Goal: Task Accomplishment & Management: Complete application form

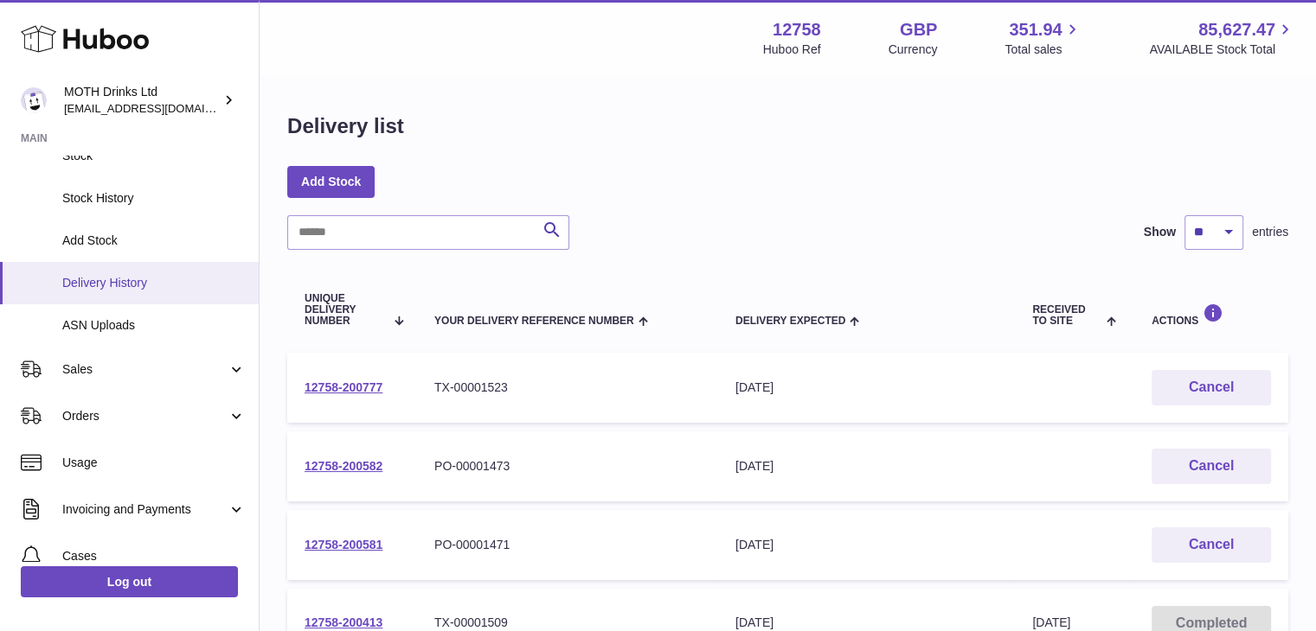
scroll to position [166, 0]
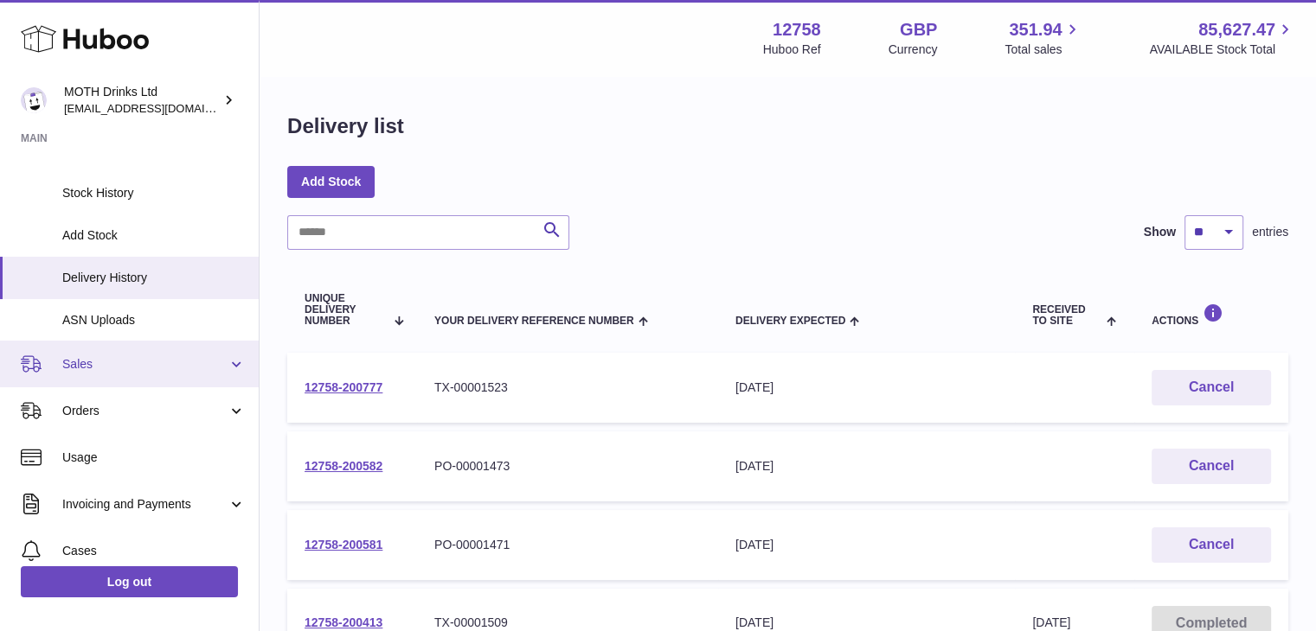
click at [122, 344] on link "Sales" at bounding box center [129, 364] width 259 height 47
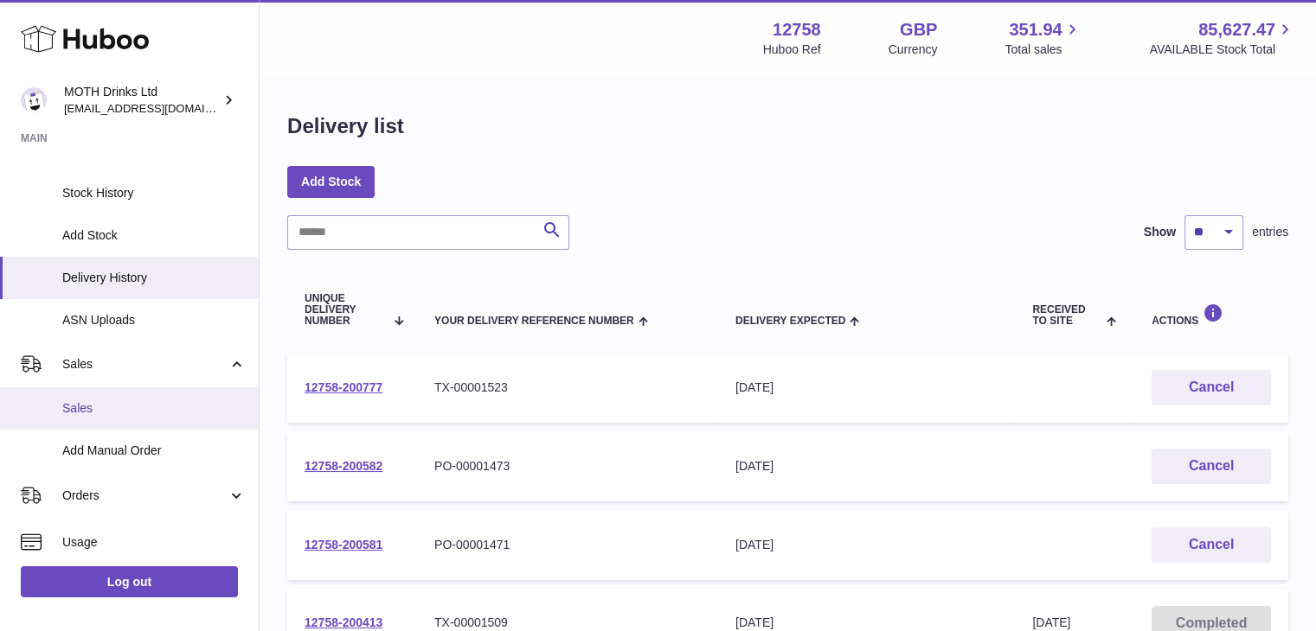
click at [114, 414] on span "Sales" at bounding box center [153, 408] width 183 height 16
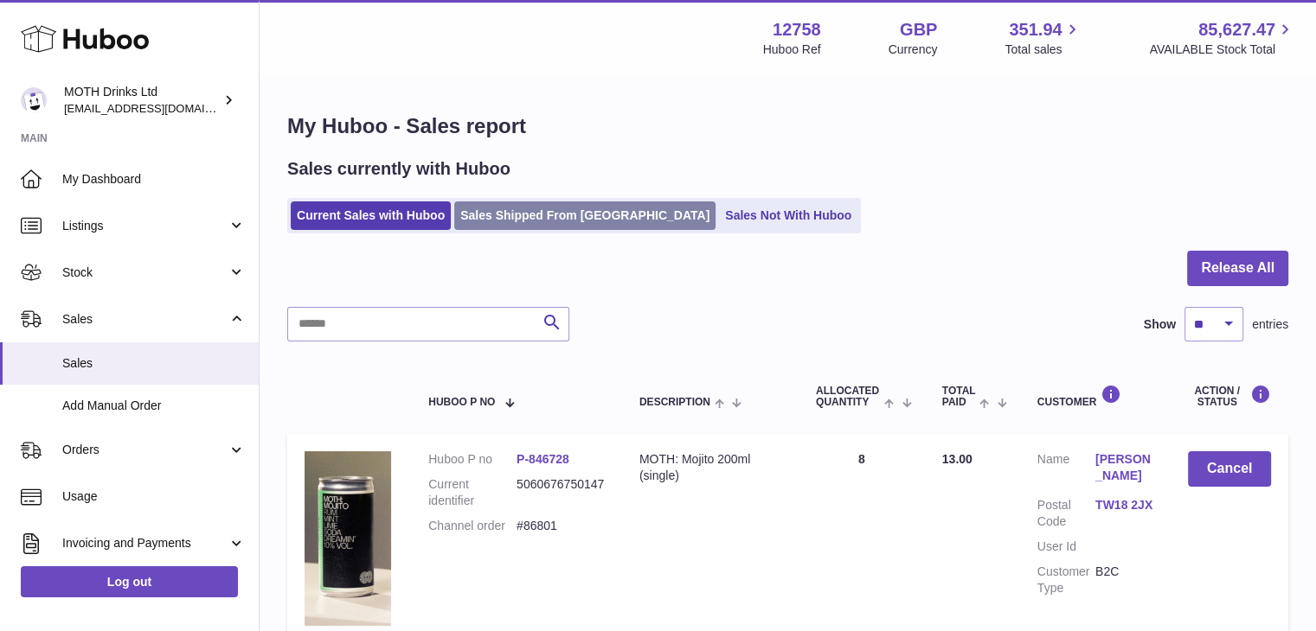
click at [543, 226] on link "Sales Shipped From Huboo" at bounding box center [584, 216] width 261 height 29
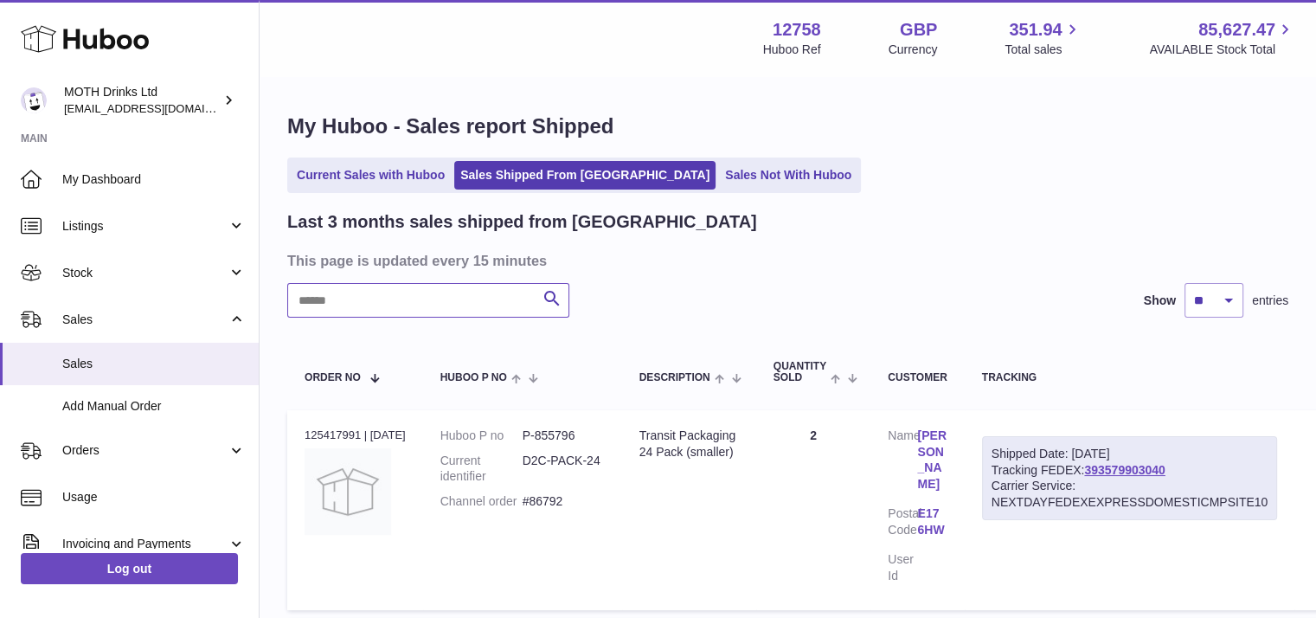
click at [353, 297] on input "text" at bounding box center [428, 300] width 282 height 35
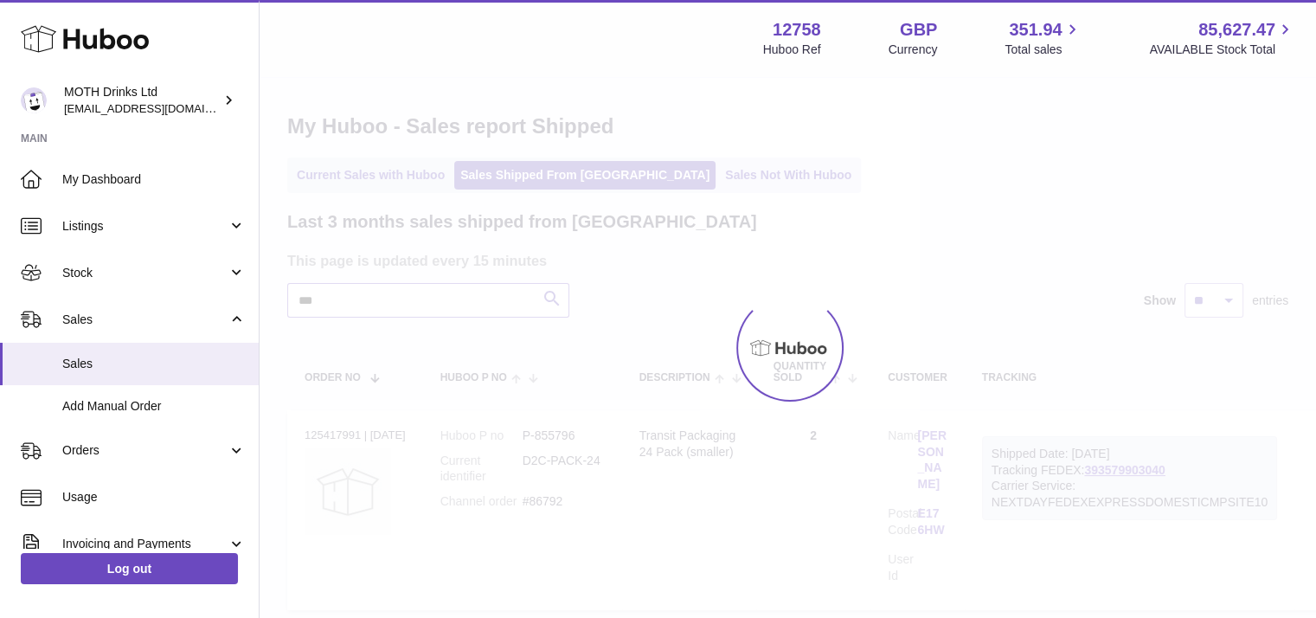
type input "***"
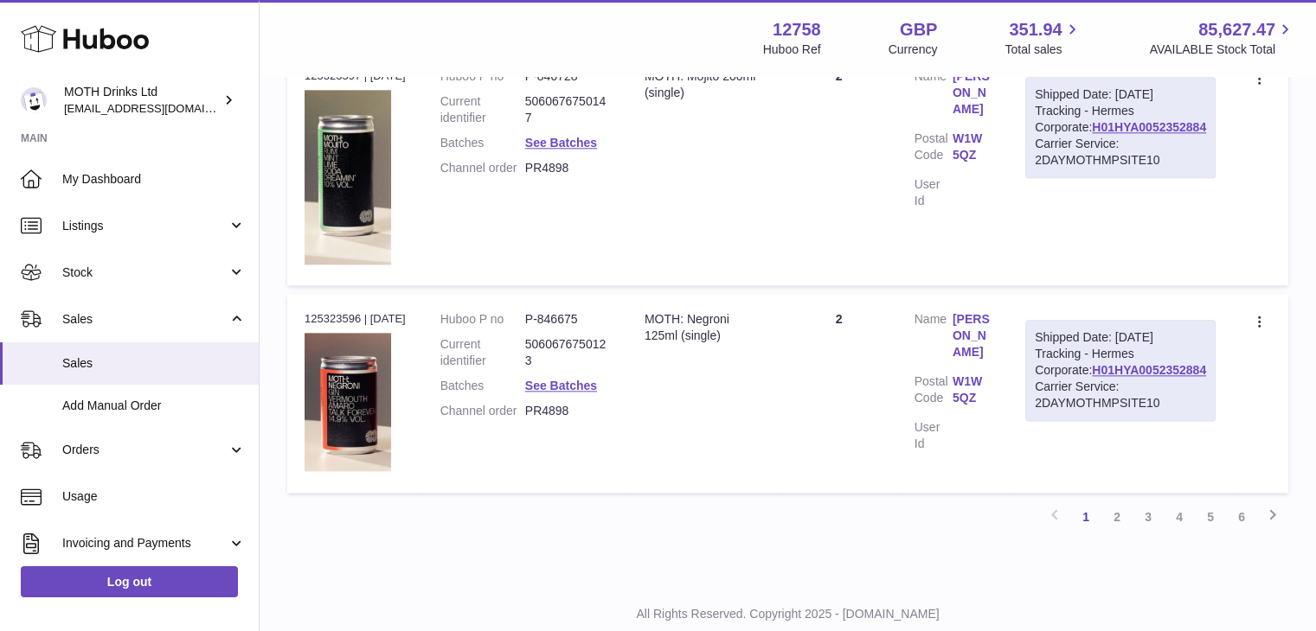
scroll to position [2114, 0]
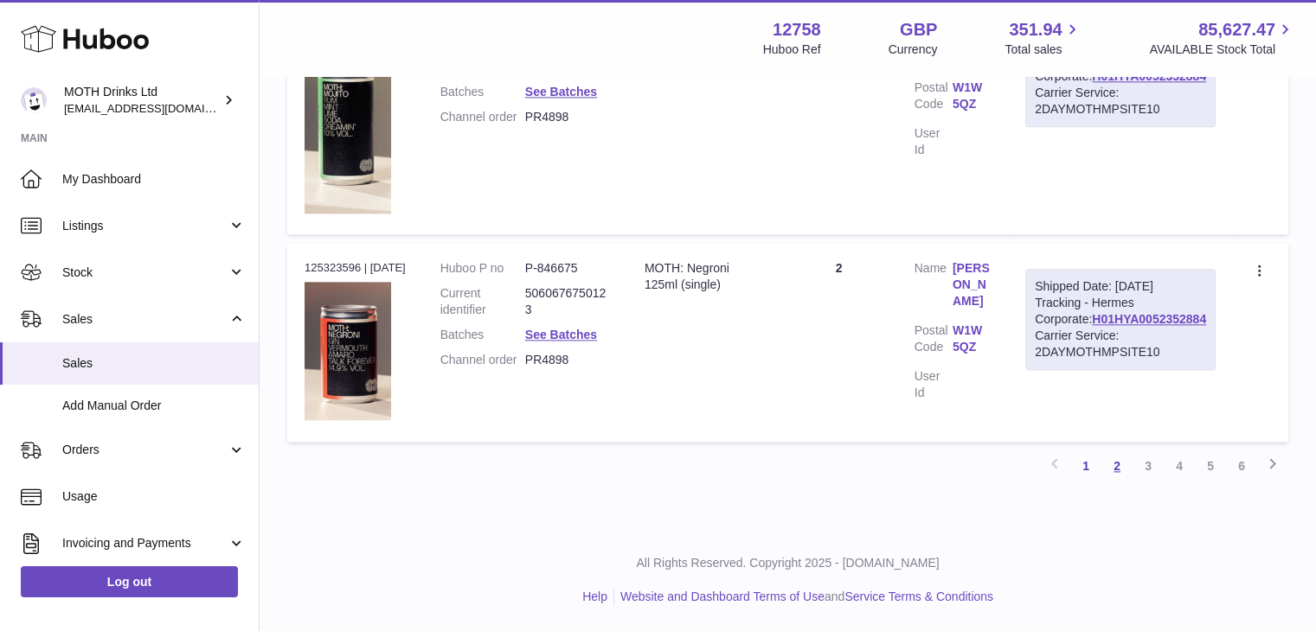
click at [1111, 463] on link "2" at bounding box center [1116, 466] width 31 height 31
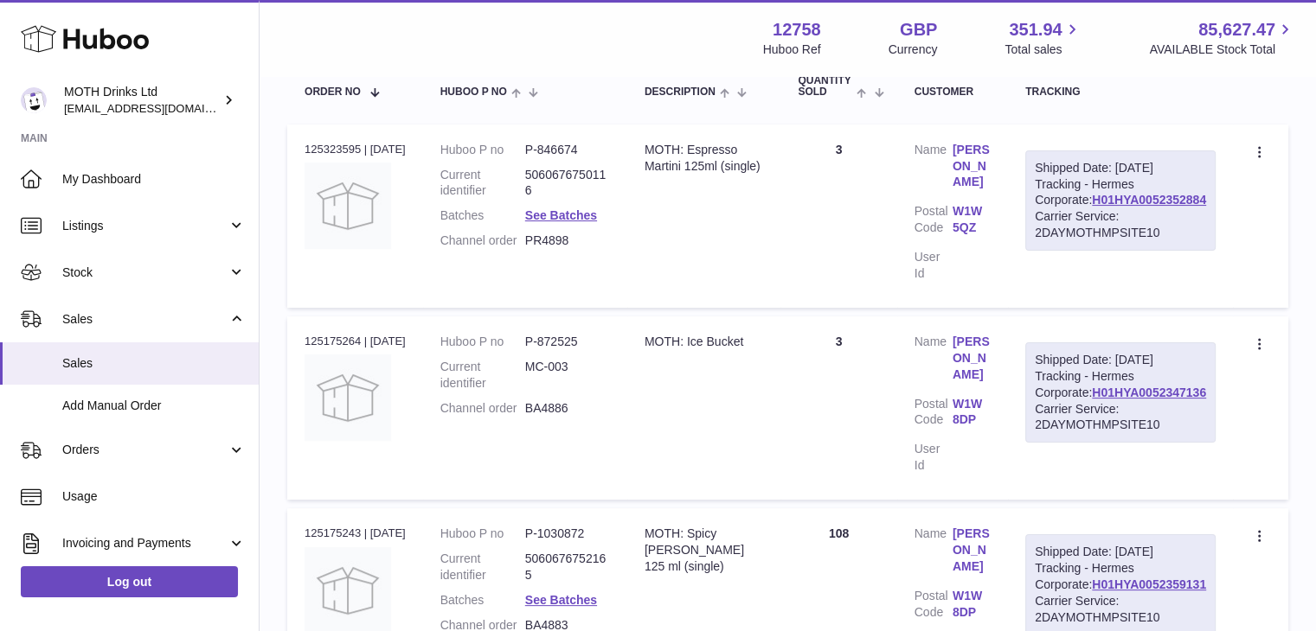
scroll to position [288, 0]
click at [1142, 397] on link "H01HYA0052347136" at bounding box center [1149, 390] width 114 height 14
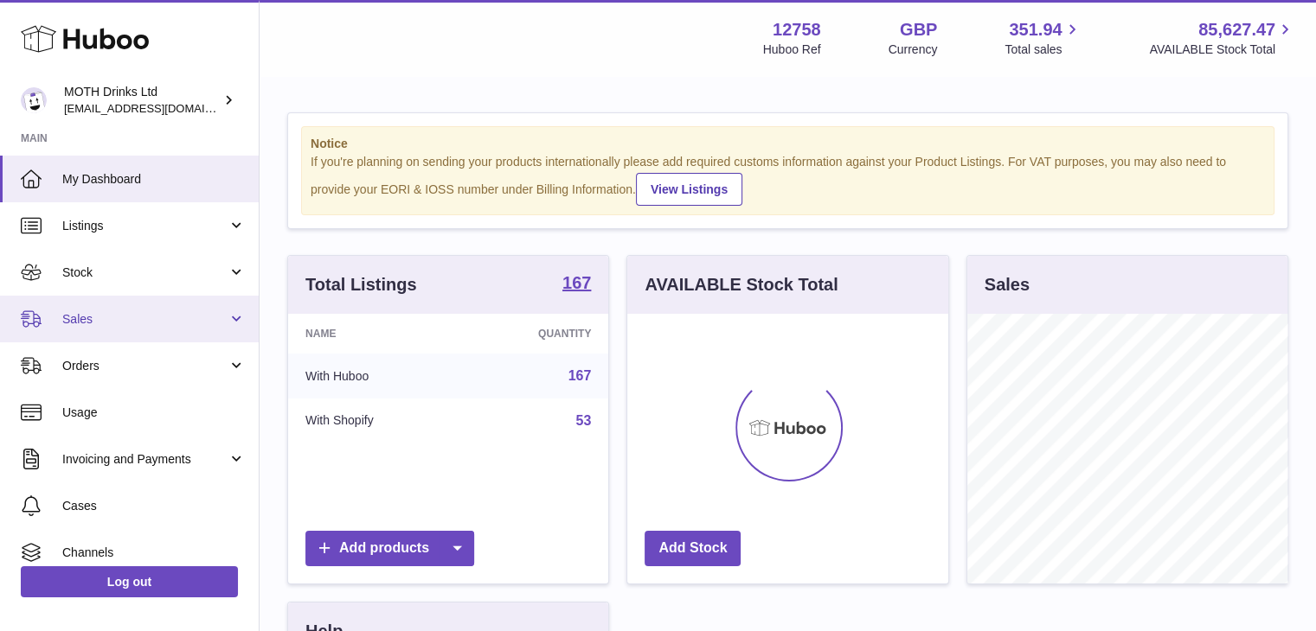
scroll to position [270, 321]
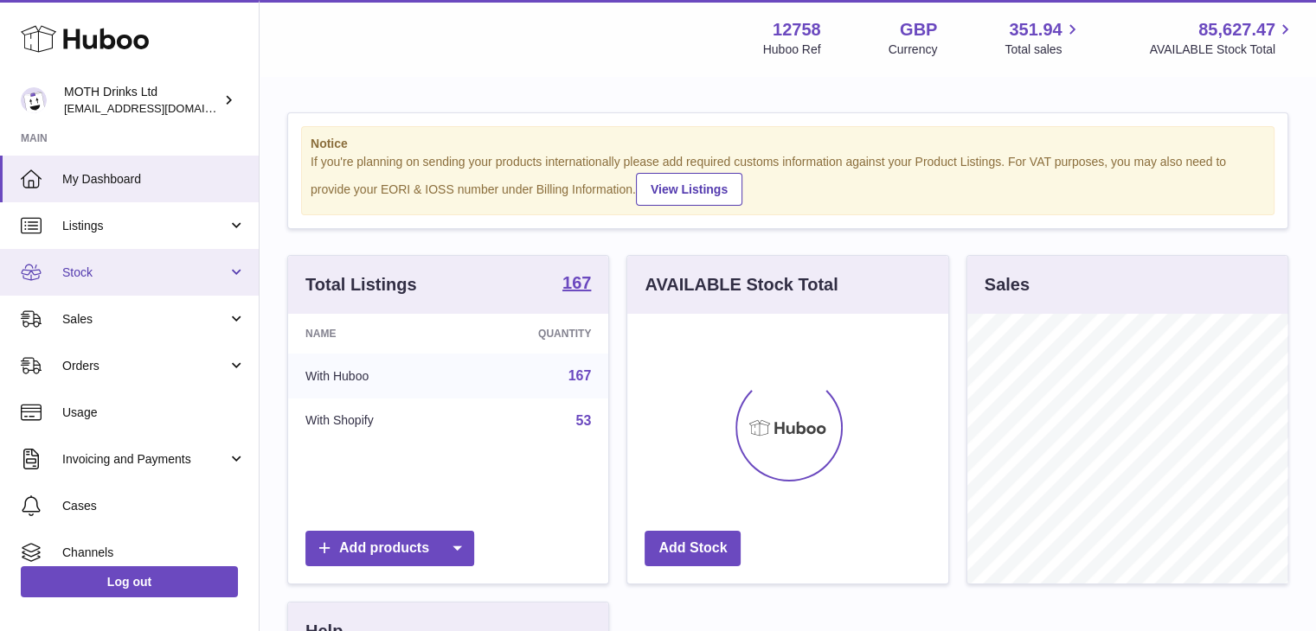
click at [125, 266] on span "Stock" at bounding box center [144, 273] width 165 height 16
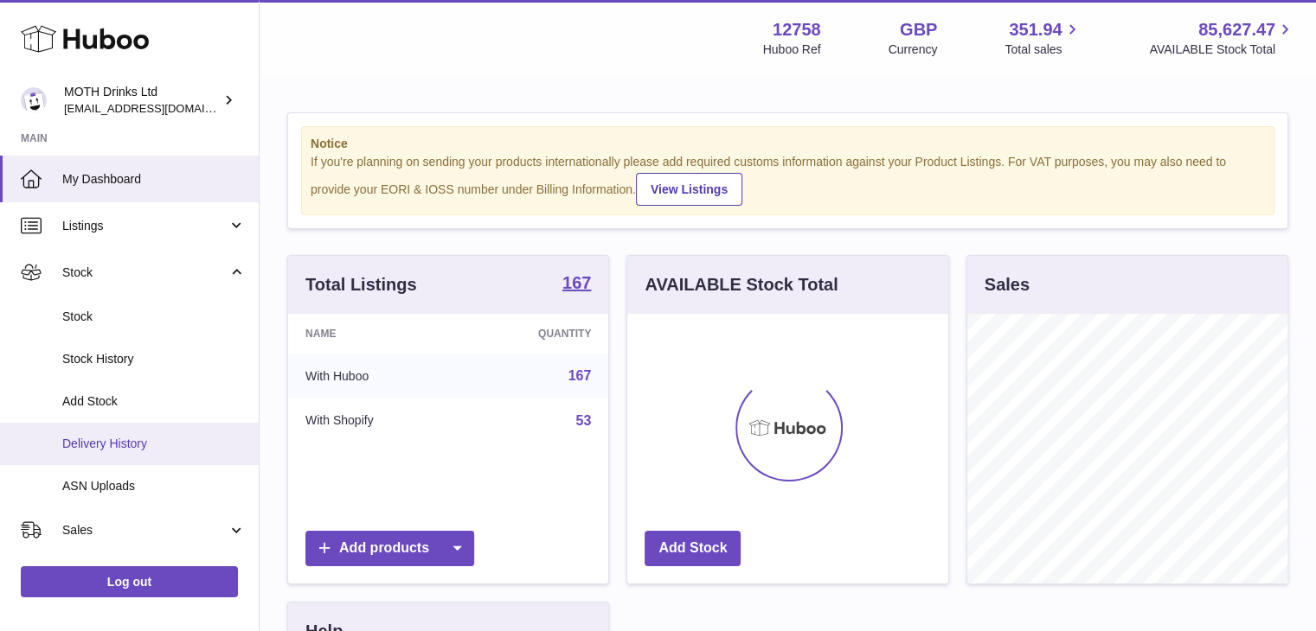
click at [104, 429] on link "Delivery History" at bounding box center [129, 444] width 259 height 42
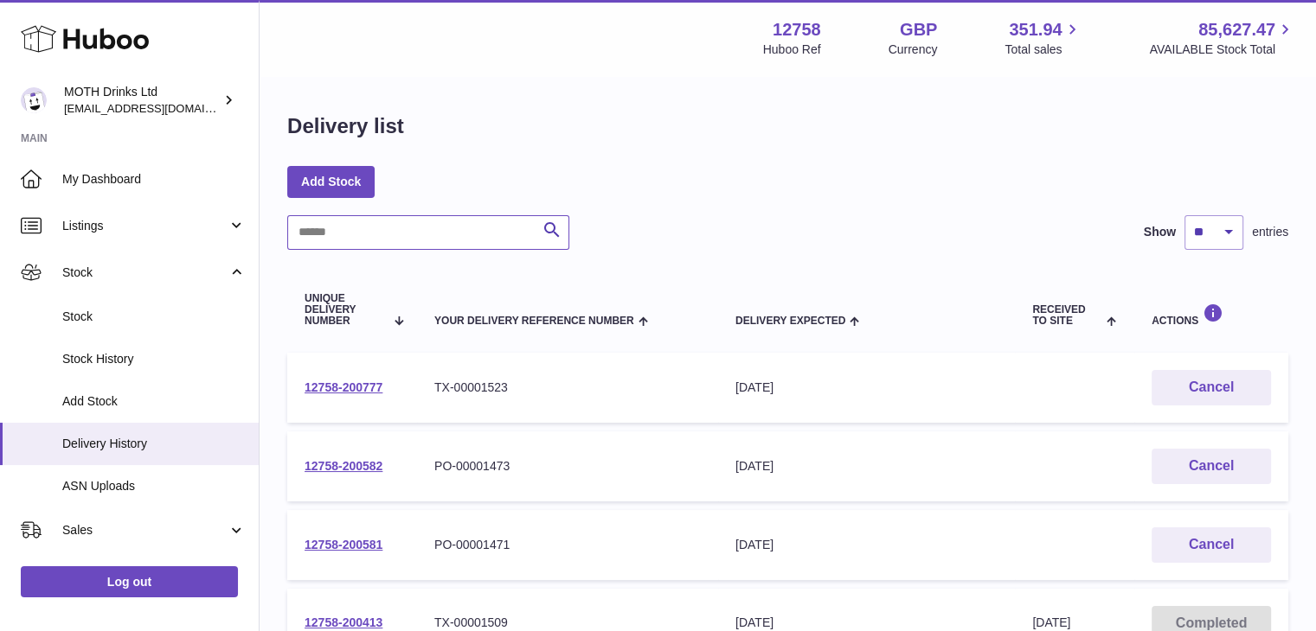
click at [443, 243] on input "text" at bounding box center [428, 232] width 282 height 35
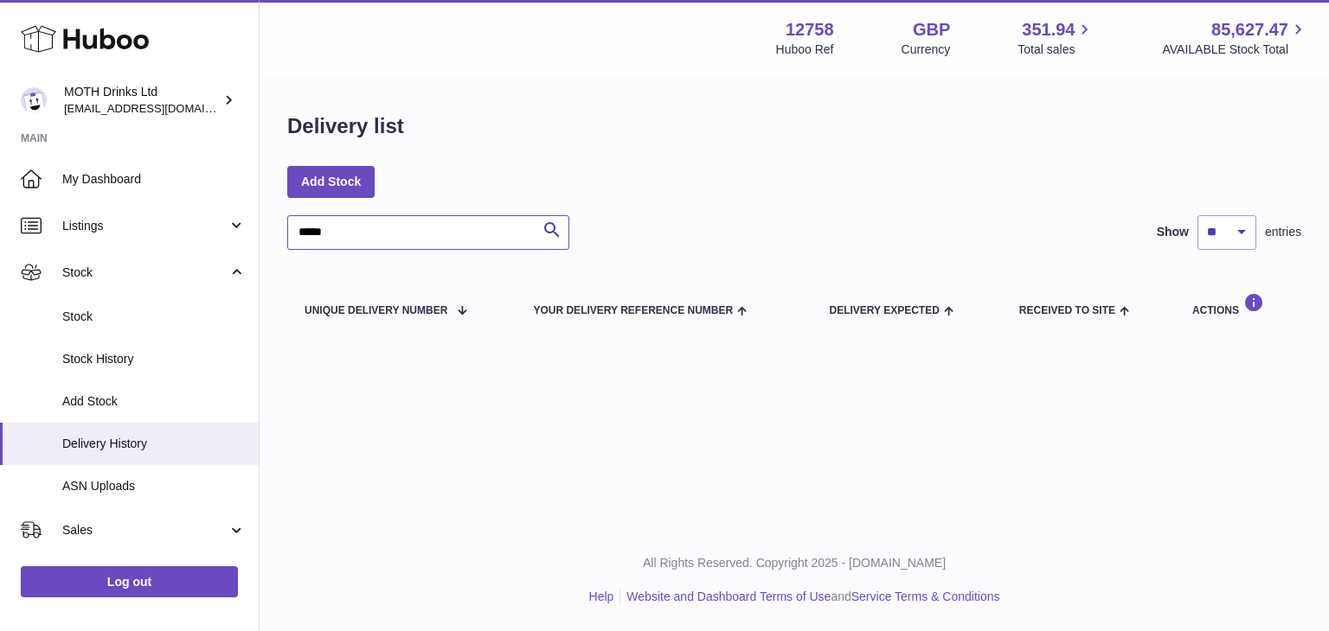
type input "*****"
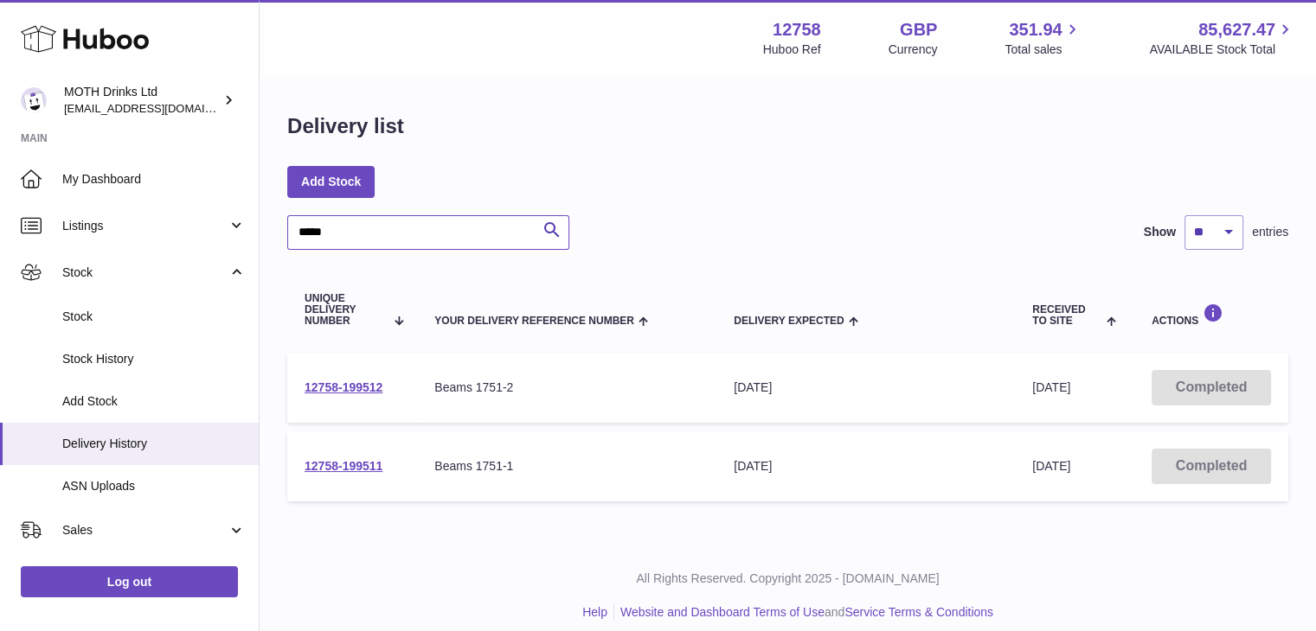
scroll to position [12, 0]
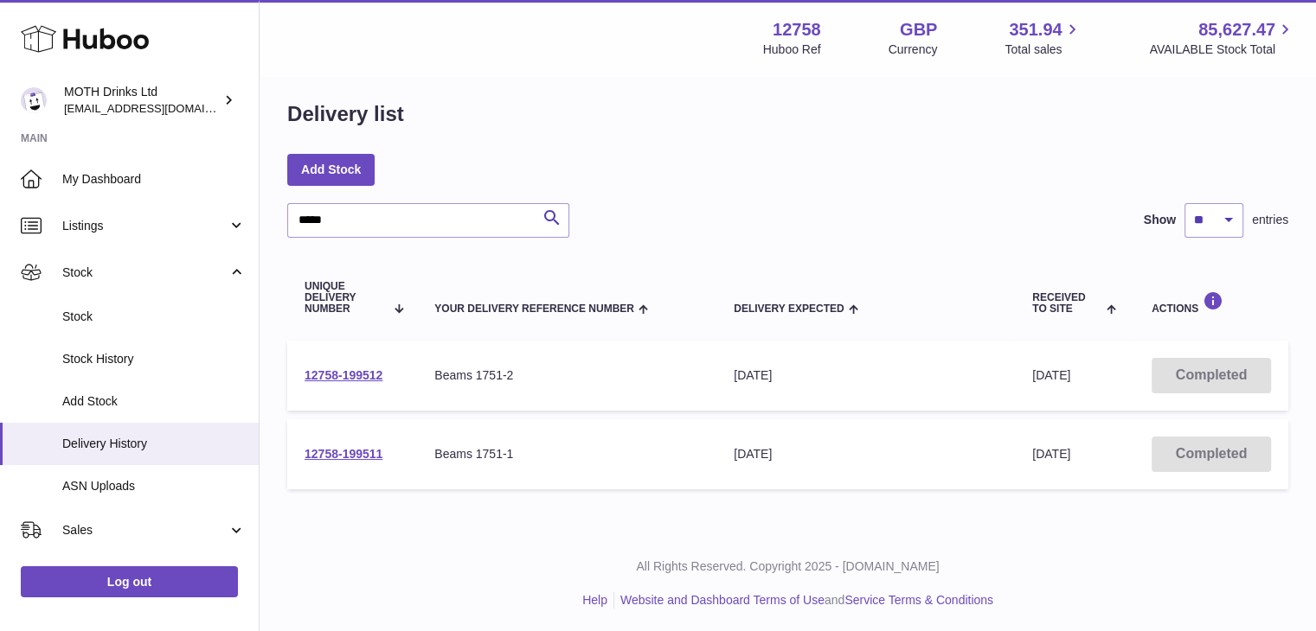
drag, startPoint x: 402, startPoint y: 448, endPoint x: 292, endPoint y: 454, distance: 110.0
click at [292, 454] on td "12758-199511" at bounding box center [352, 455] width 130 height 70
copy link "12758-199511"
drag, startPoint x: 392, startPoint y: 380, endPoint x: 301, endPoint y: 380, distance: 90.8
click at [301, 380] on td "12758-199512" at bounding box center [352, 376] width 130 height 70
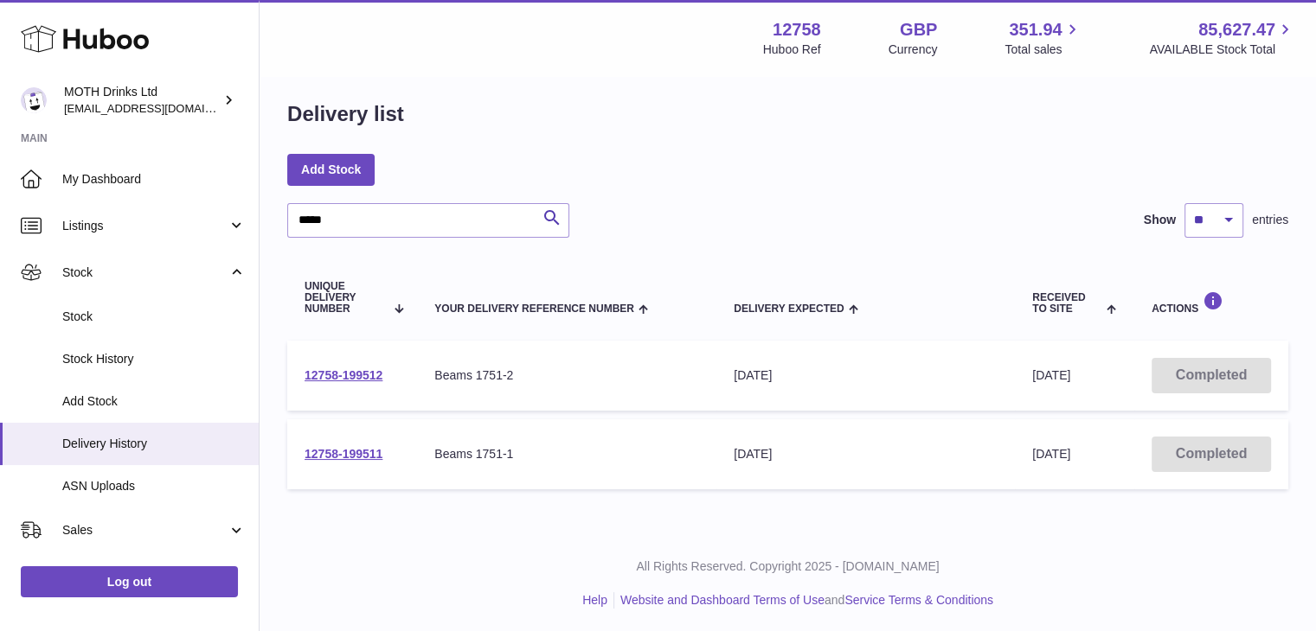
copy link "12758-199512"
click at [355, 375] on link "12758-199512" at bounding box center [343, 375] width 78 height 14
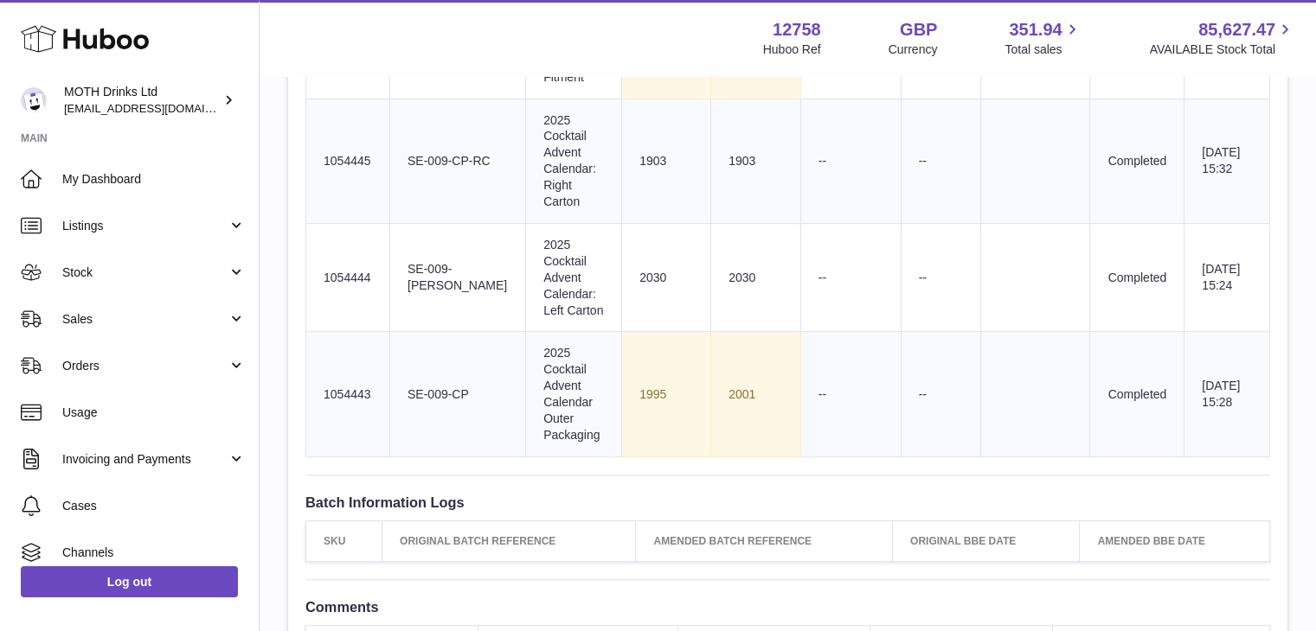
scroll to position [1117, 0]
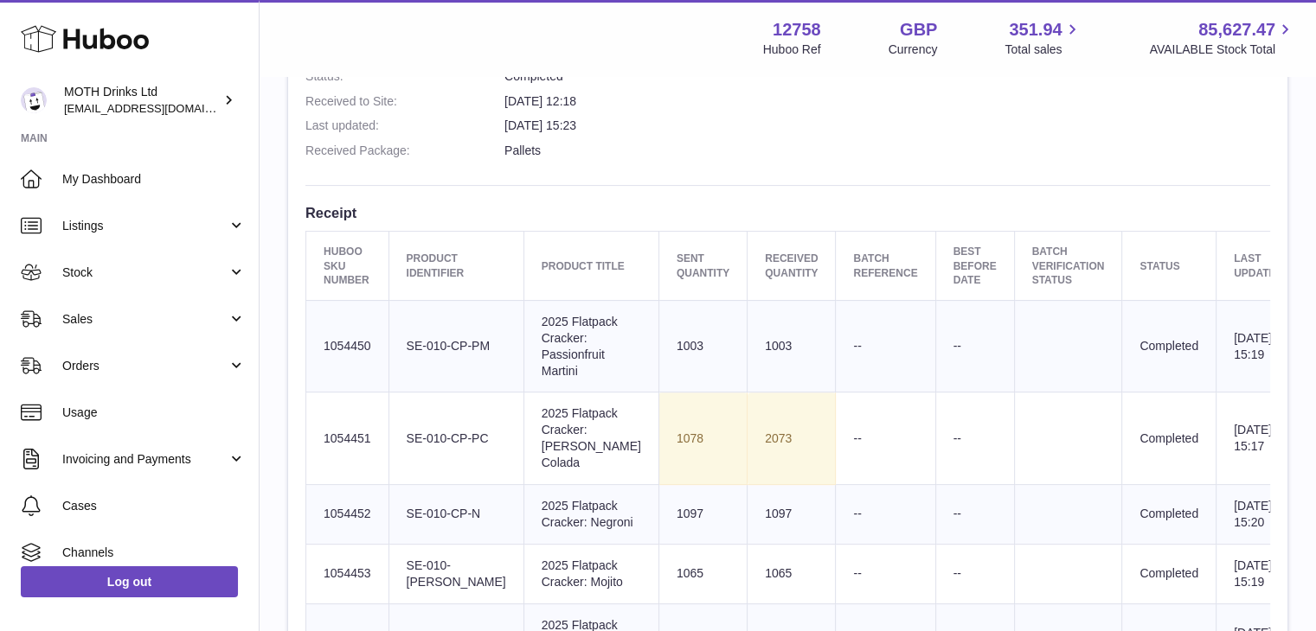
scroll to position [526, 0]
drag, startPoint x: 460, startPoint y: 356, endPoint x: 401, endPoint y: 328, distance: 65.4
click at [401, 328] on td "Client Identifier SE-010-CP-PM" at bounding box center [455, 348] width 135 height 93
copy td "SE-010-CP-PM"
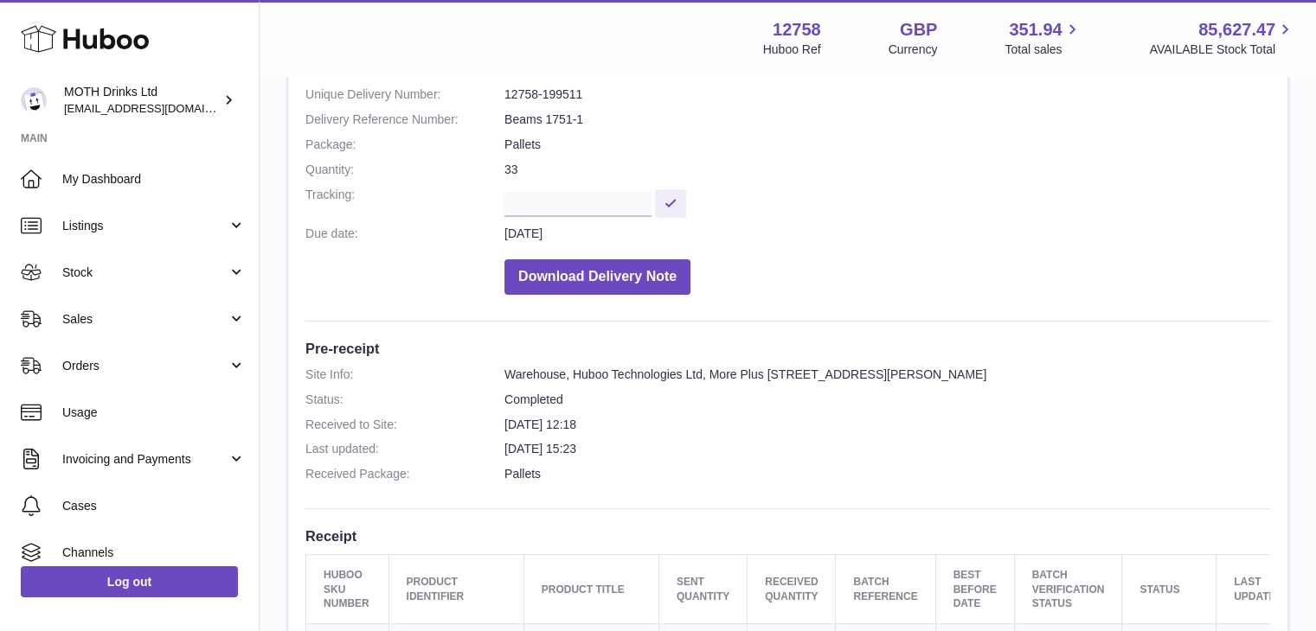
drag, startPoint x: 605, startPoint y: 99, endPoint x: 513, endPoint y: 85, distance: 92.7
click at [513, 85] on dl "Site Info: 12758-199511 Unit 3 More Plus Central Park Hudson Avenue Severn Beac…" at bounding box center [787, 146] width 964 height 316
drag, startPoint x: 498, startPoint y: 92, endPoint x: 588, endPoint y: 92, distance: 90.0
click at [588, 92] on dl "Site Info: 12758-199511 Unit 3 More Plus Central Park Hudson Avenue Severn Beac…" at bounding box center [787, 146] width 964 height 316
copy dl "12758-199511"
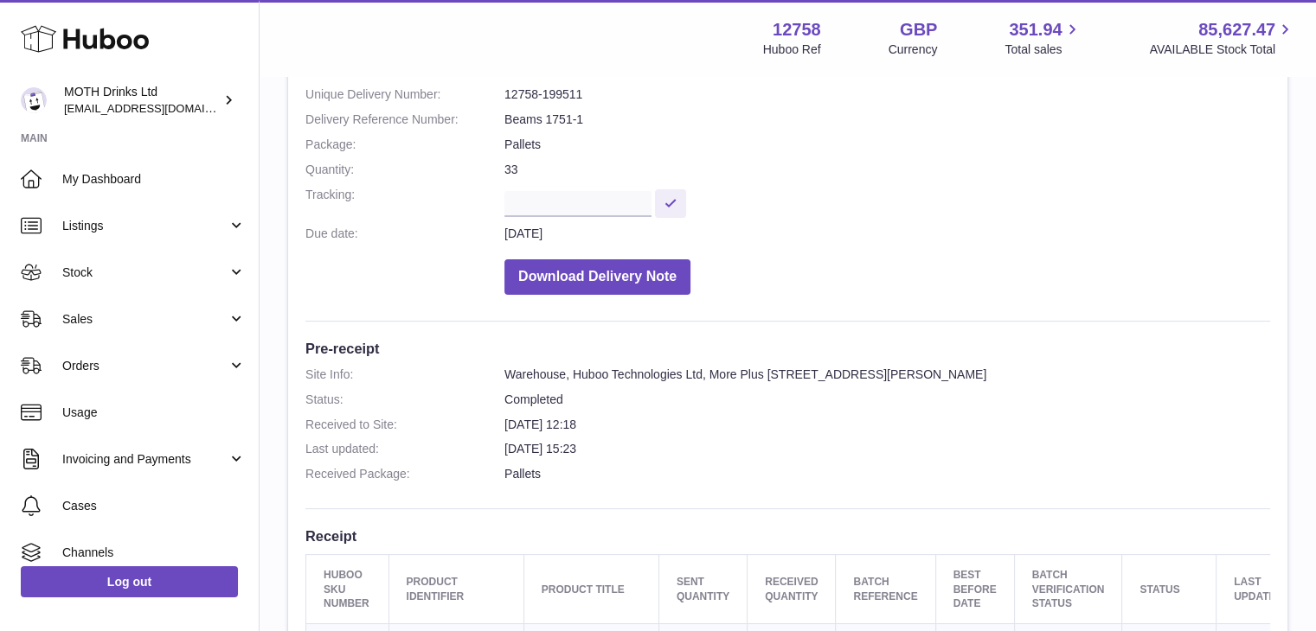
click at [781, 212] on dd at bounding box center [887, 202] width 766 height 30
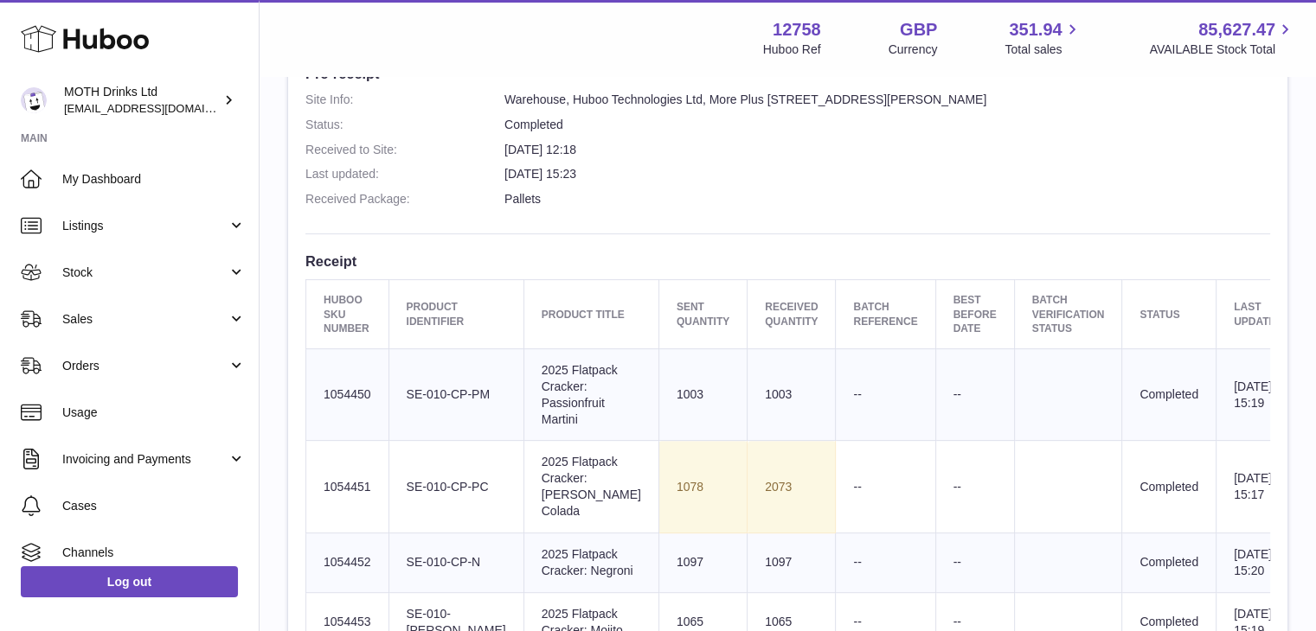
scroll to position [567, 0]
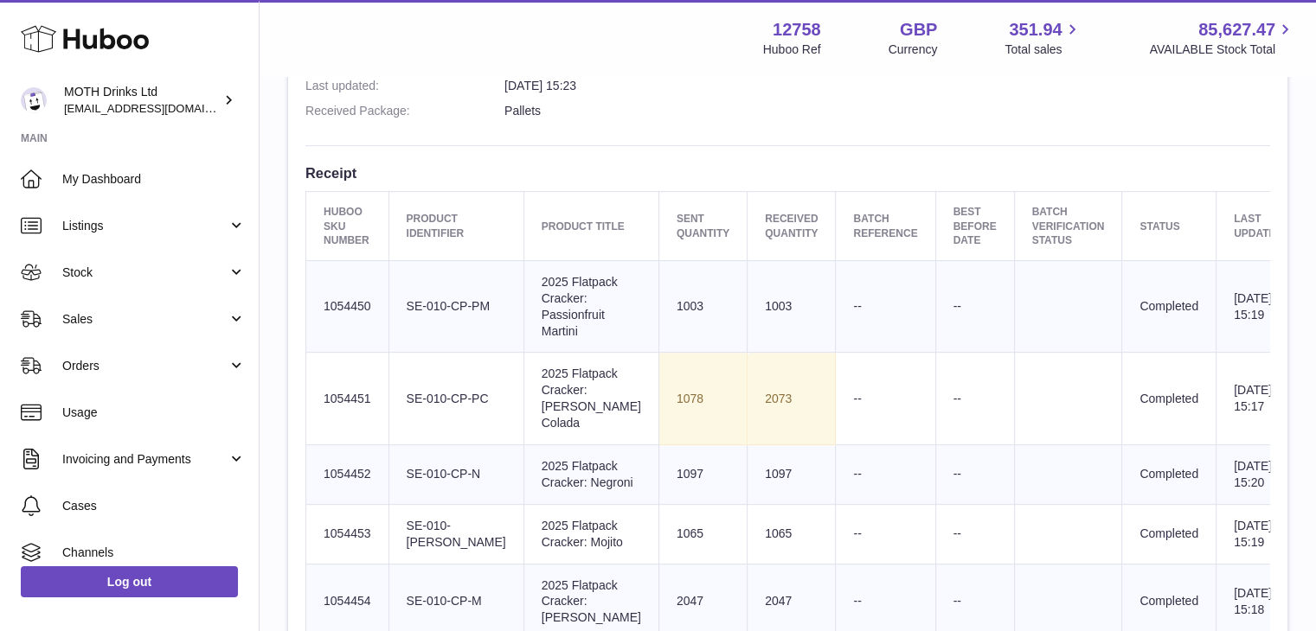
drag, startPoint x: 453, startPoint y: 314, endPoint x: 403, endPoint y: 289, distance: 56.1
click at [403, 289] on td "Client Identifier SE-010-CP-PM" at bounding box center [455, 306] width 135 height 93
copy td "SE-010-CP-PM"
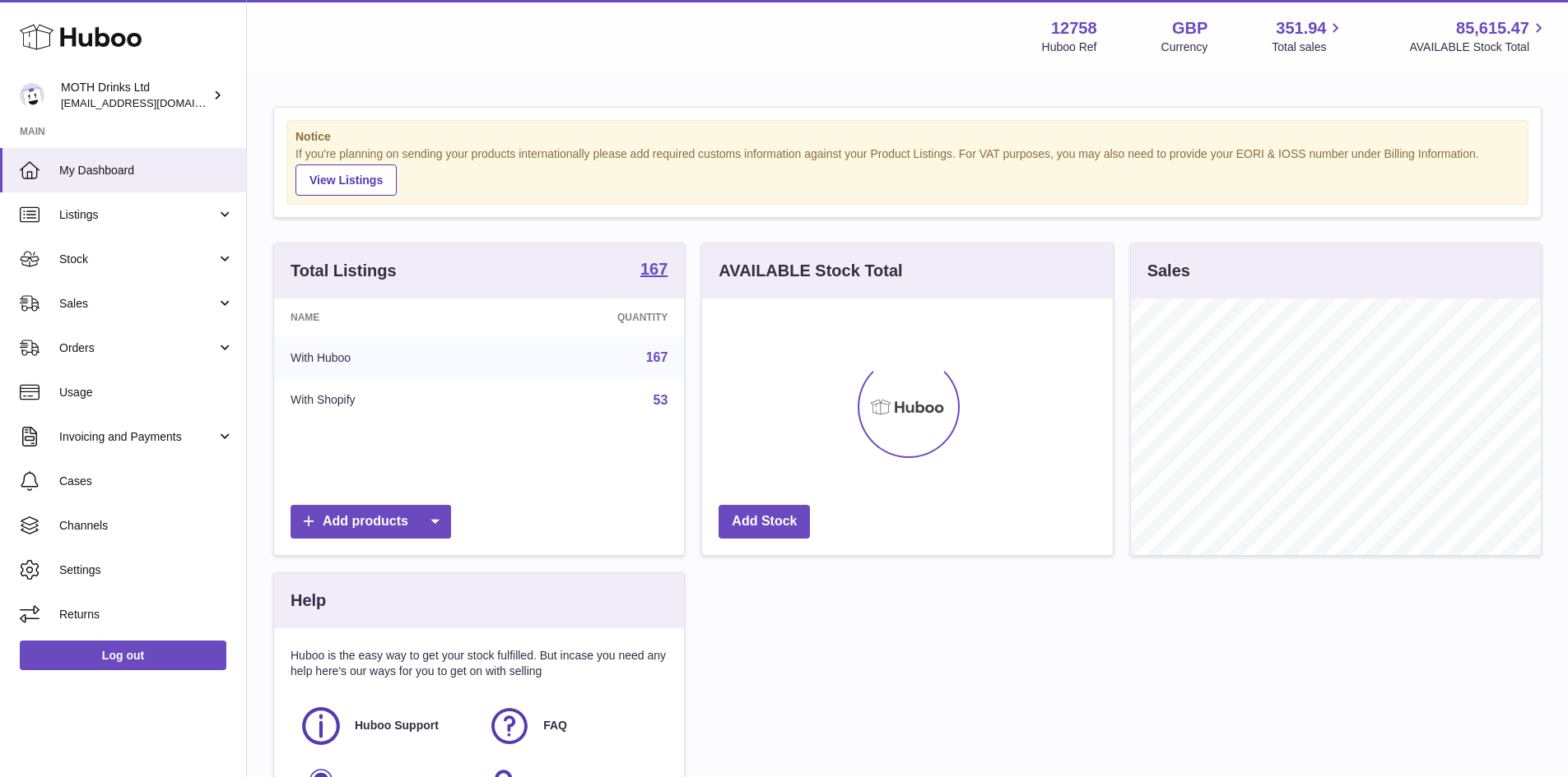
scroll to position [257, 411]
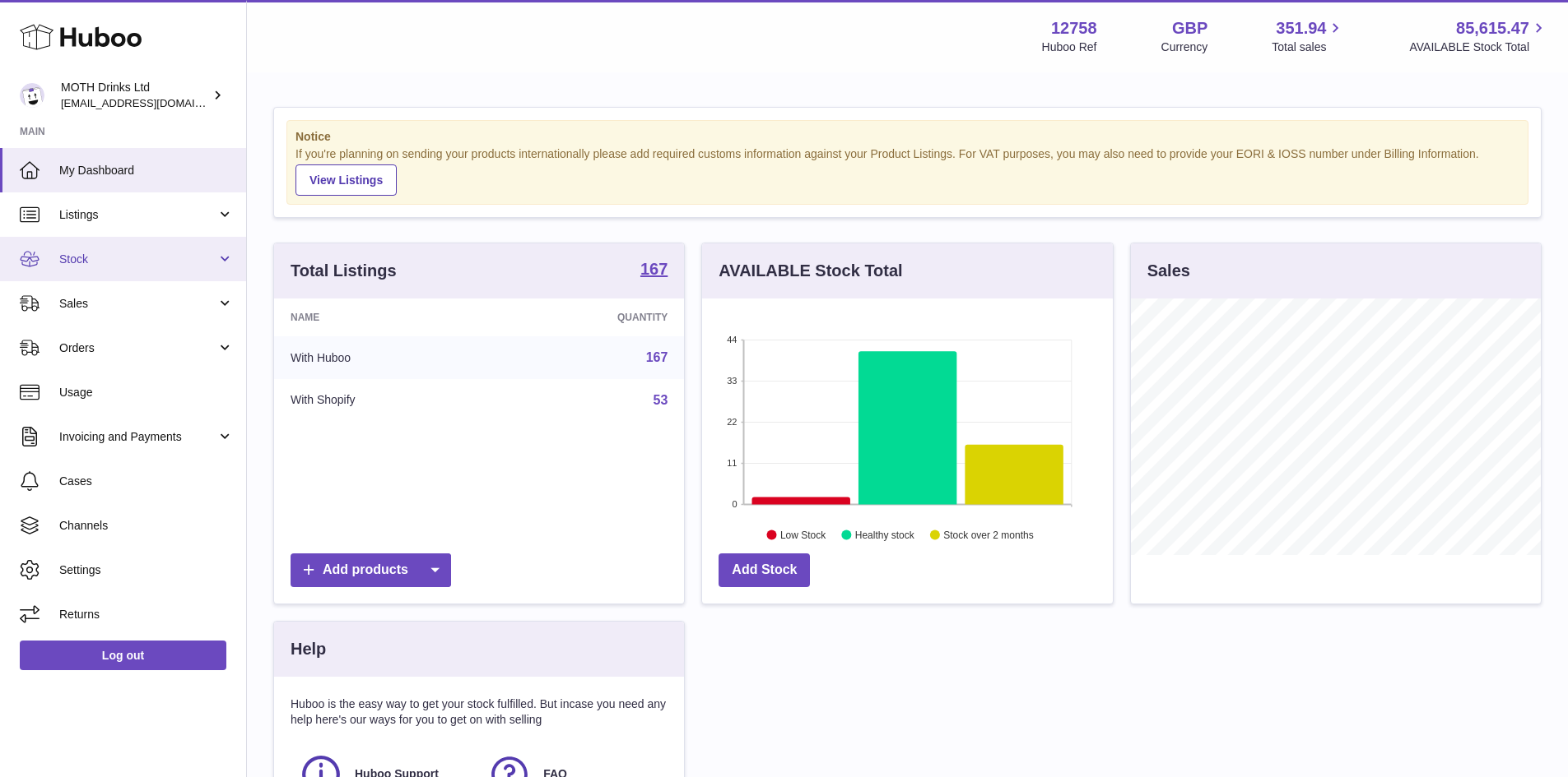
click at [84, 259] on span "Stock" at bounding box center [137, 260] width 157 height 15
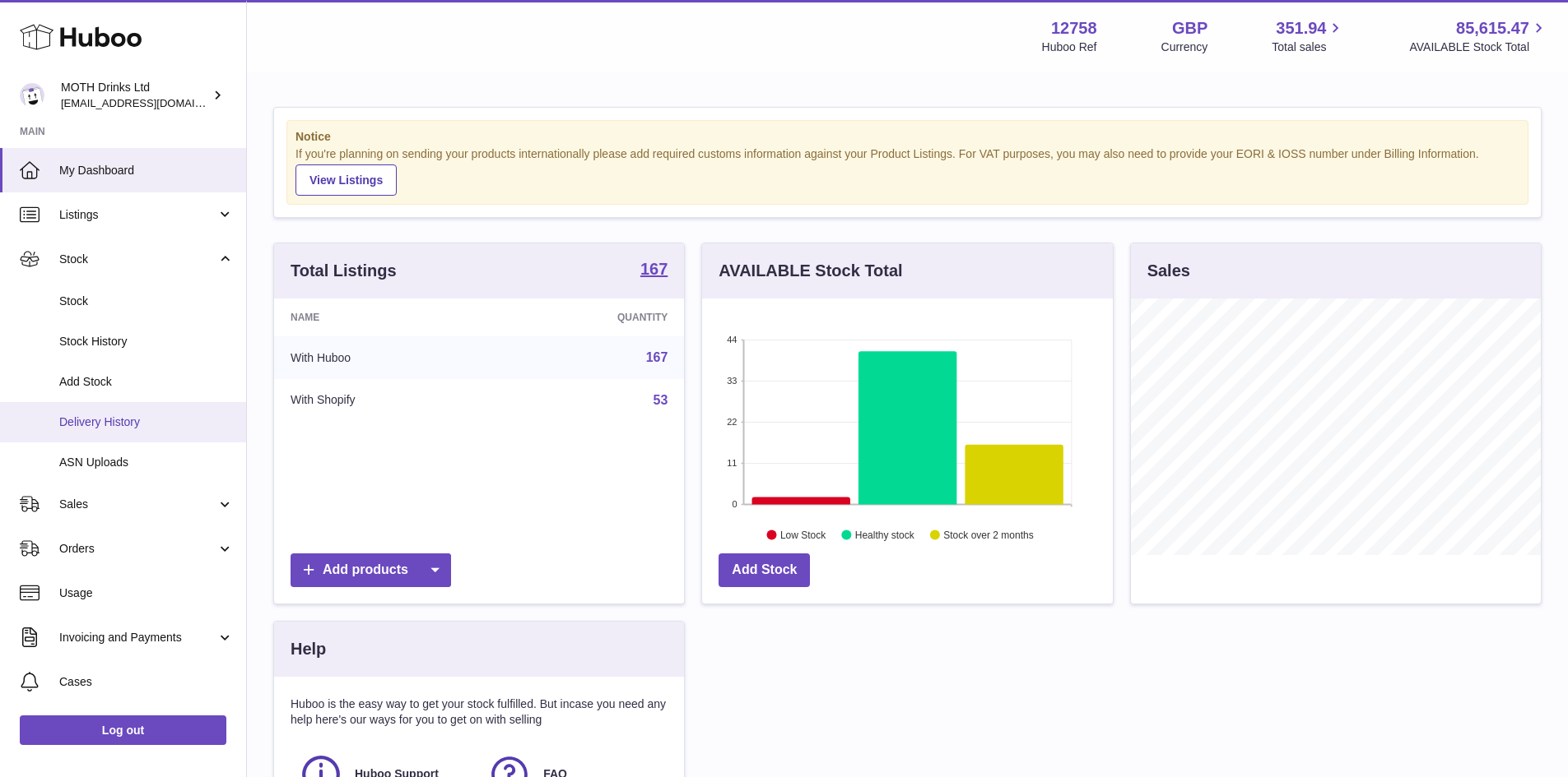
click at [137, 428] on span "Delivery History" at bounding box center [146, 422] width 174 height 15
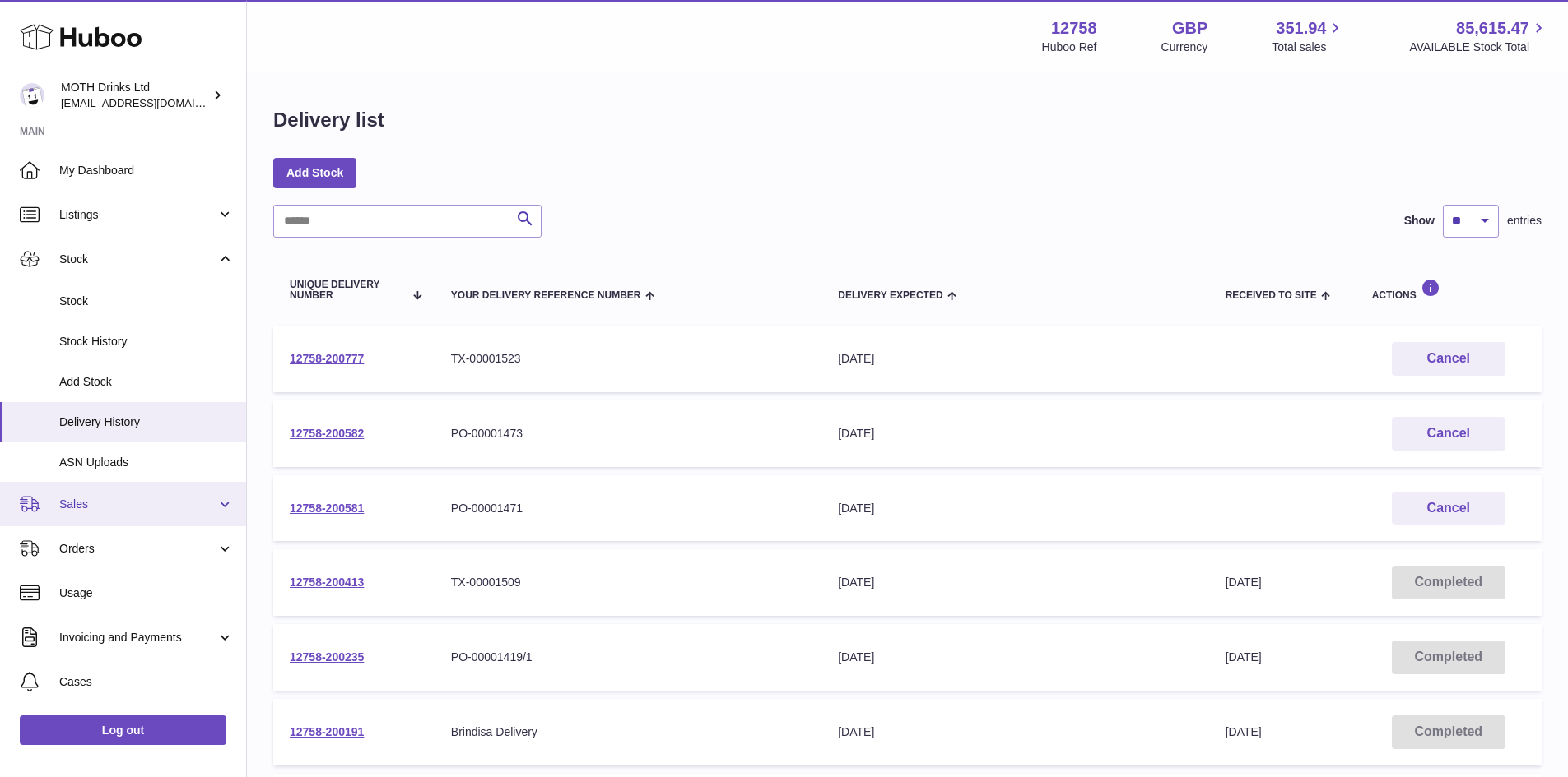
click at [107, 503] on span "Sales" at bounding box center [137, 504] width 157 height 15
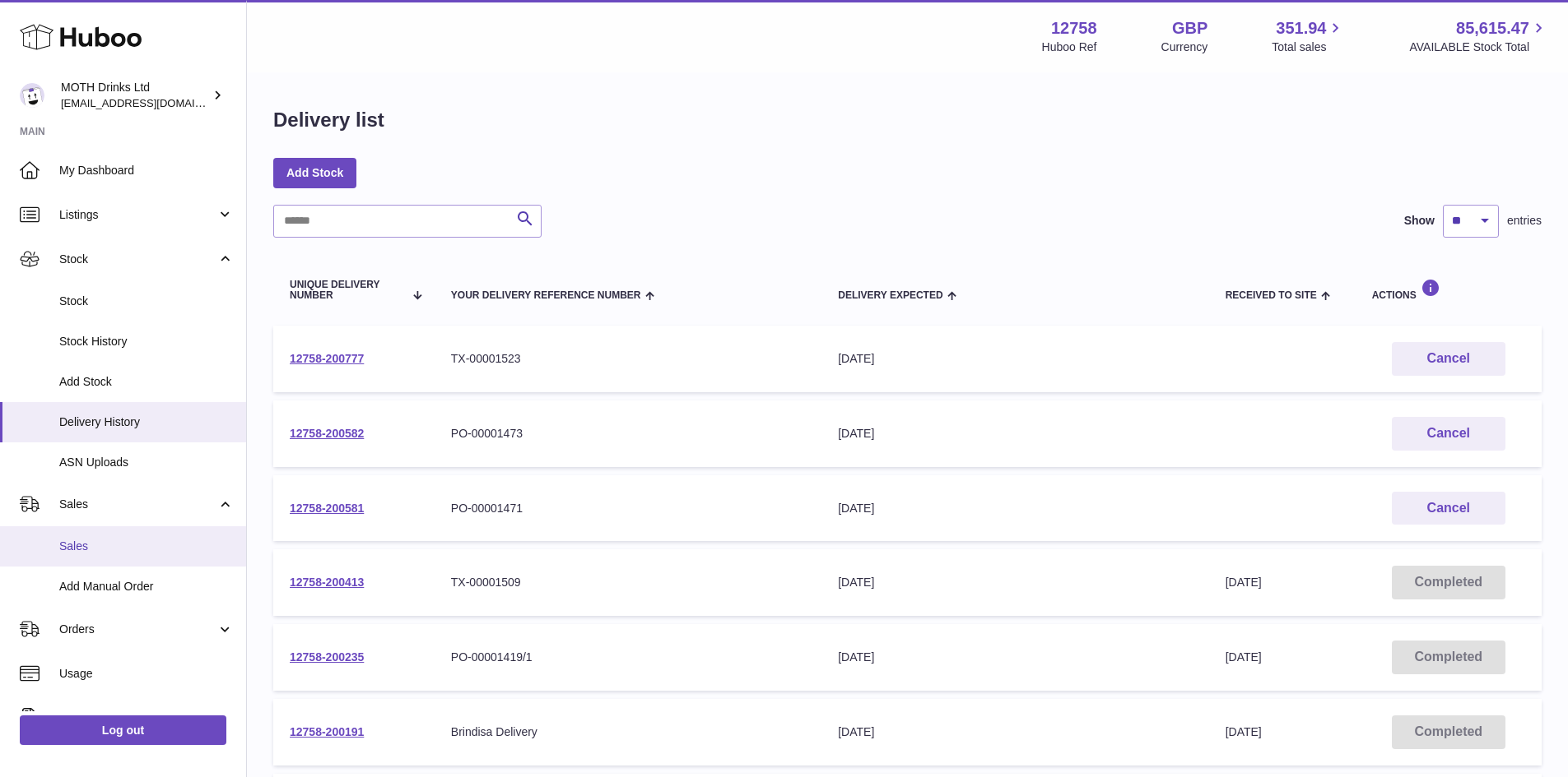
click at [103, 545] on span "Sales" at bounding box center [146, 547] width 174 height 15
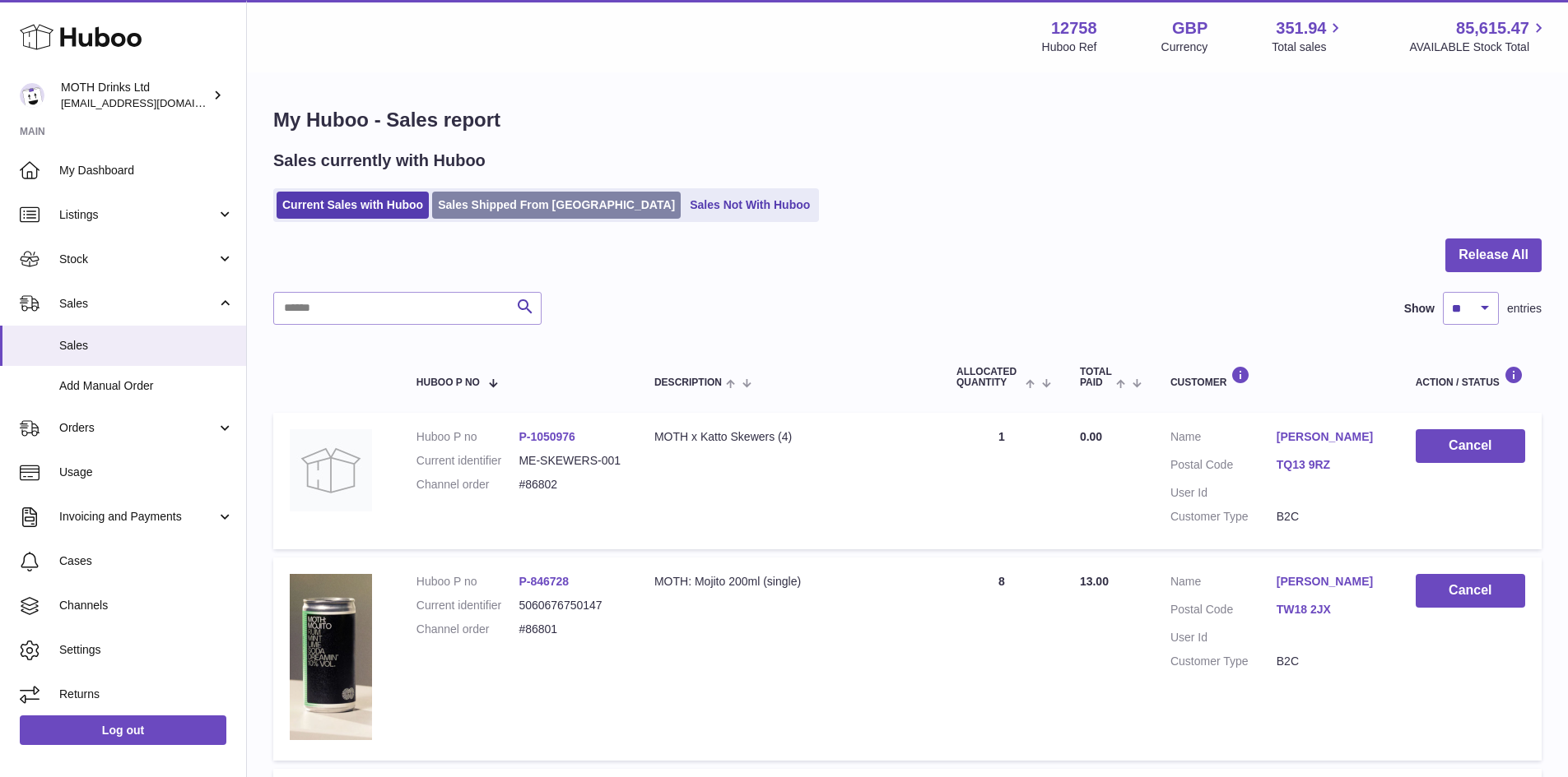
click at [503, 204] on link "Sales Shipped From [GEOGRAPHIC_DATA]" at bounding box center [556, 205] width 248 height 28
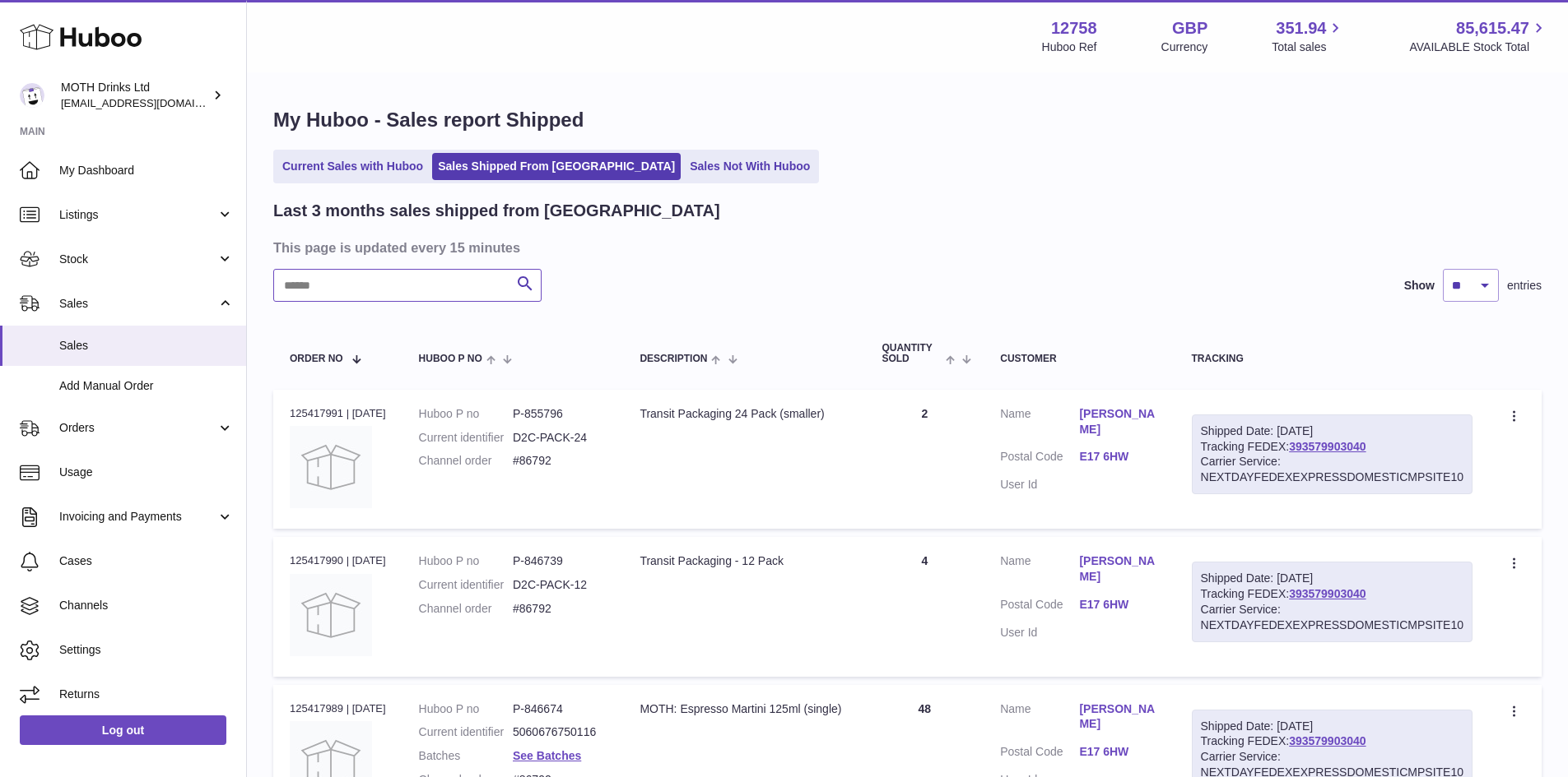
click at [437, 295] on input "text" at bounding box center [407, 285] width 268 height 33
paste input "*******"
type input "*******"
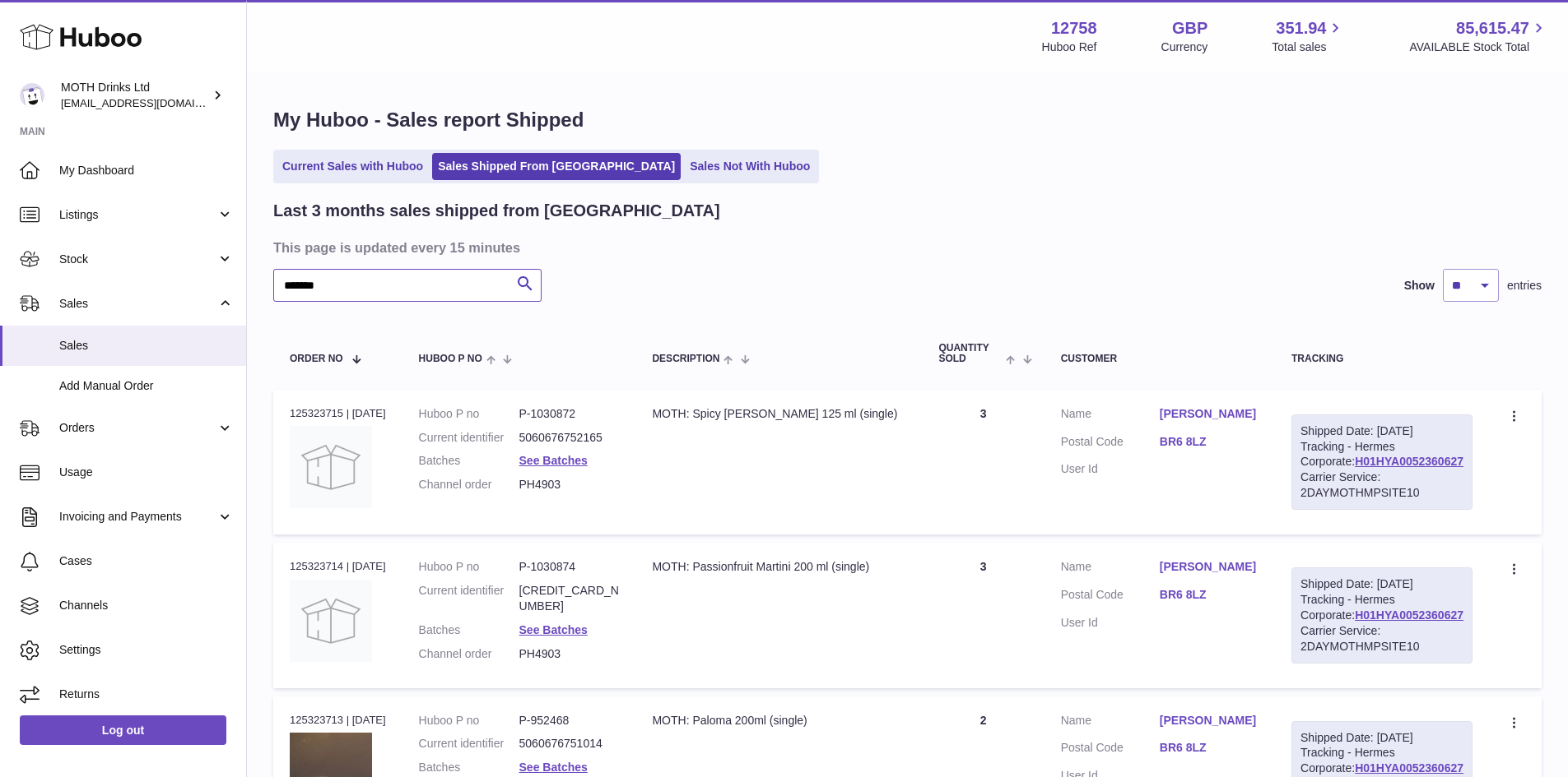
scroll to position [79, 0]
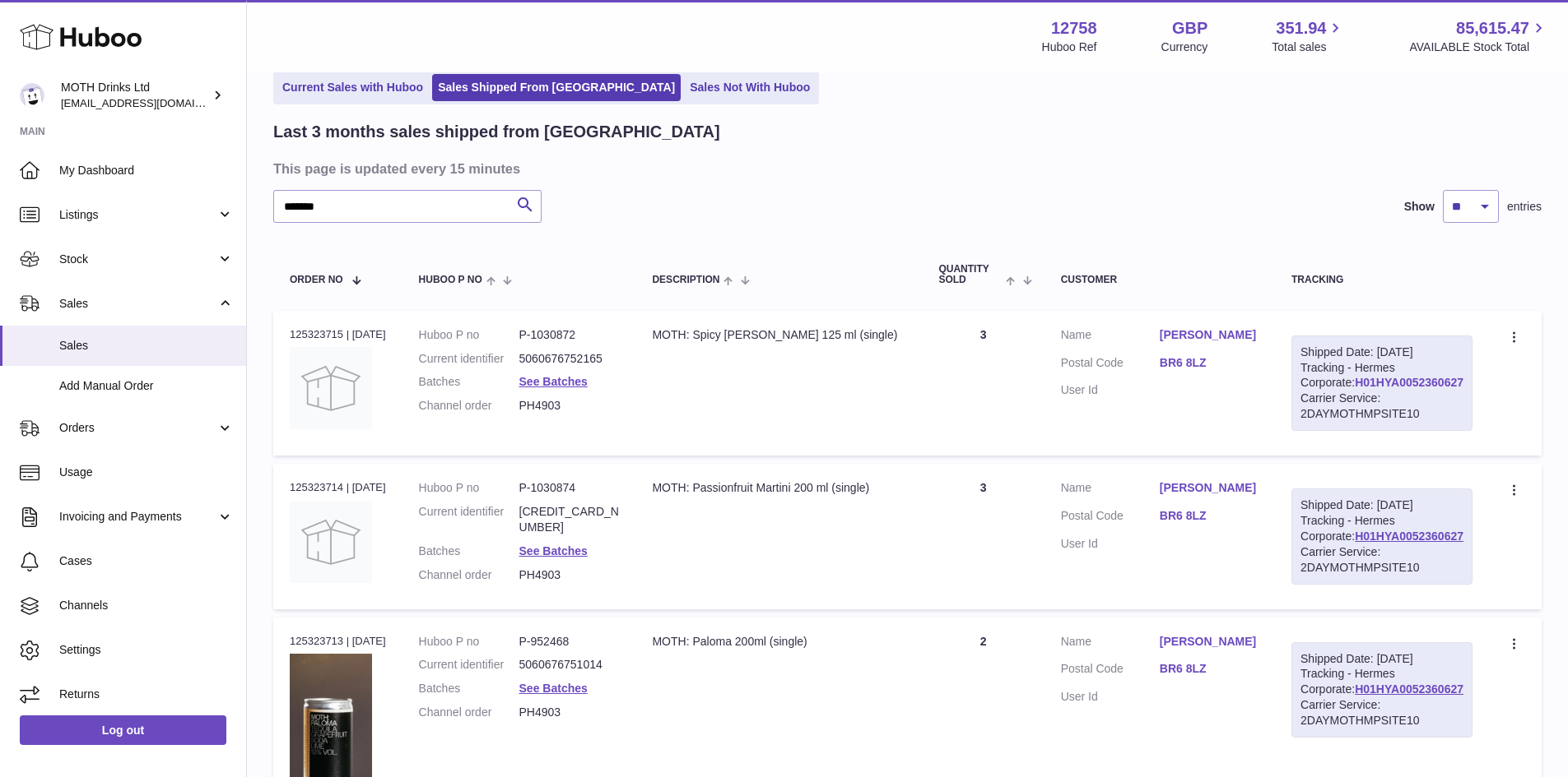
click at [1411, 389] on link "H01HYA0052360627" at bounding box center [1409, 382] width 108 height 13
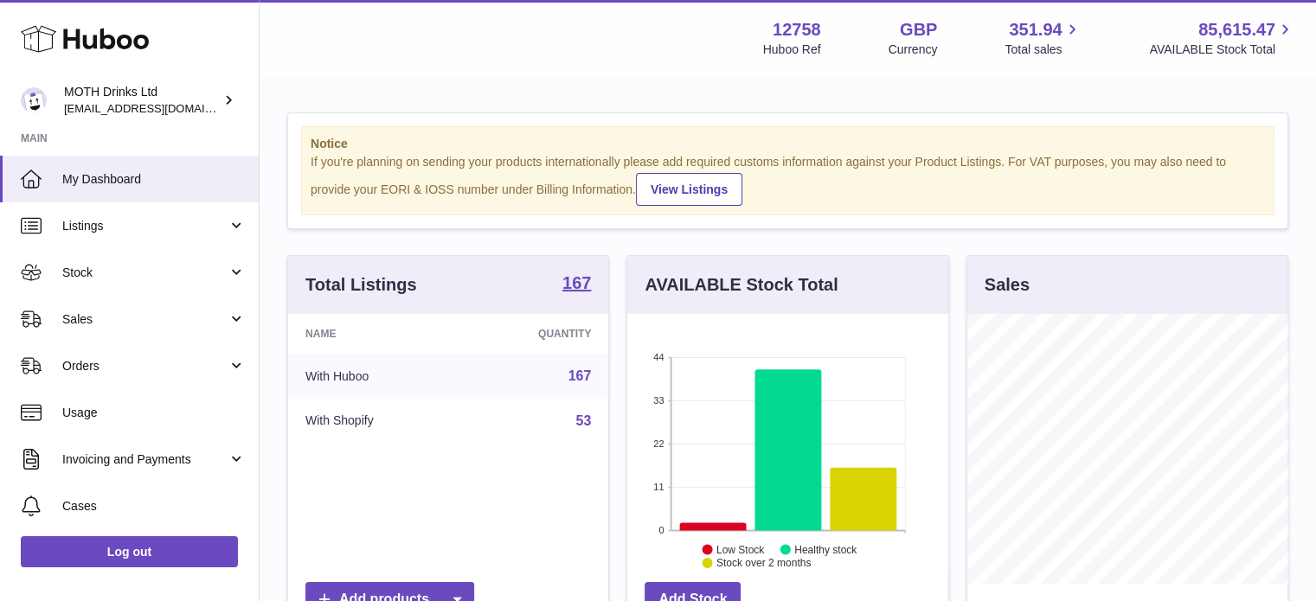
scroll to position [270, 321]
click at [157, 218] on span "Listings" at bounding box center [144, 226] width 165 height 16
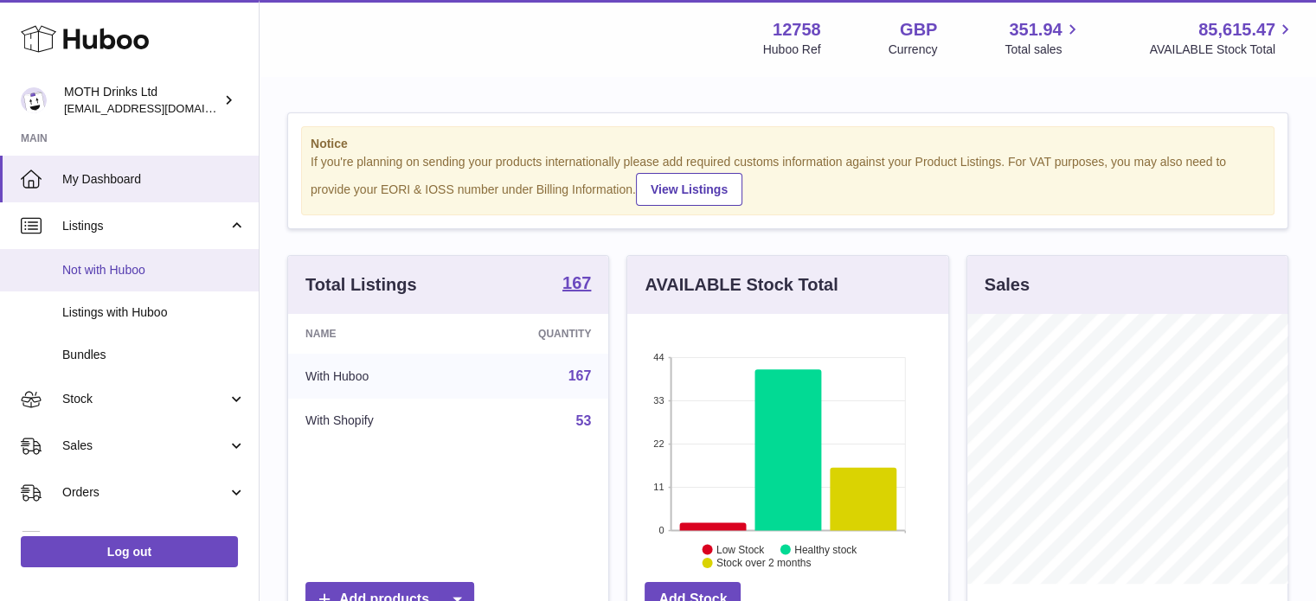
click at [184, 272] on span "Not with Huboo" at bounding box center [153, 270] width 183 height 16
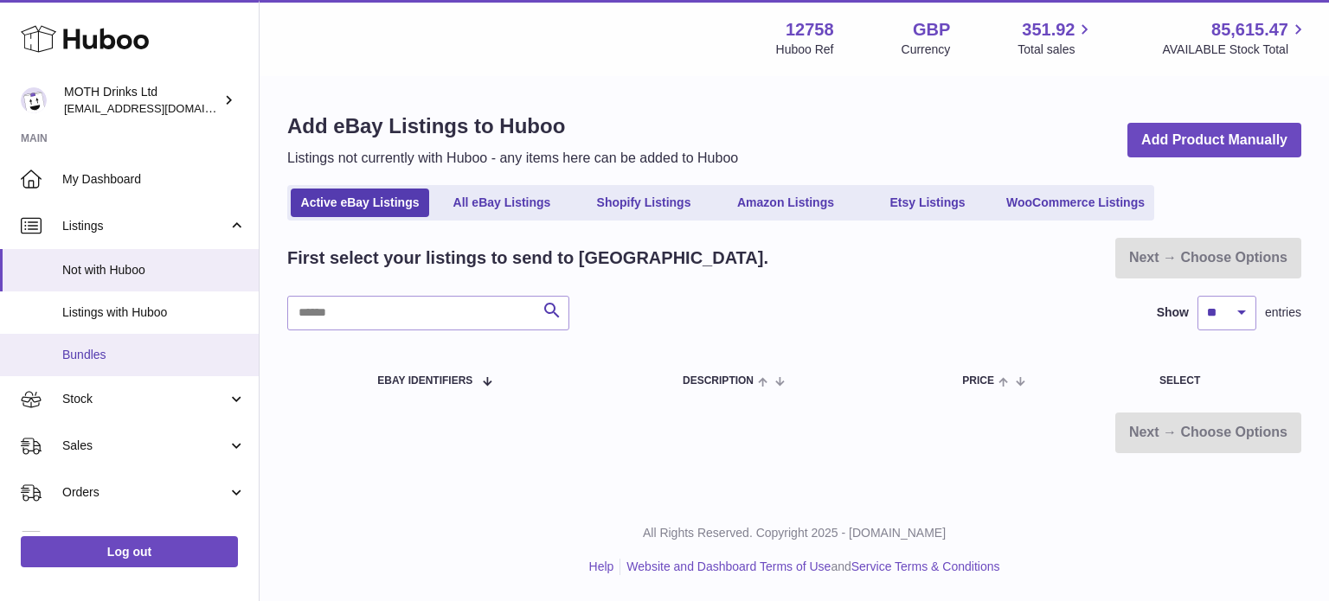
click at [119, 362] on span "Bundles" at bounding box center [153, 355] width 183 height 16
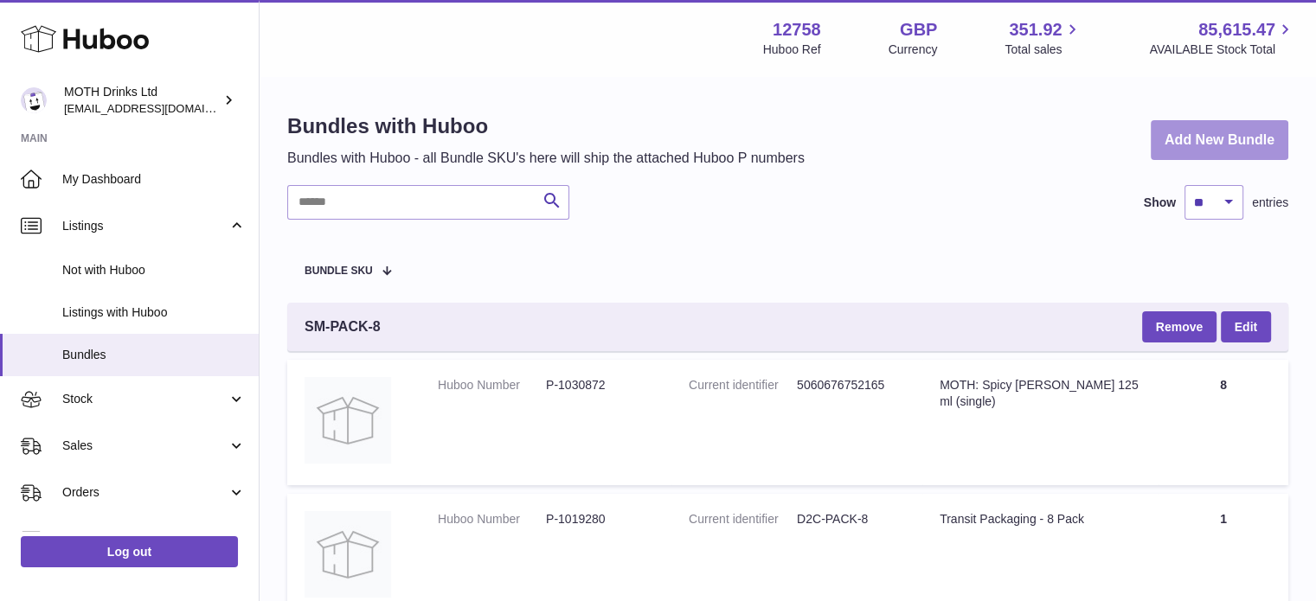
click at [1168, 149] on link "Add New Bundle" at bounding box center [1219, 140] width 138 height 41
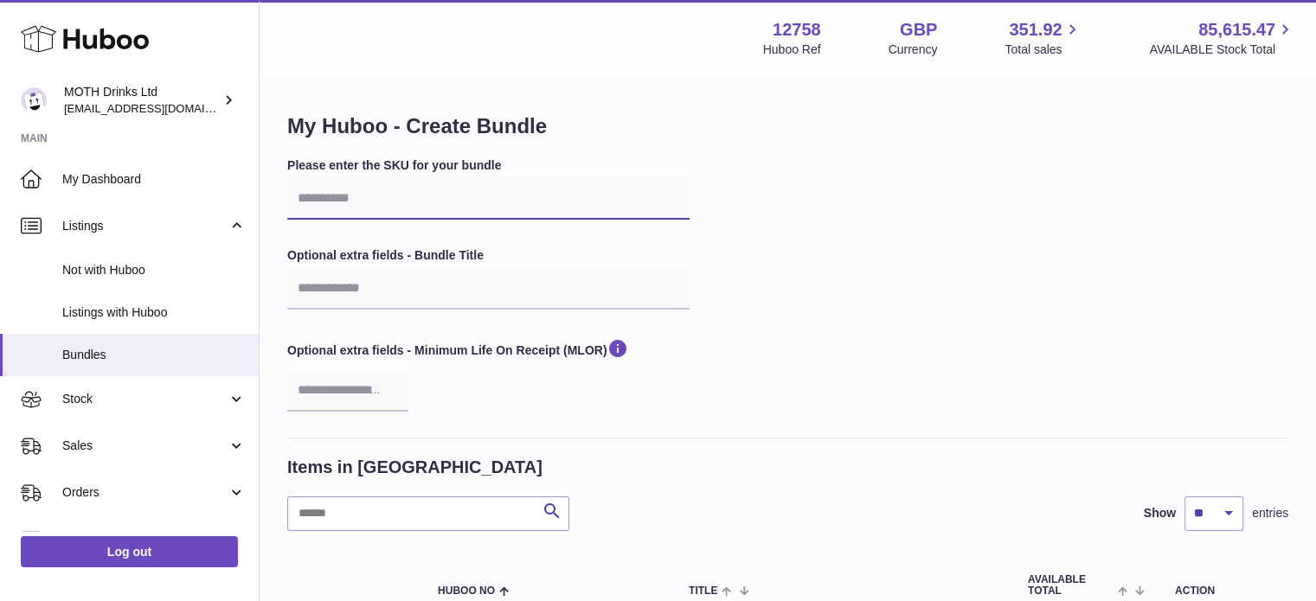
click at [352, 193] on input "text" at bounding box center [488, 199] width 402 height 42
paste input "**********"
type input "**********"
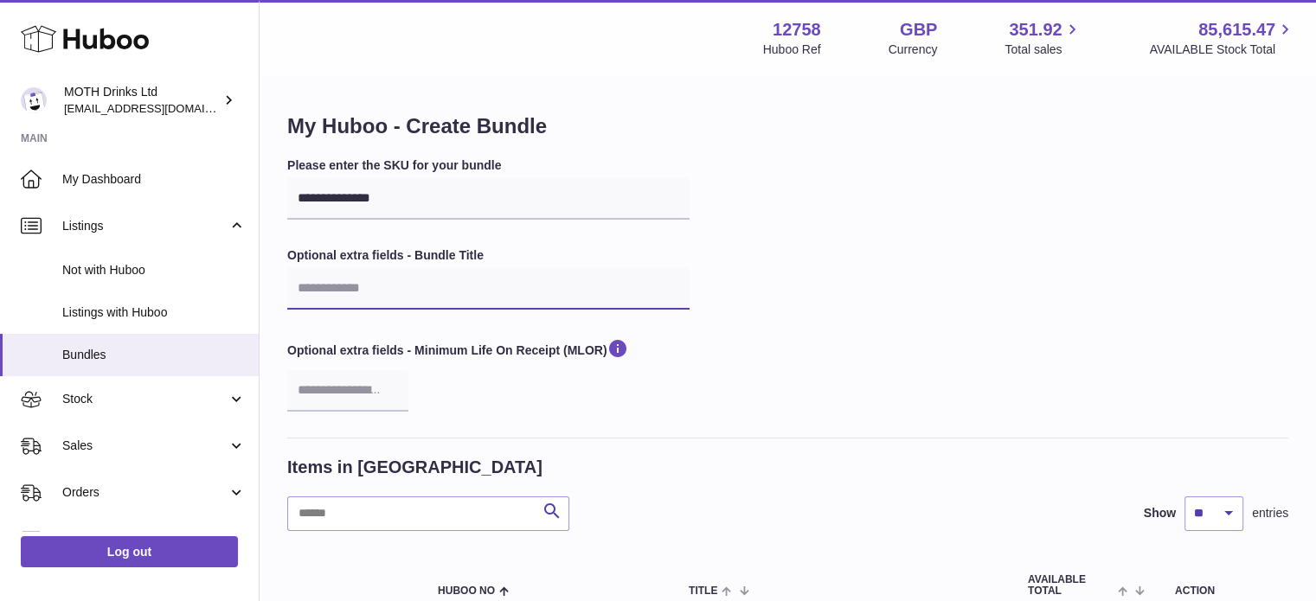
click at [468, 283] on input "text" at bounding box center [488, 289] width 402 height 42
paste input "**********"
click at [329, 286] on input "**********" at bounding box center [488, 289] width 402 height 42
type input "**********"
click at [318, 387] on input "number" at bounding box center [347, 391] width 121 height 42
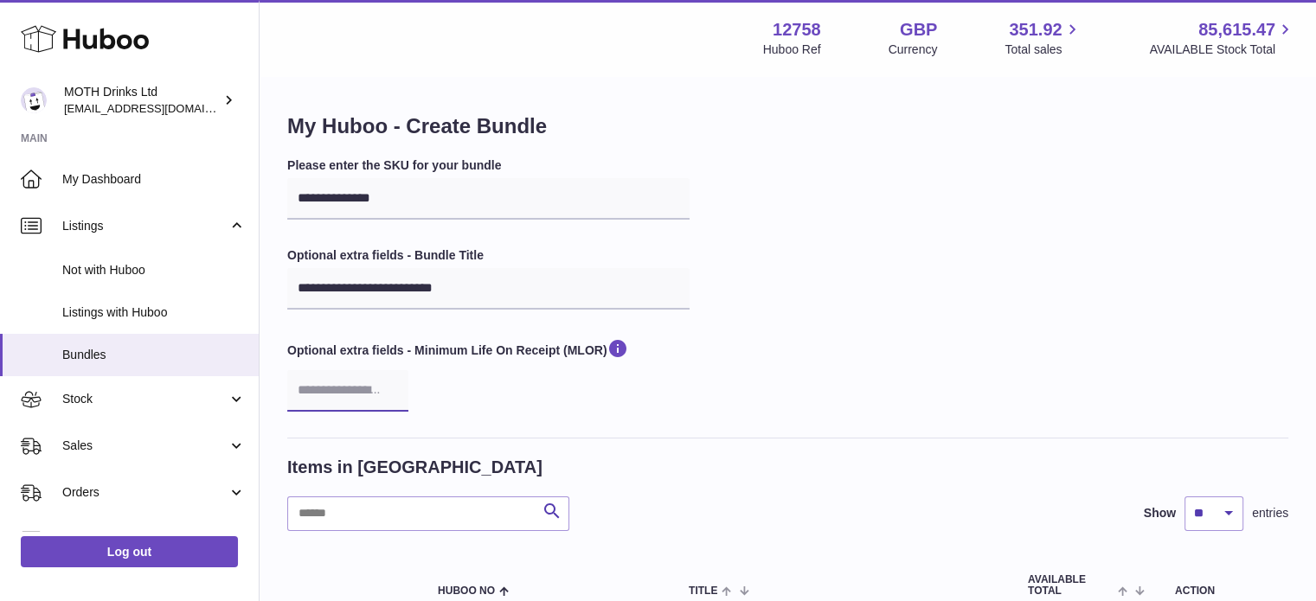
type input "**"
click at [663, 388] on div "Optional extra fields - Minimum Life On Receipt (MLOR) **" at bounding box center [488, 374] width 402 height 74
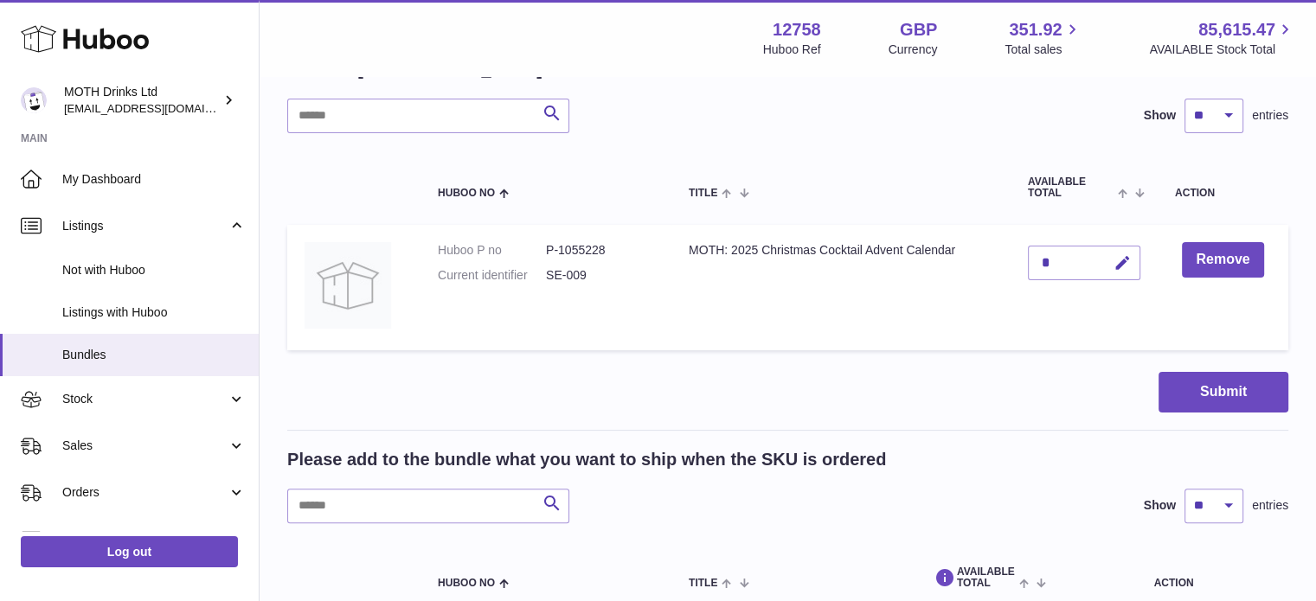
scroll to position [401, 0]
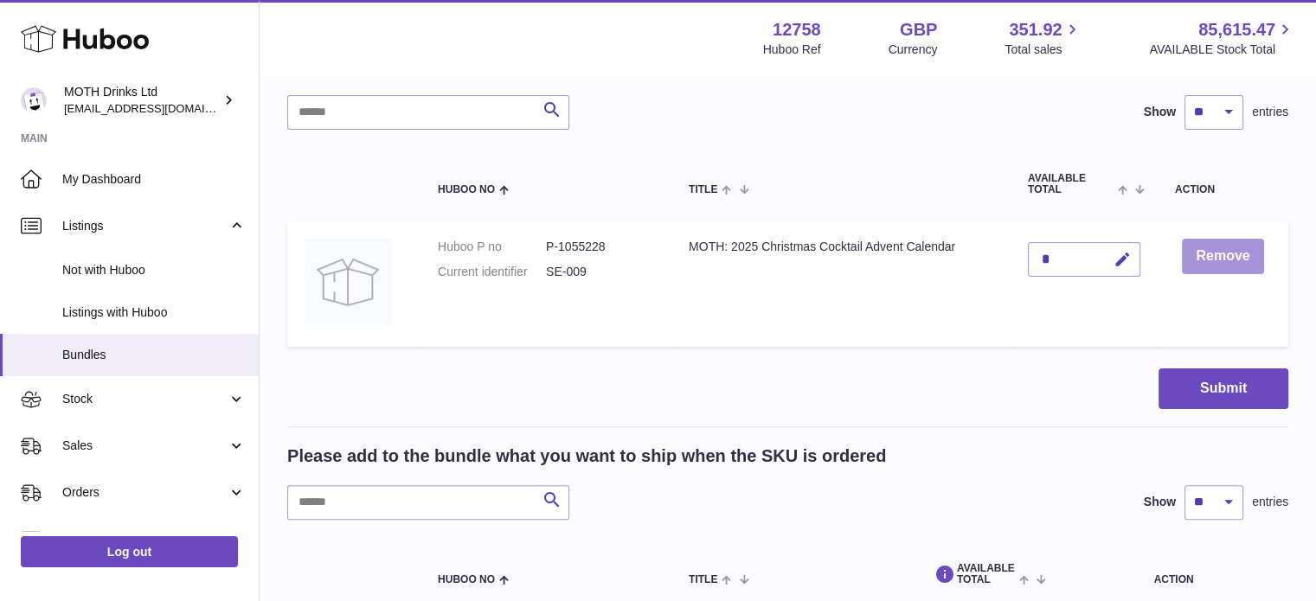
click at [1220, 244] on button "Remove" at bounding box center [1222, 256] width 81 height 35
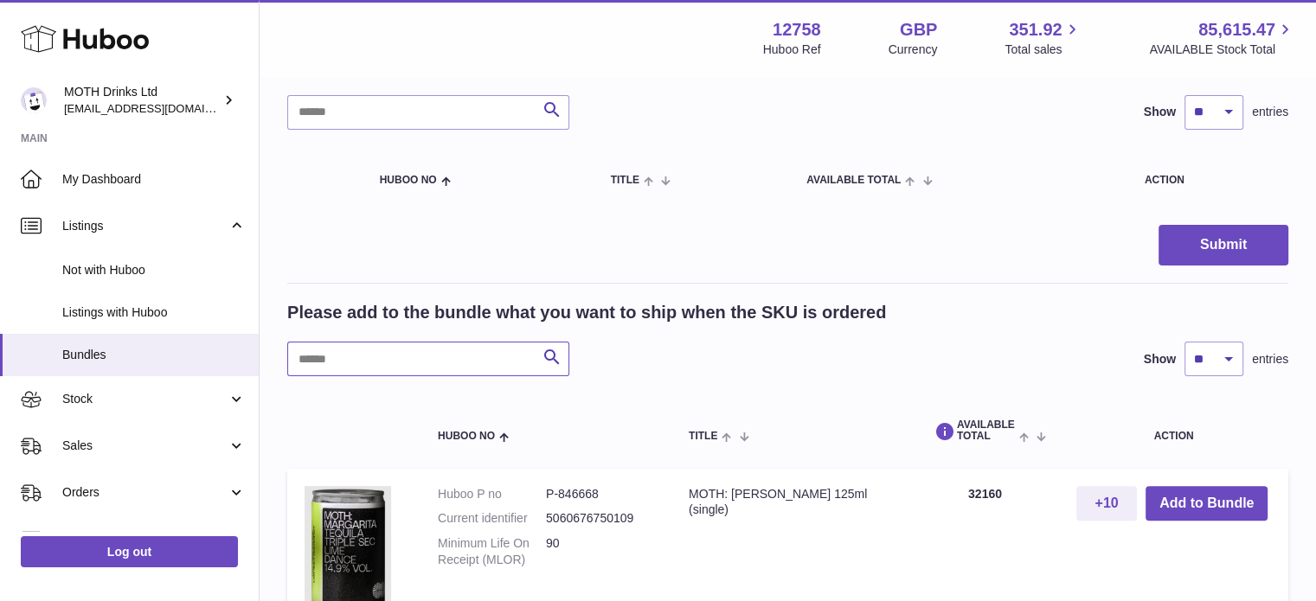
click at [315, 372] on input "text" at bounding box center [428, 359] width 282 height 35
click at [379, 359] on input "text" at bounding box center [428, 359] width 282 height 35
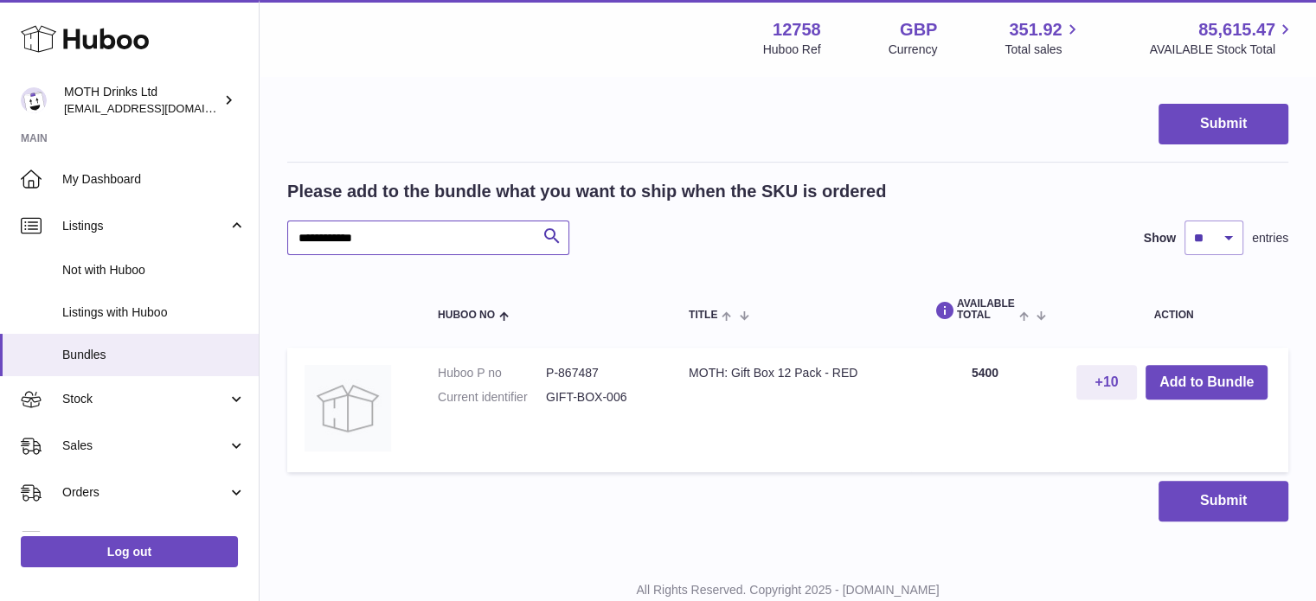
scroll to position [529, 0]
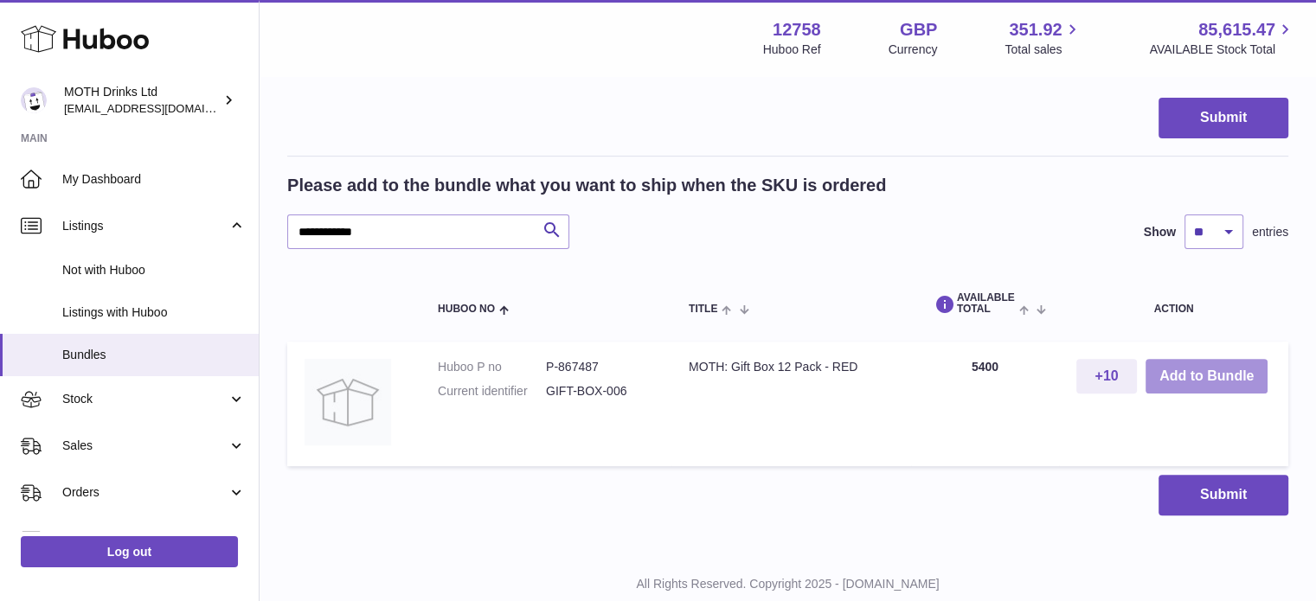
click at [1224, 368] on button "Add to Bundle" at bounding box center [1206, 376] width 122 height 35
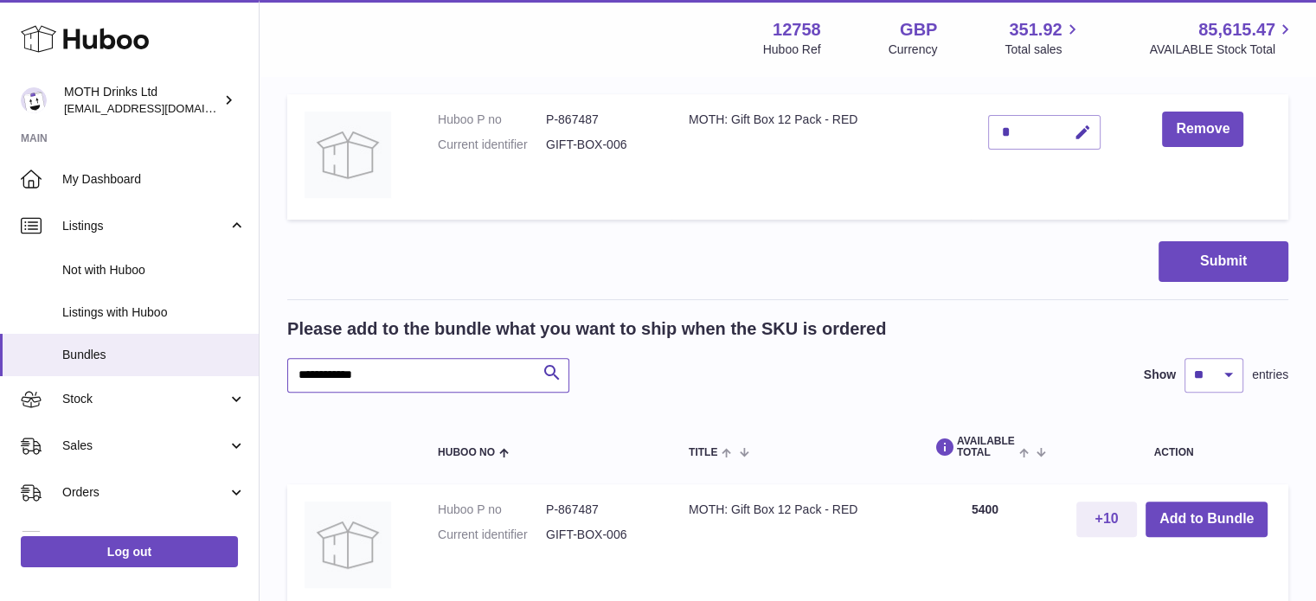
drag, startPoint x: 390, startPoint y: 373, endPoint x: 279, endPoint y: 374, distance: 110.7
click at [279, 374] on div "**********" at bounding box center [787, 121] width 1056 height 1144
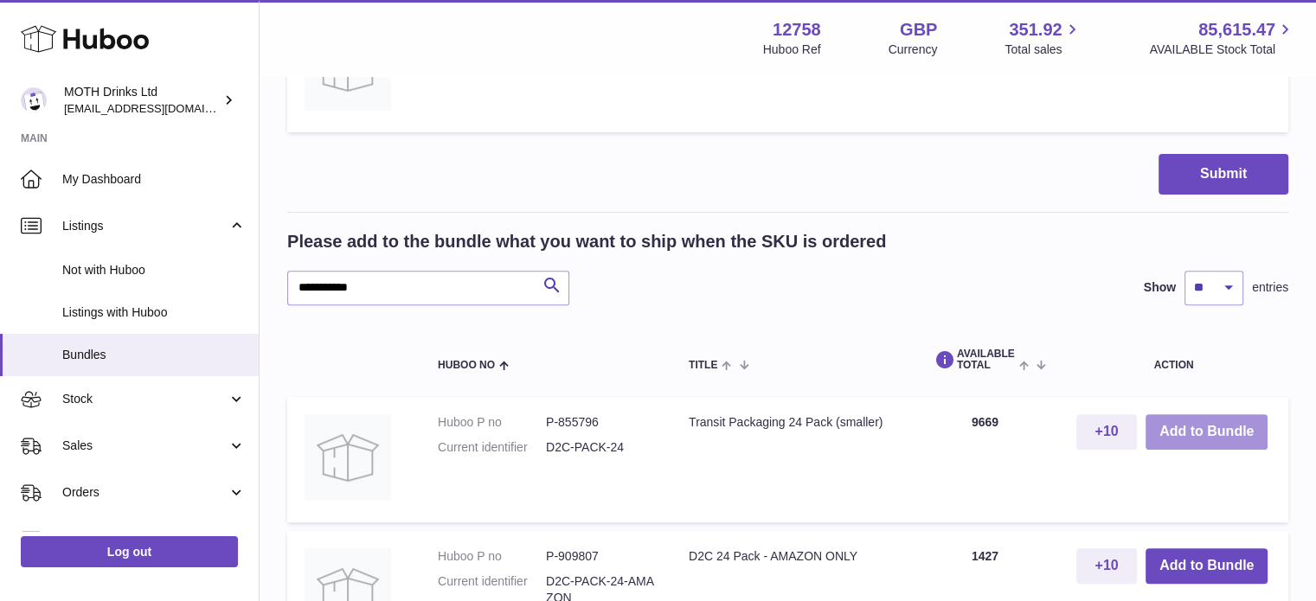
click at [1182, 441] on button "Add to Bundle" at bounding box center [1206, 431] width 122 height 35
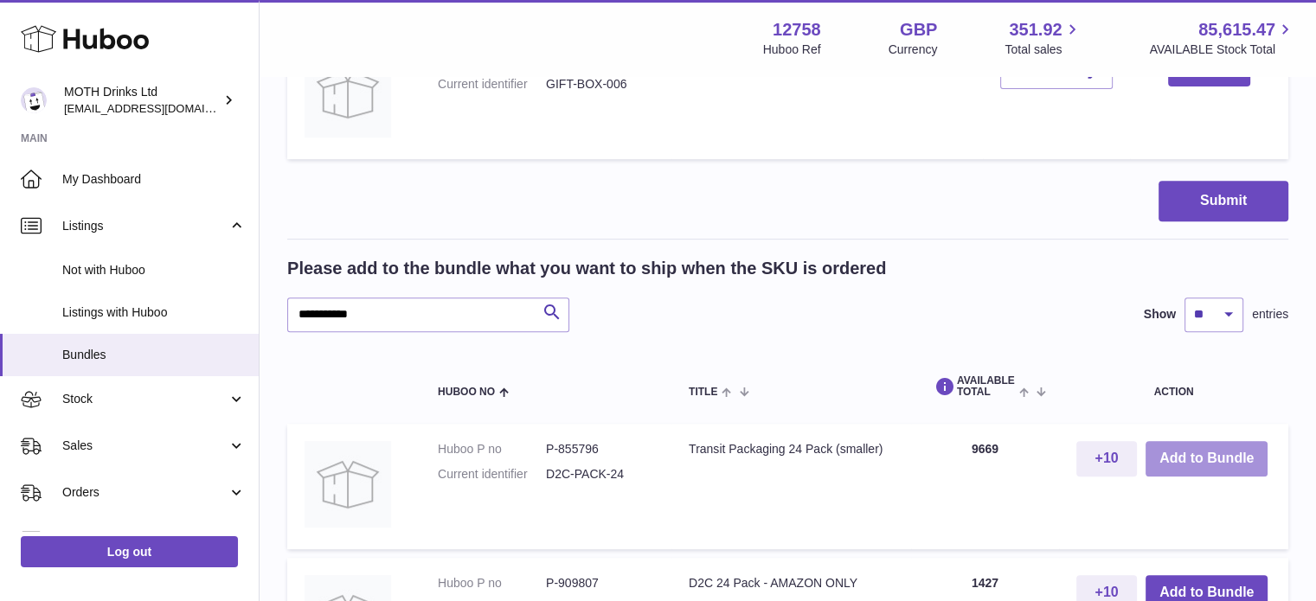
scroll to position [725, 0]
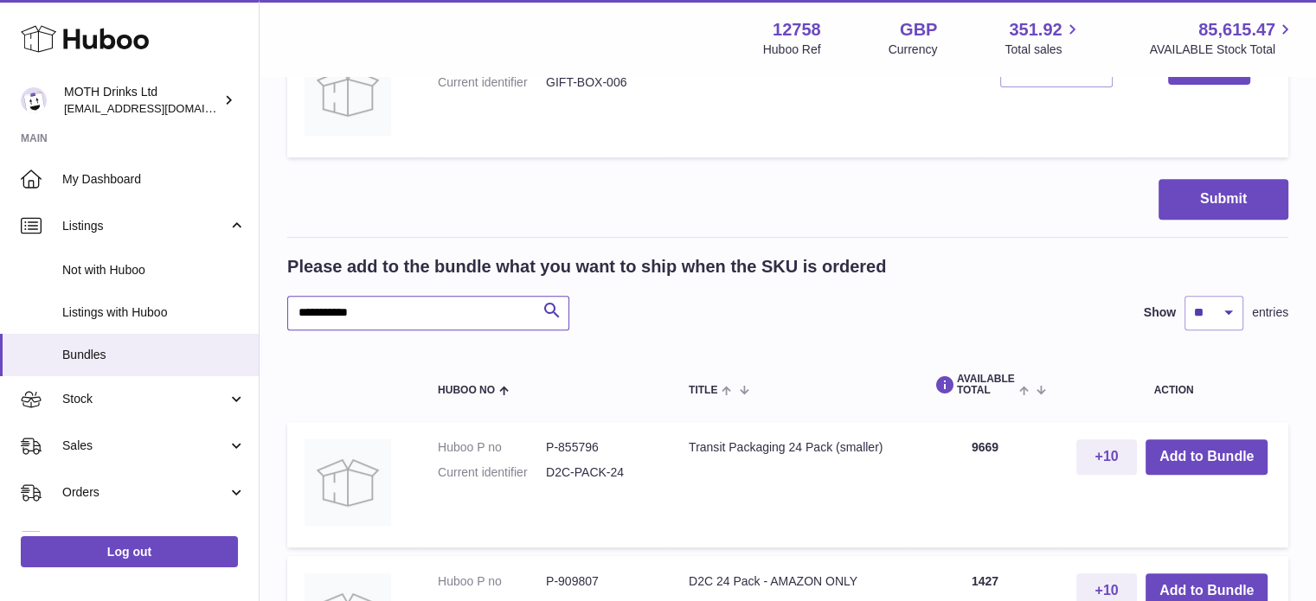
drag, startPoint x: 428, startPoint y: 314, endPoint x: 287, endPoint y: 281, distance: 144.8
click at [287, 281] on div "**********" at bounding box center [787, 292] width 1001 height 75
type input "**********"
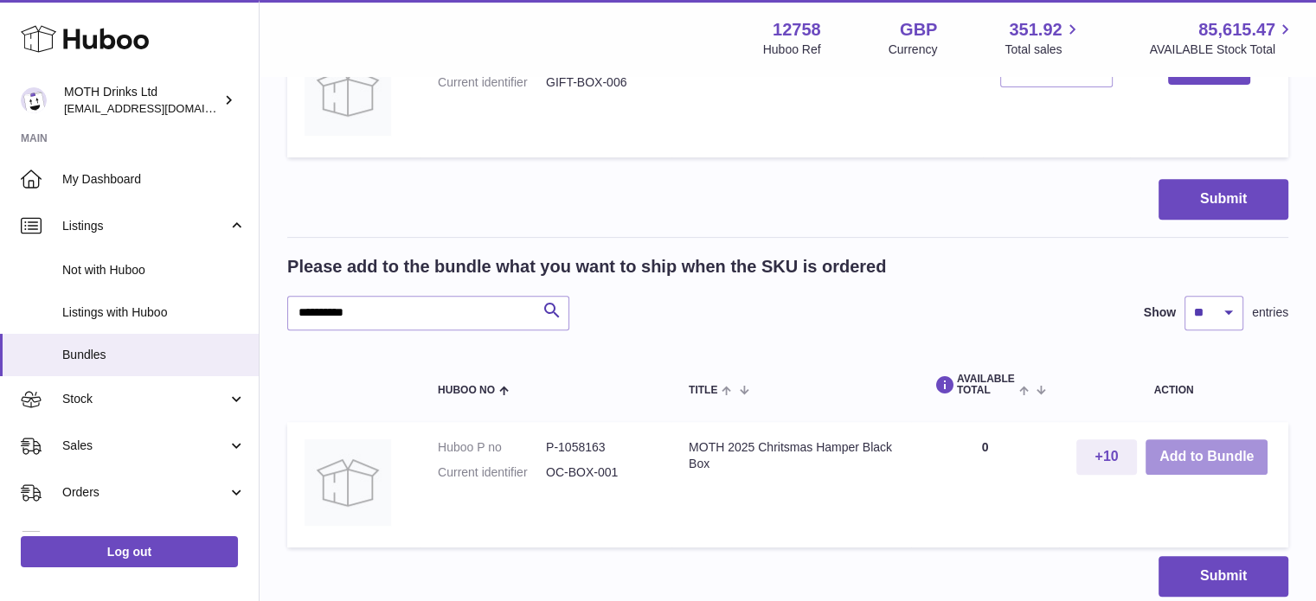
click at [1188, 464] on button "Add to Bundle" at bounding box center [1206, 456] width 122 height 35
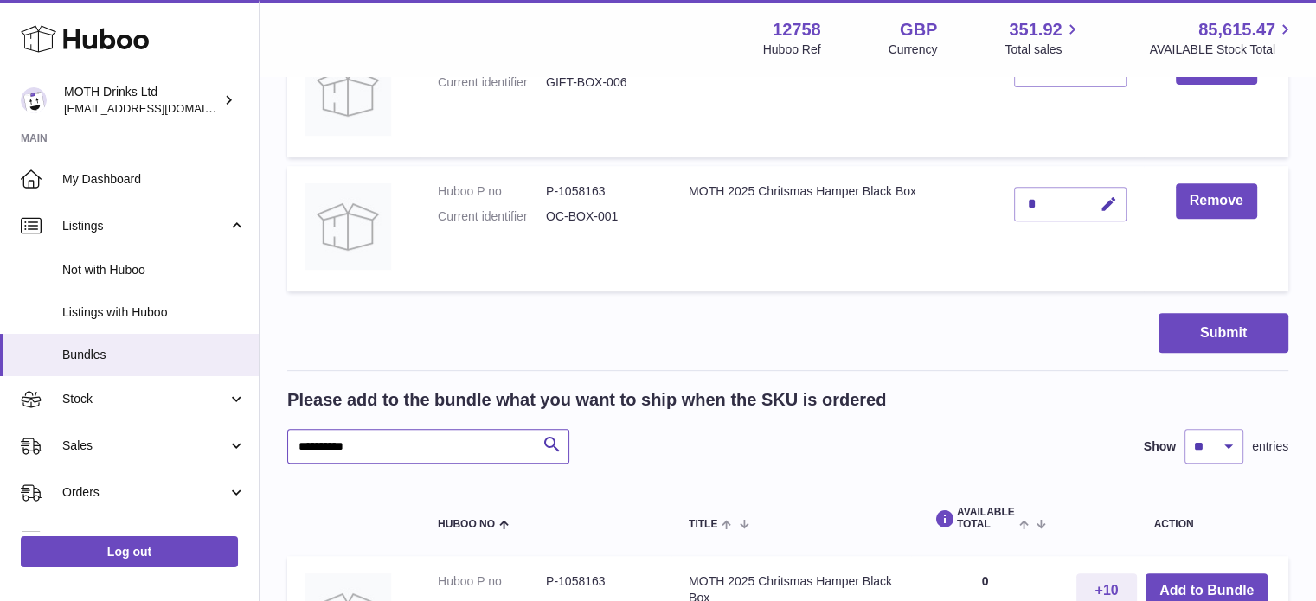
drag, startPoint x: 402, startPoint y: 452, endPoint x: 261, endPoint y: 437, distance: 141.8
click at [261, 437] on div "**********" at bounding box center [787, 59] width 1056 height 1412
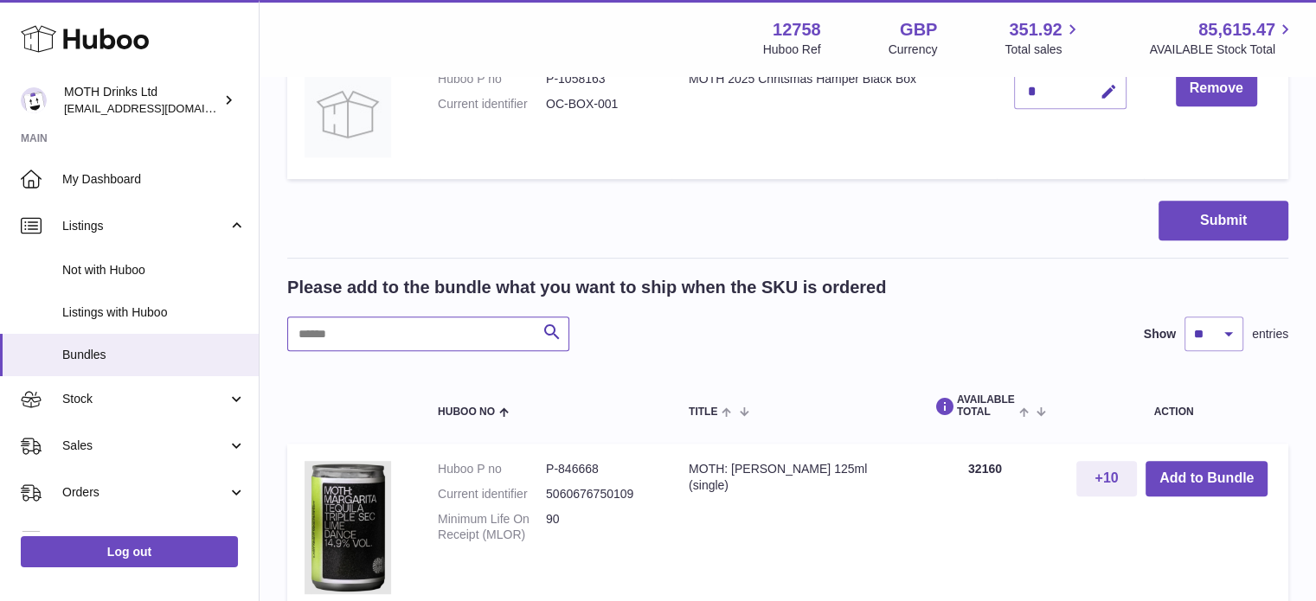
scroll to position [837, 0]
click at [1188, 470] on button "Add to Bundle" at bounding box center [1206, 478] width 122 height 35
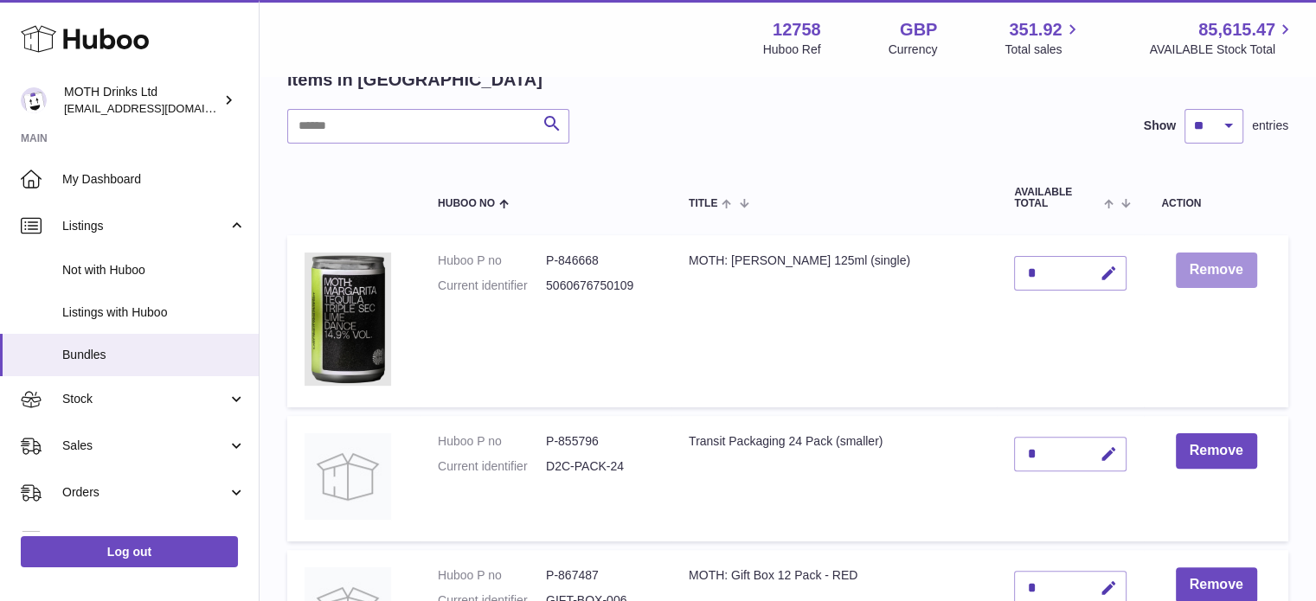
scroll to position [388, 0]
click at [1107, 272] on icon "button" at bounding box center [1108, 274] width 18 height 18
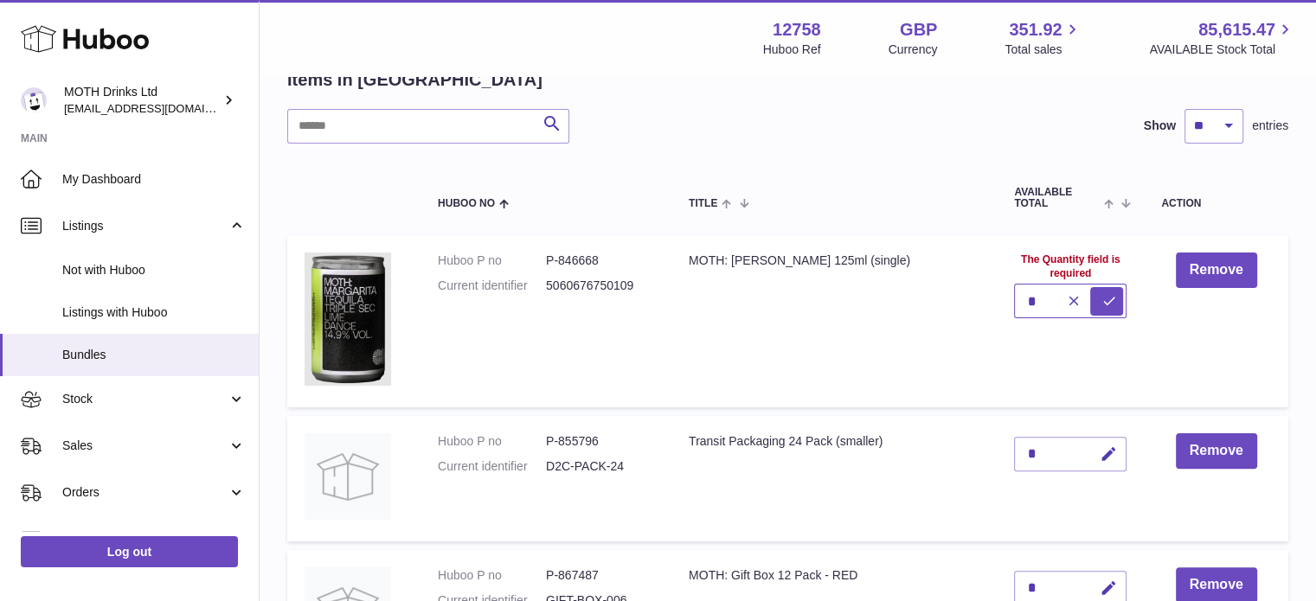
type input "*"
click at [1090, 287] on button "submit" at bounding box center [1106, 301] width 33 height 28
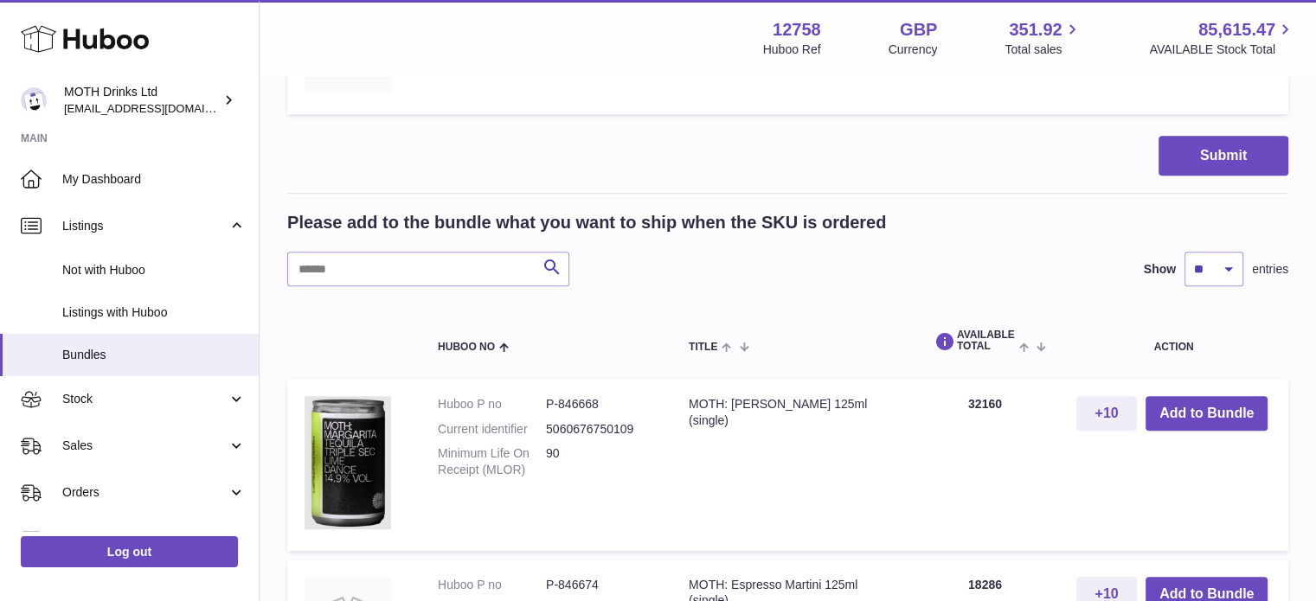
scroll to position [1086, 0]
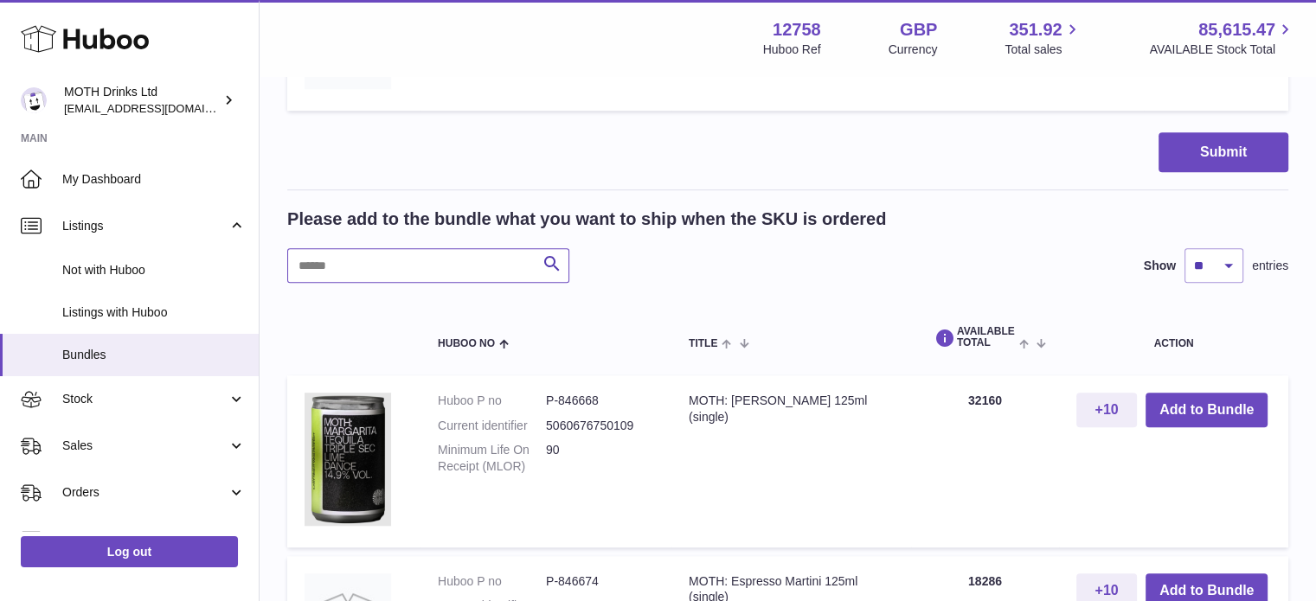
click at [381, 272] on input "text" at bounding box center [428, 265] width 282 height 35
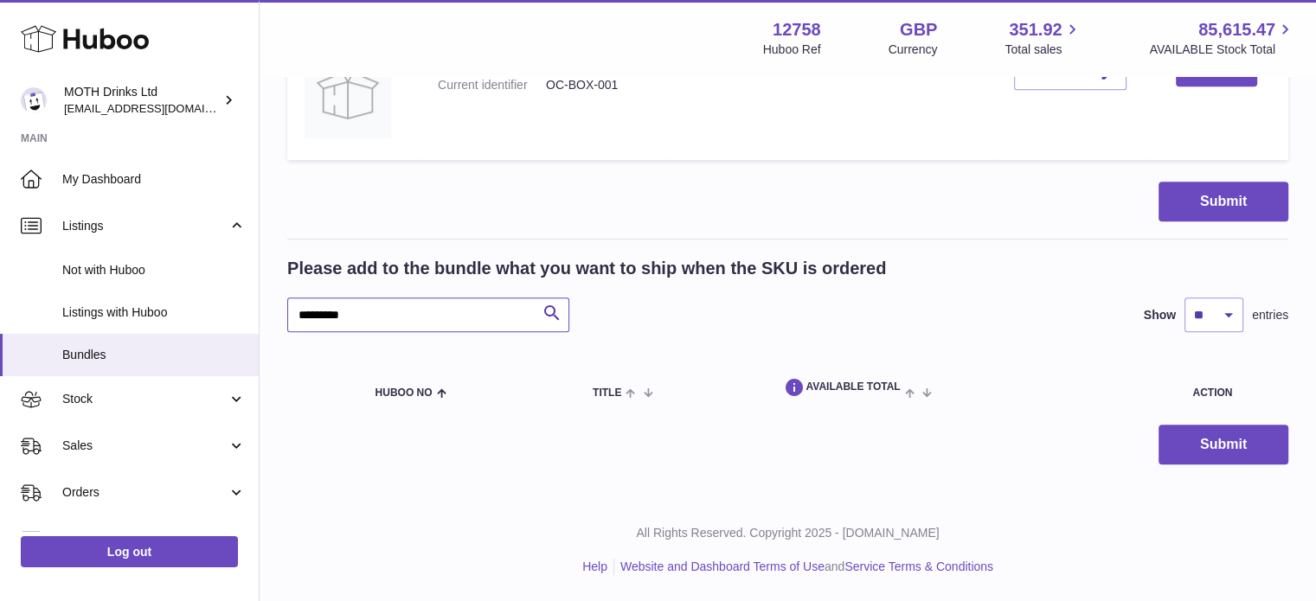
scroll to position [1035, 0]
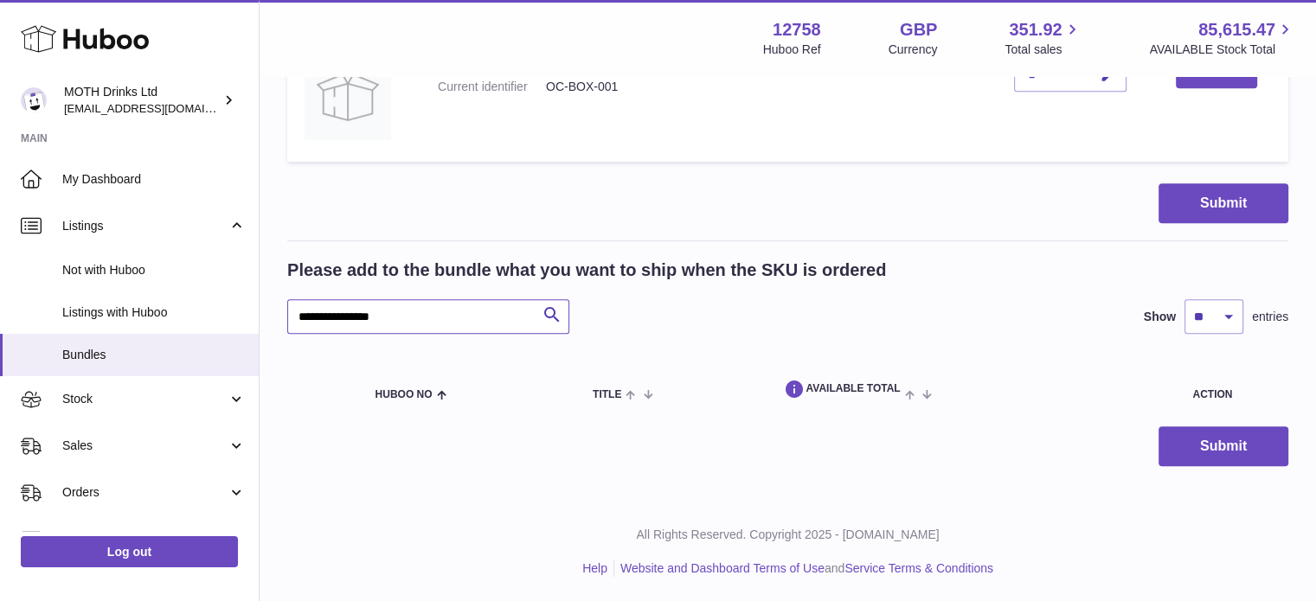
type input "**********"
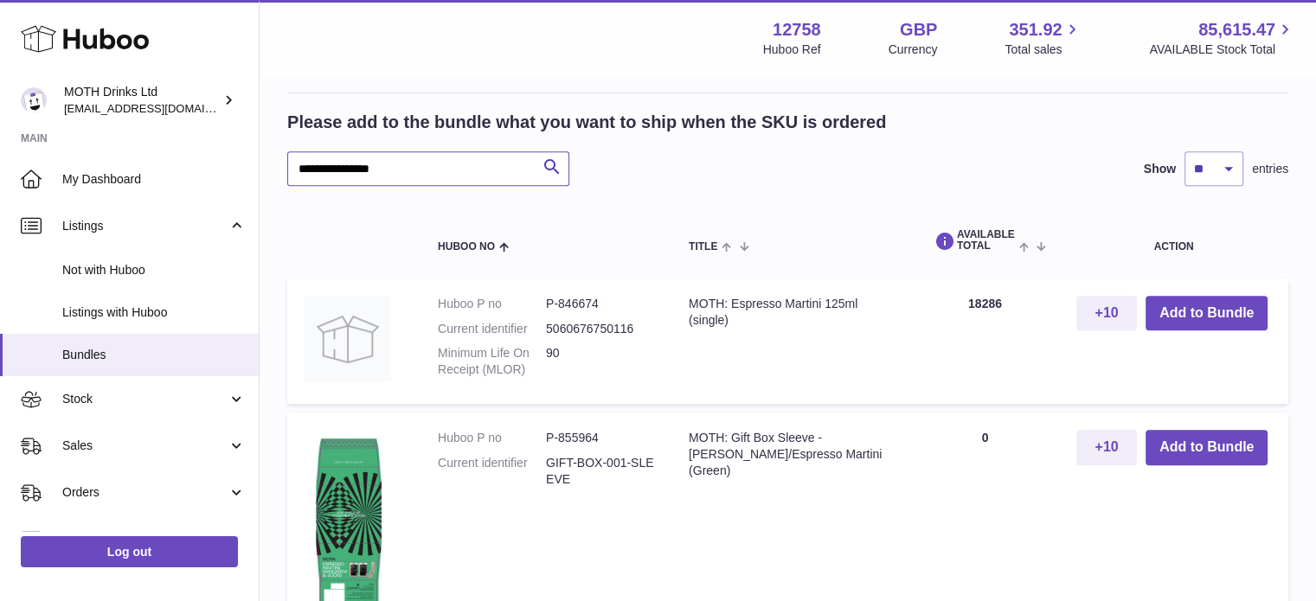
scroll to position [1183, 0]
click at [1194, 316] on button "Add to Bundle" at bounding box center [1206, 313] width 122 height 35
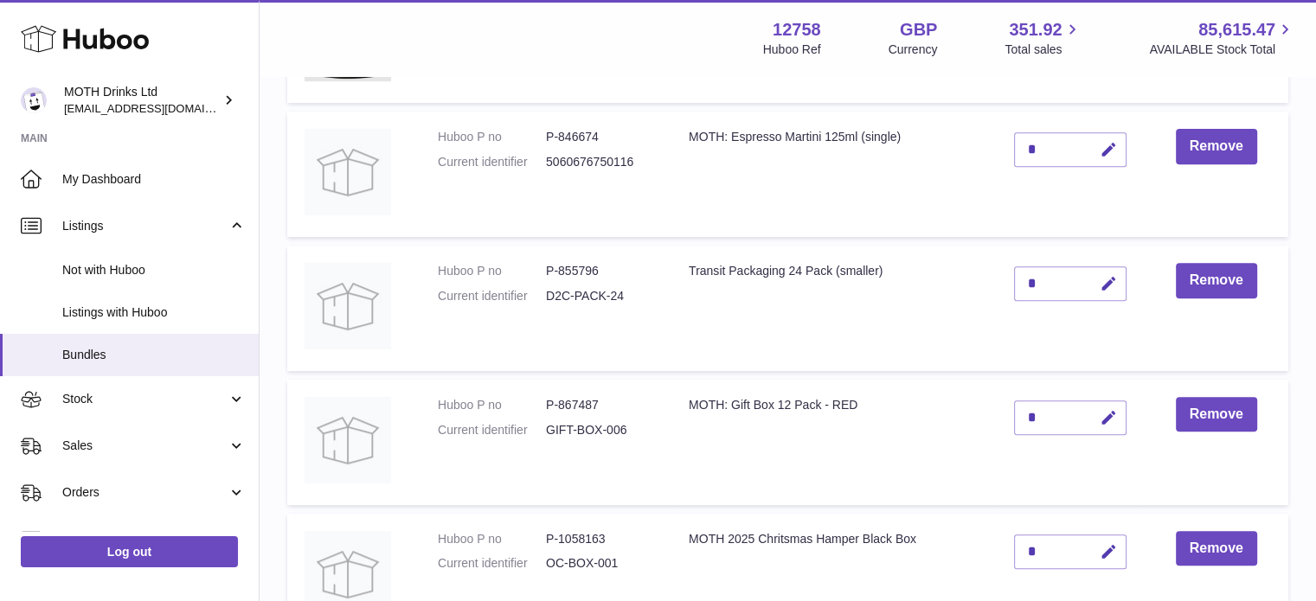
scroll to position [682, 0]
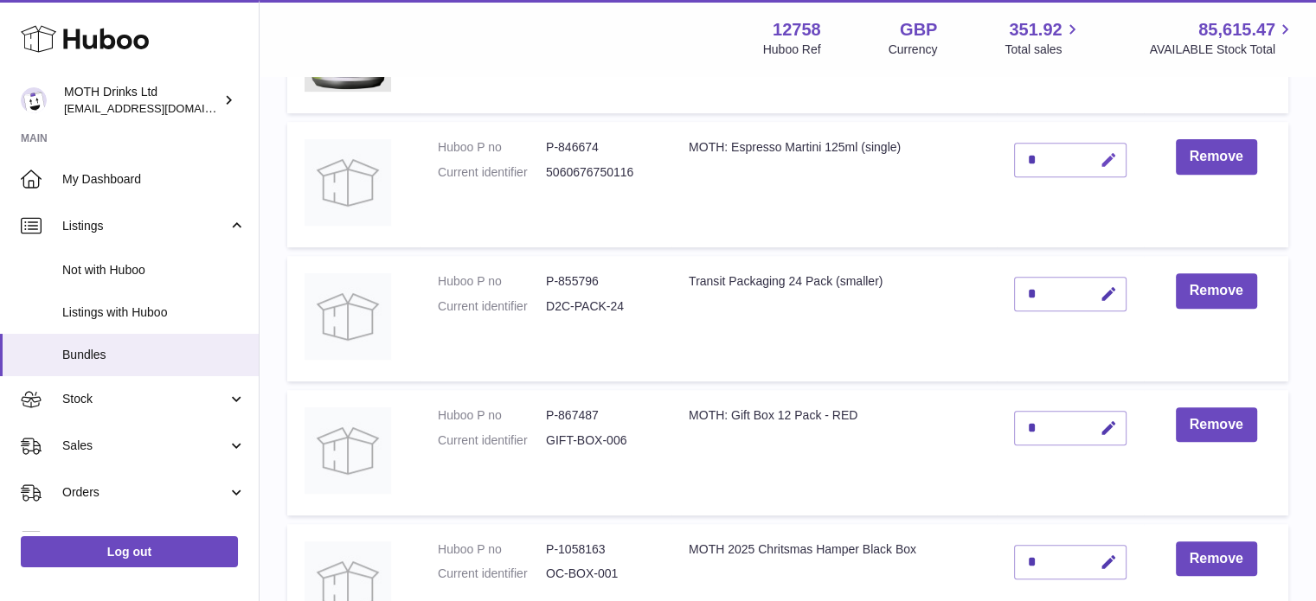
click at [1103, 164] on icon "button" at bounding box center [1108, 160] width 18 height 18
type input "*"
click at [1090, 174] on button "submit" at bounding box center [1106, 188] width 33 height 28
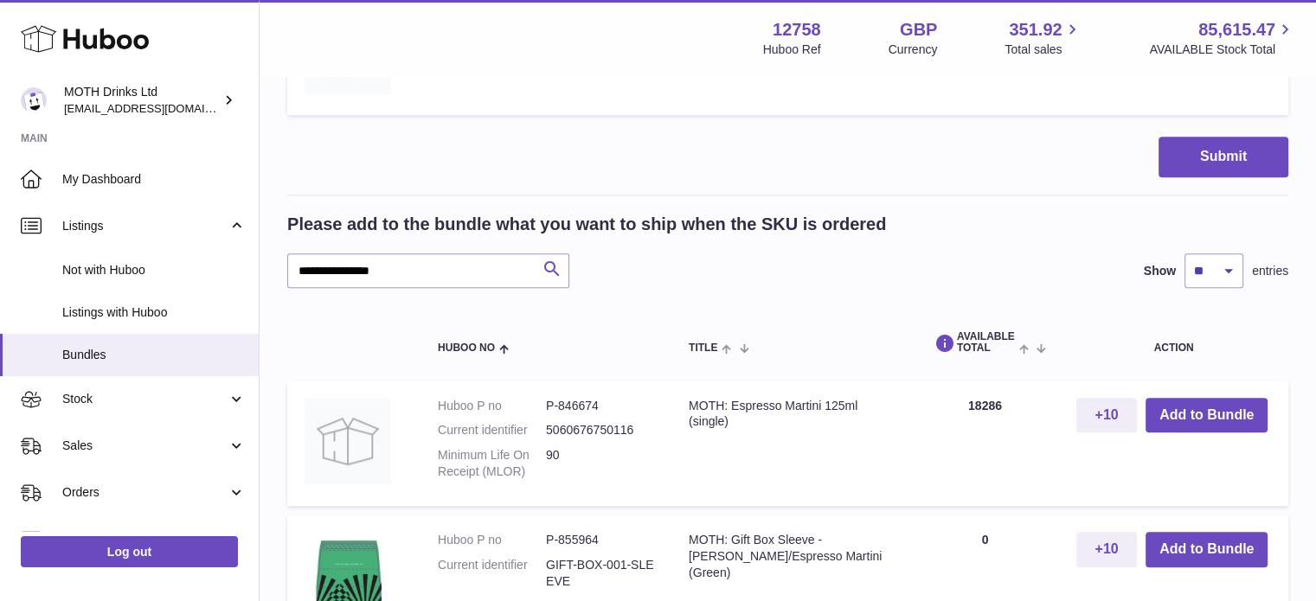
scroll to position [1236, 0]
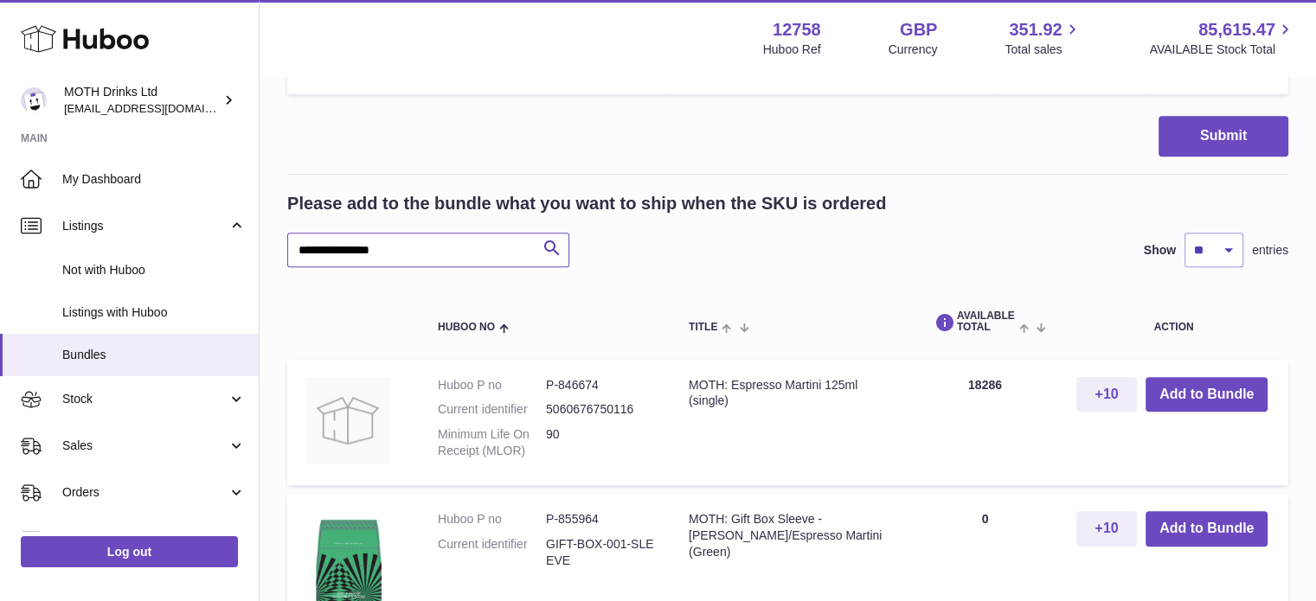
drag, startPoint x: 456, startPoint y: 244, endPoint x: 280, endPoint y: 259, distance: 176.2
click at [280, 259] on div "**********" at bounding box center [787, 168] width 1056 height 2653
type input "******"
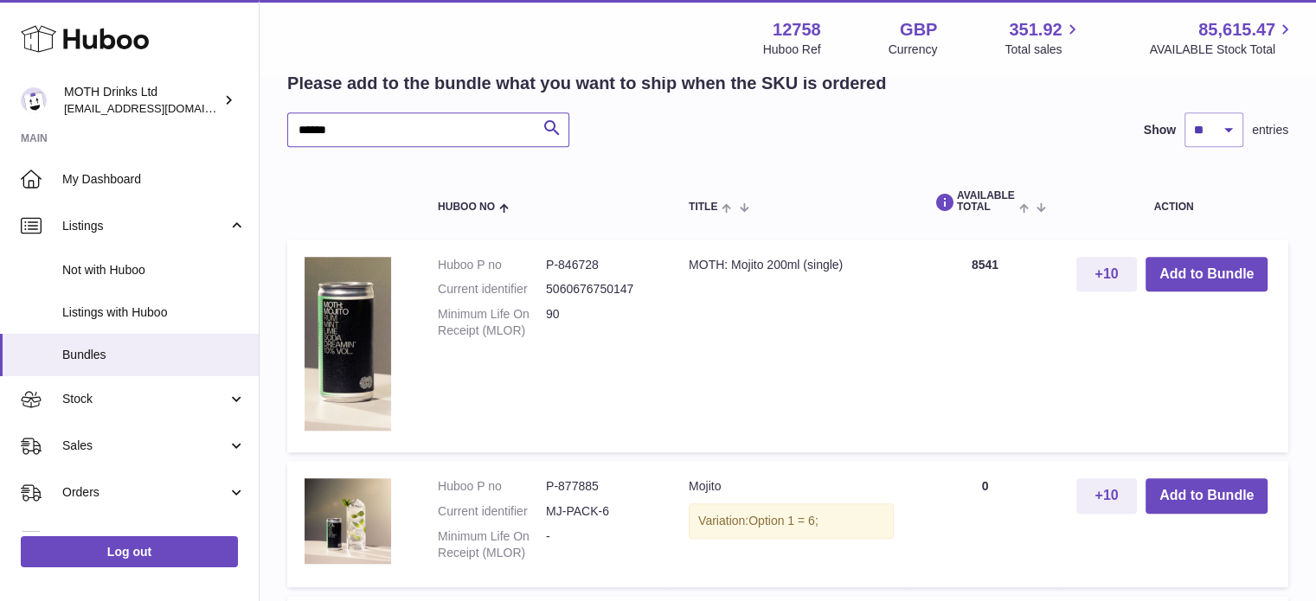
scroll to position [1360, 0]
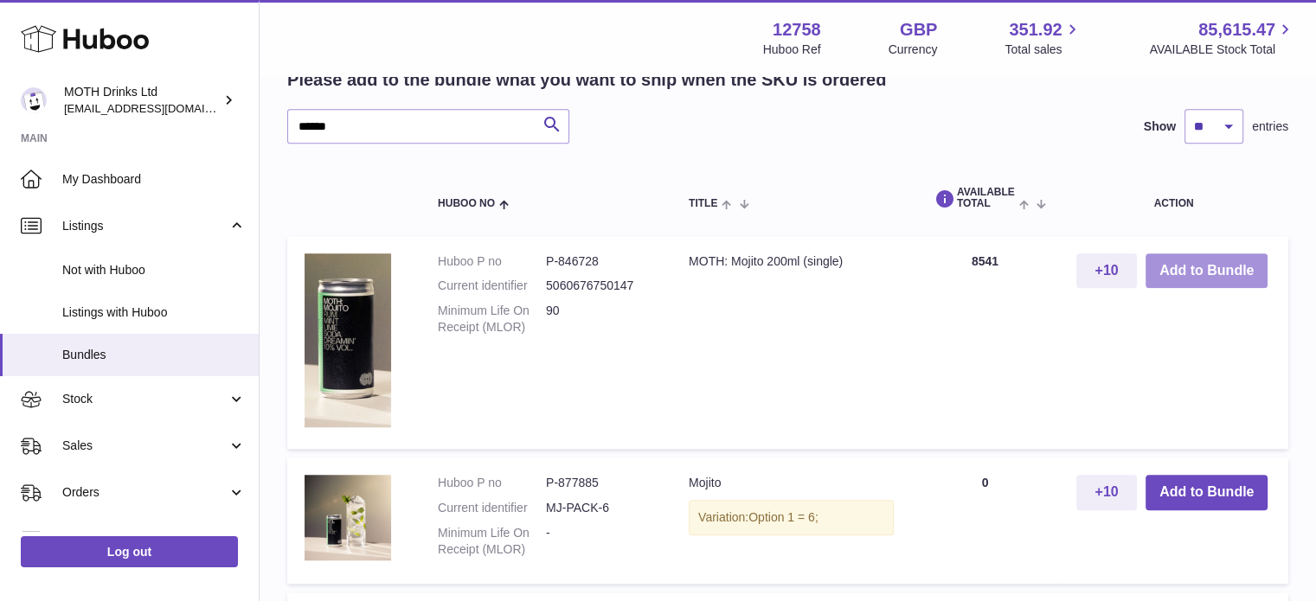
click at [1180, 255] on button "Add to Bundle" at bounding box center [1206, 270] width 122 height 35
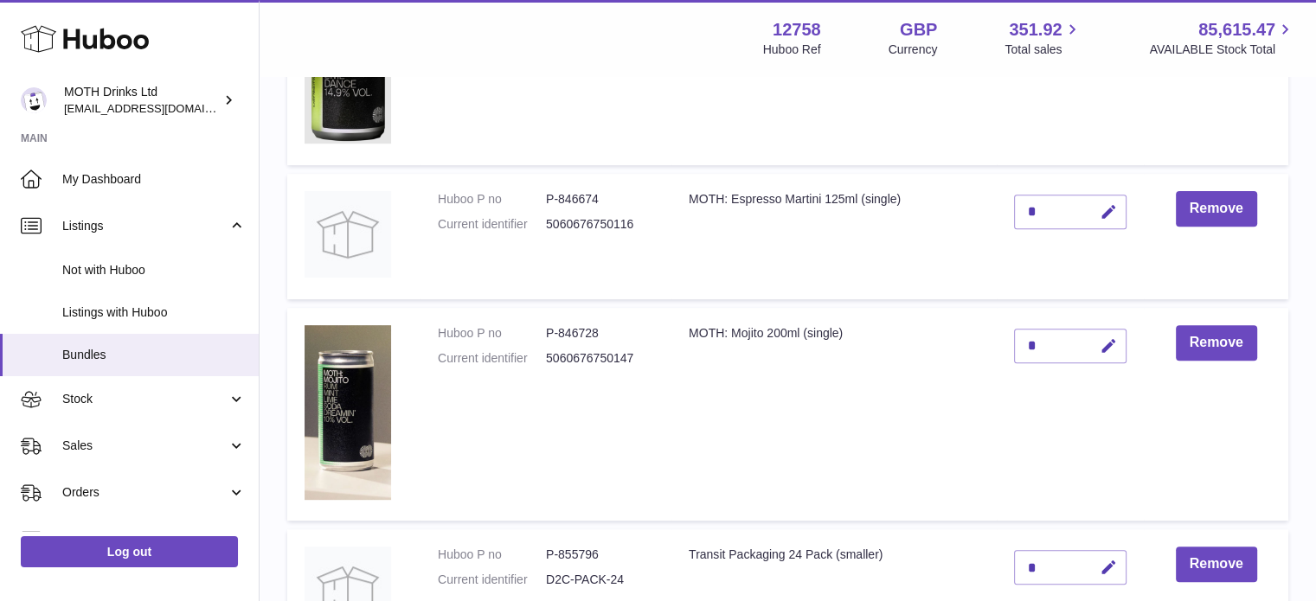
scroll to position [637, 0]
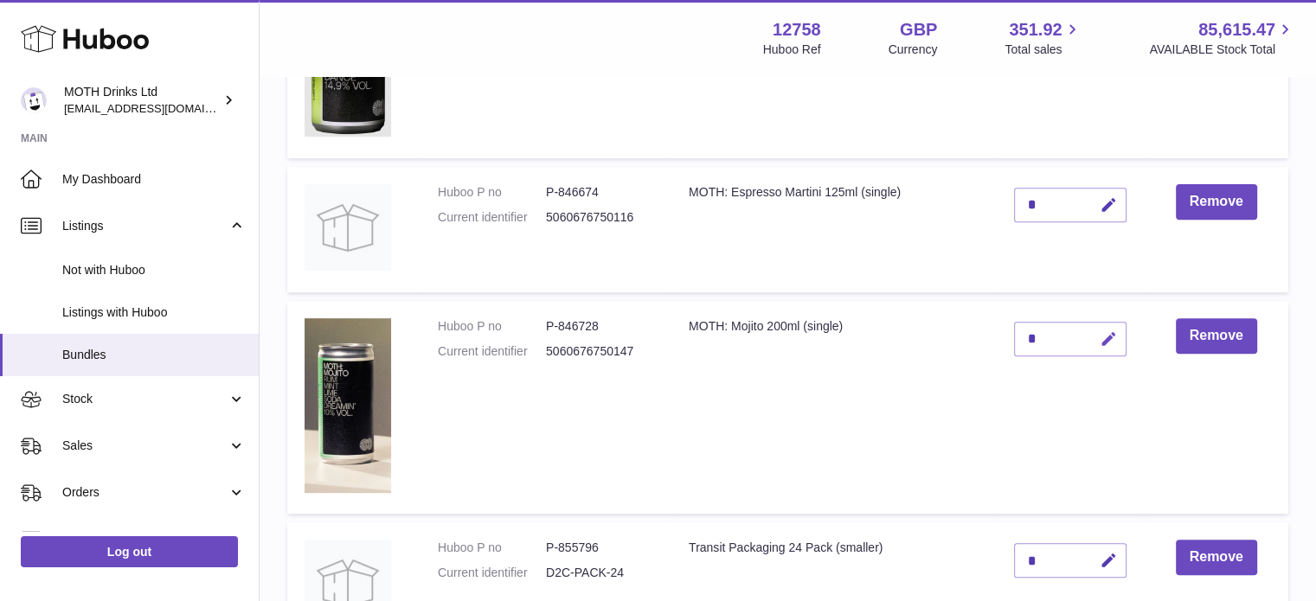
click at [1095, 349] on button "button" at bounding box center [1106, 339] width 41 height 35
type input "*"
click at [1090, 325] on button "submit" at bounding box center [1106, 339] width 33 height 28
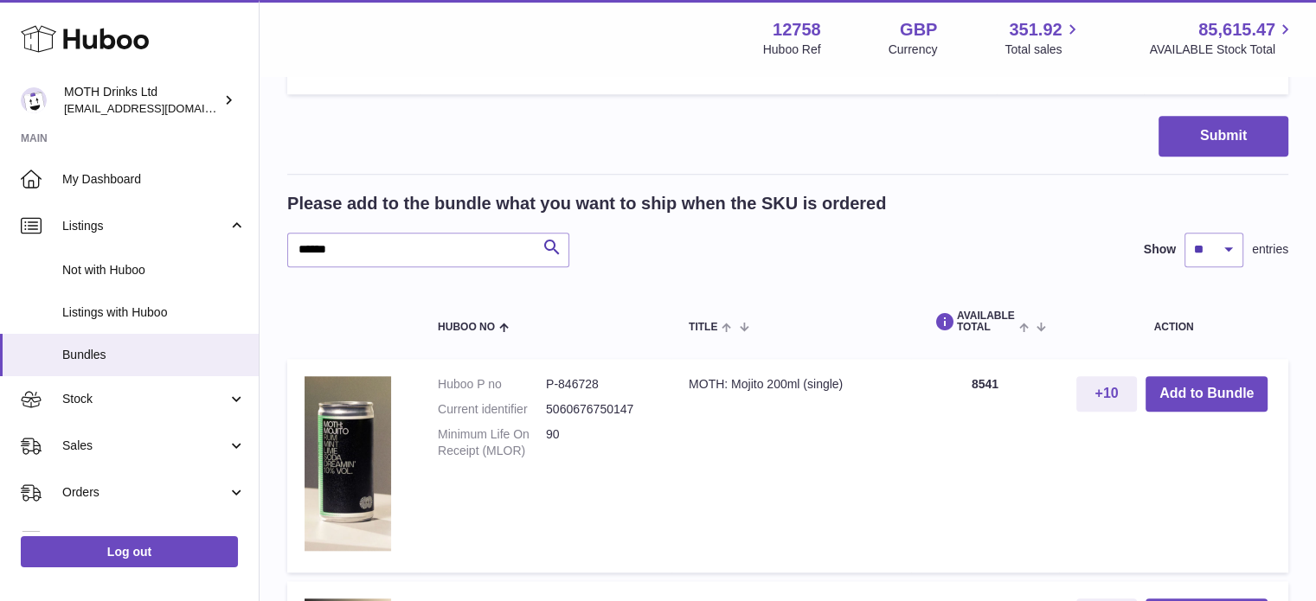
scroll to position [1464, 0]
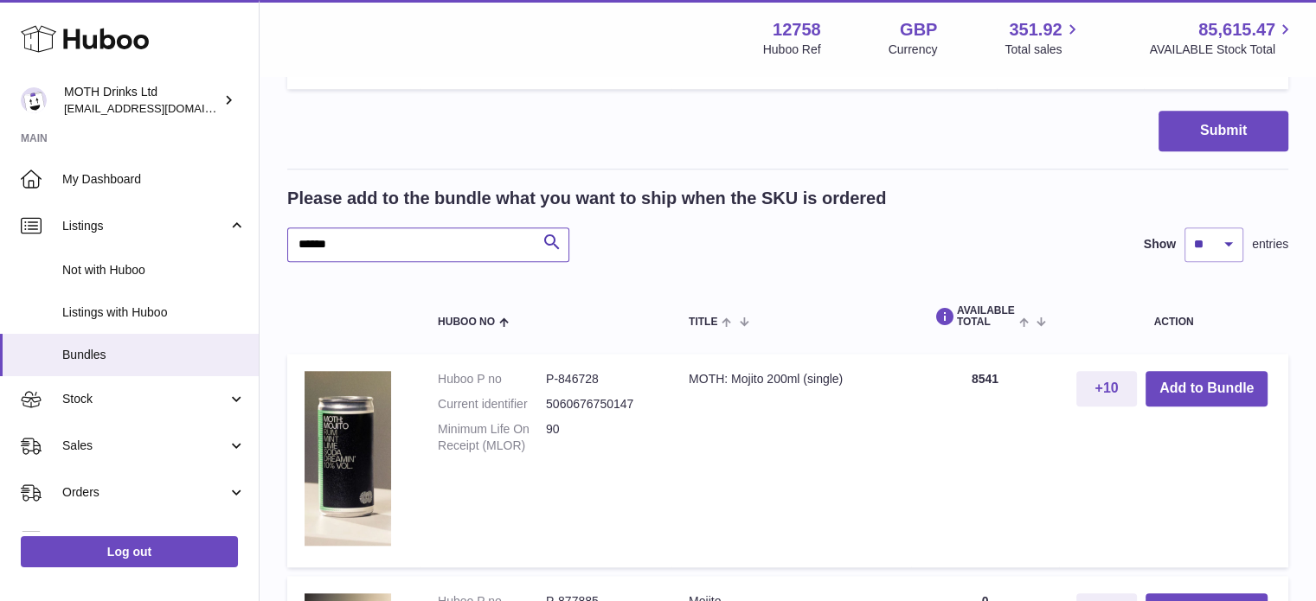
drag, startPoint x: 420, startPoint y: 249, endPoint x: 260, endPoint y: 262, distance: 160.5
type input "****"
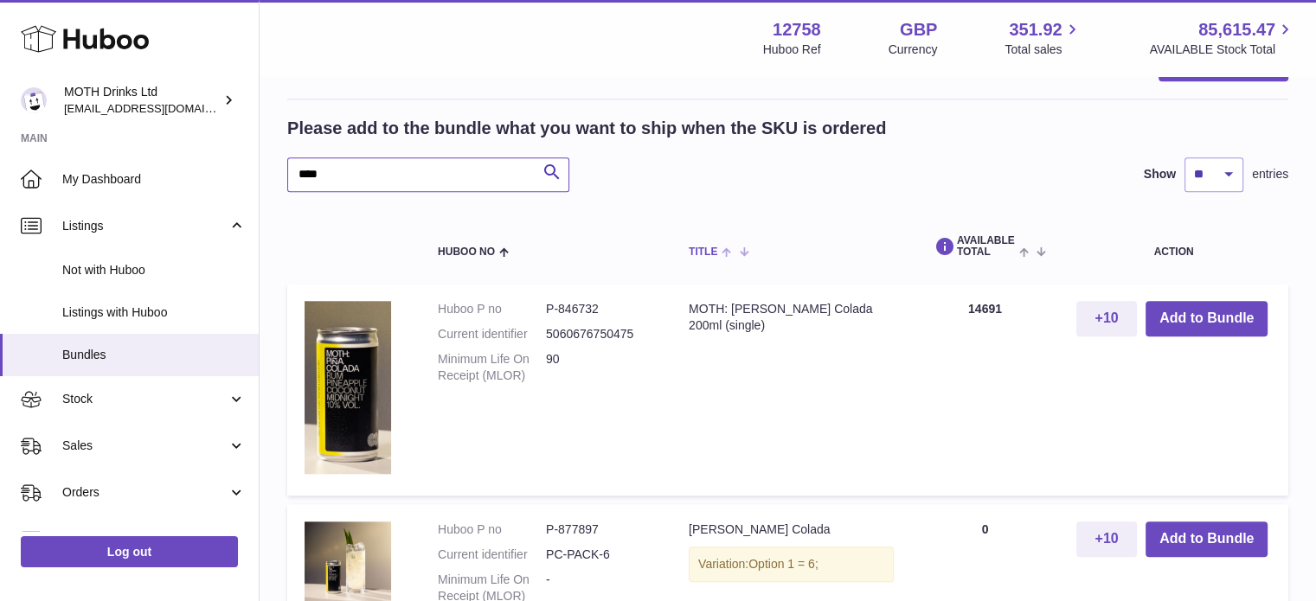
scroll to position [1568, 0]
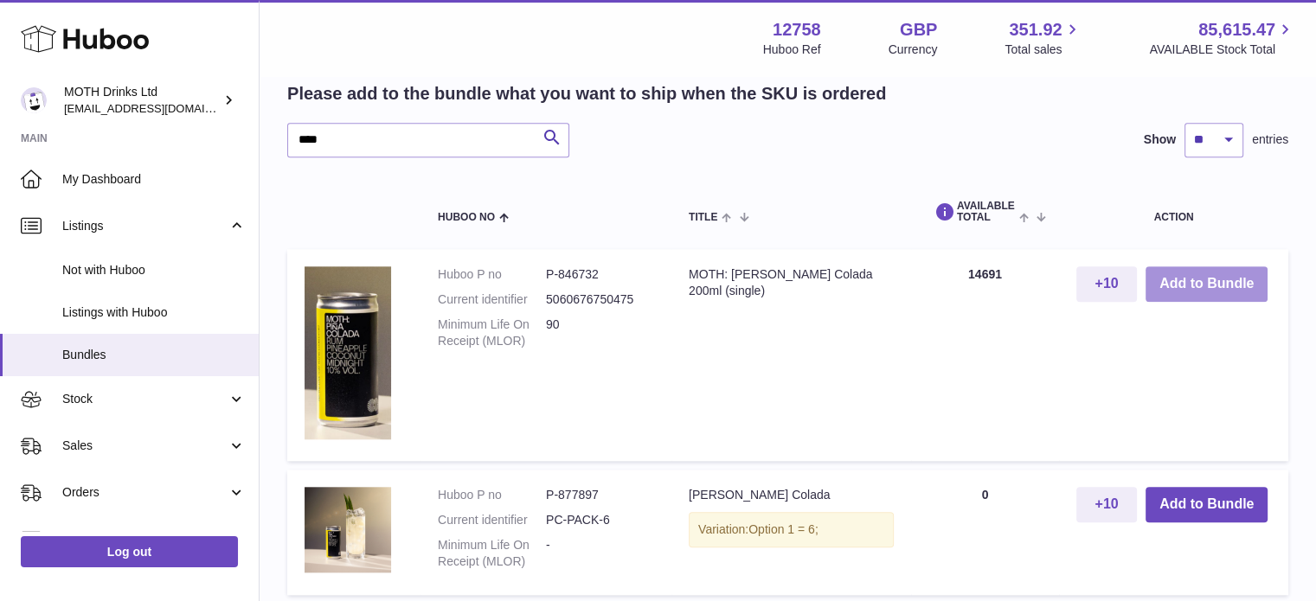
click at [1188, 267] on button "Add to Bundle" at bounding box center [1206, 283] width 122 height 35
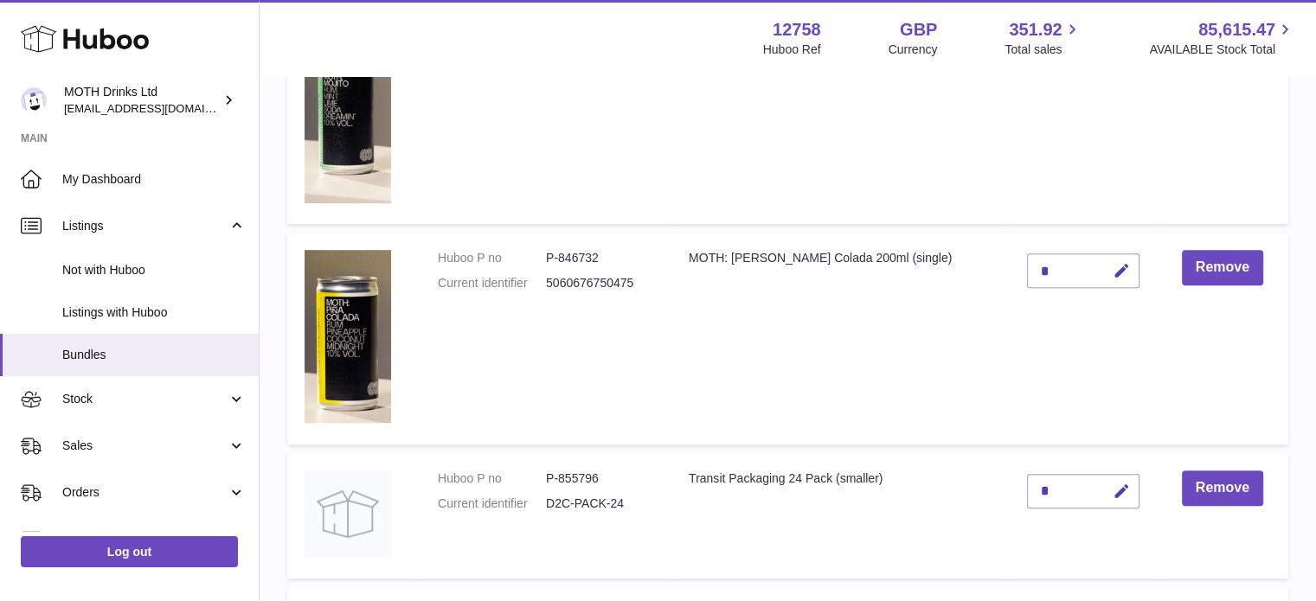
scroll to position [926, 0]
click at [1099, 266] on button "button" at bounding box center [1119, 271] width 41 height 35
type input "*"
click at [1103, 286] on button "submit" at bounding box center [1119, 300] width 33 height 28
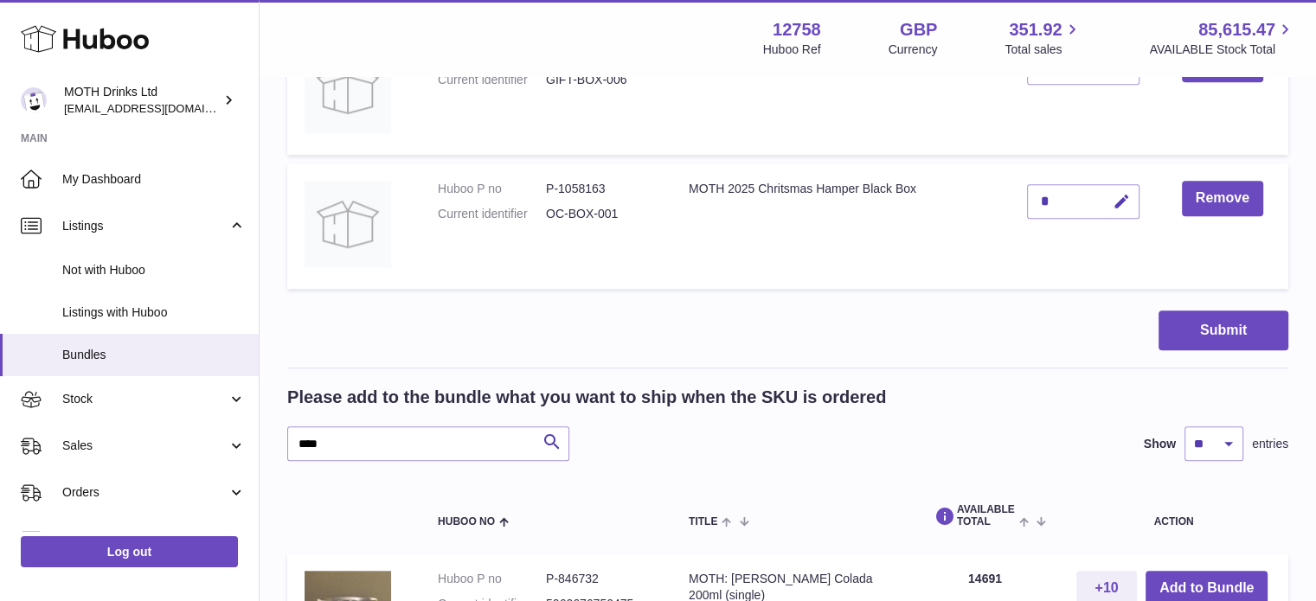
scroll to position [1566, 0]
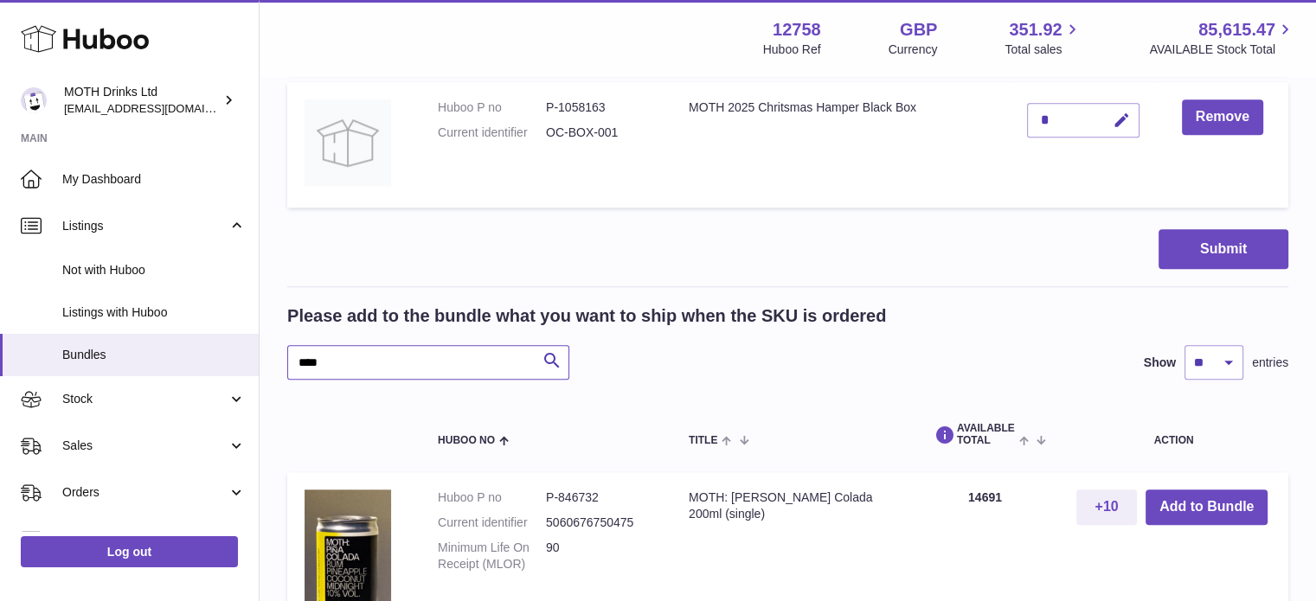
drag, startPoint x: 393, startPoint y: 359, endPoint x: 310, endPoint y: 357, distance: 83.1
click at [310, 357] on input "****" at bounding box center [428, 362] width 282 height 35
type input "*"
type input "*****"
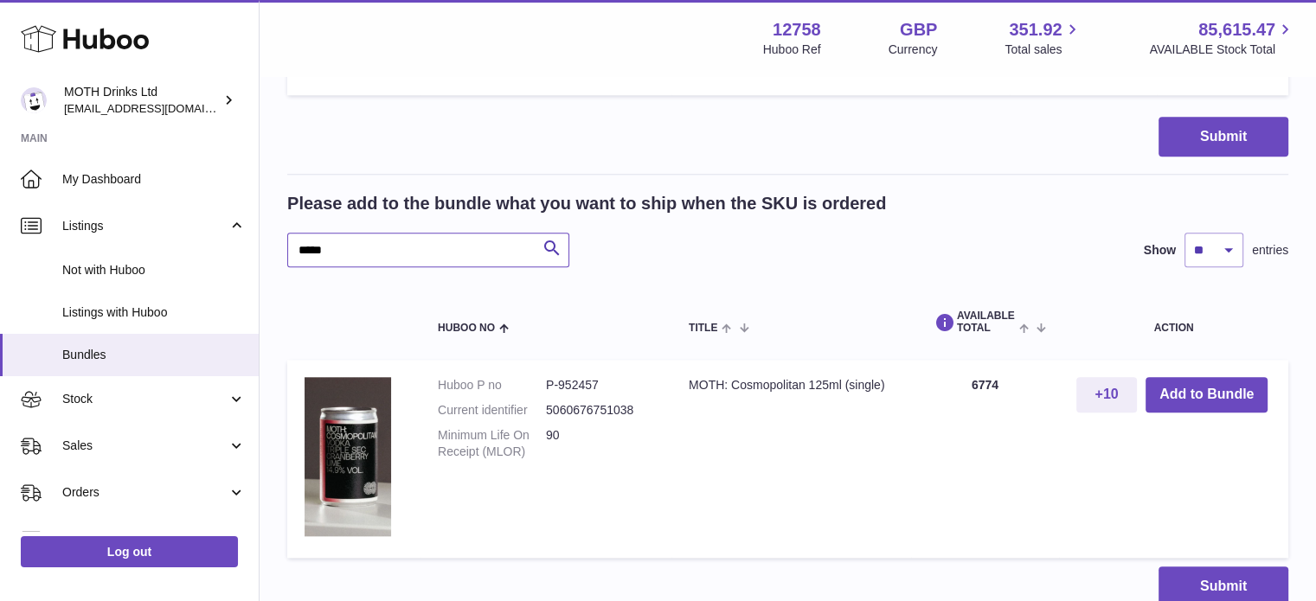
scroll to position [1680, 0]
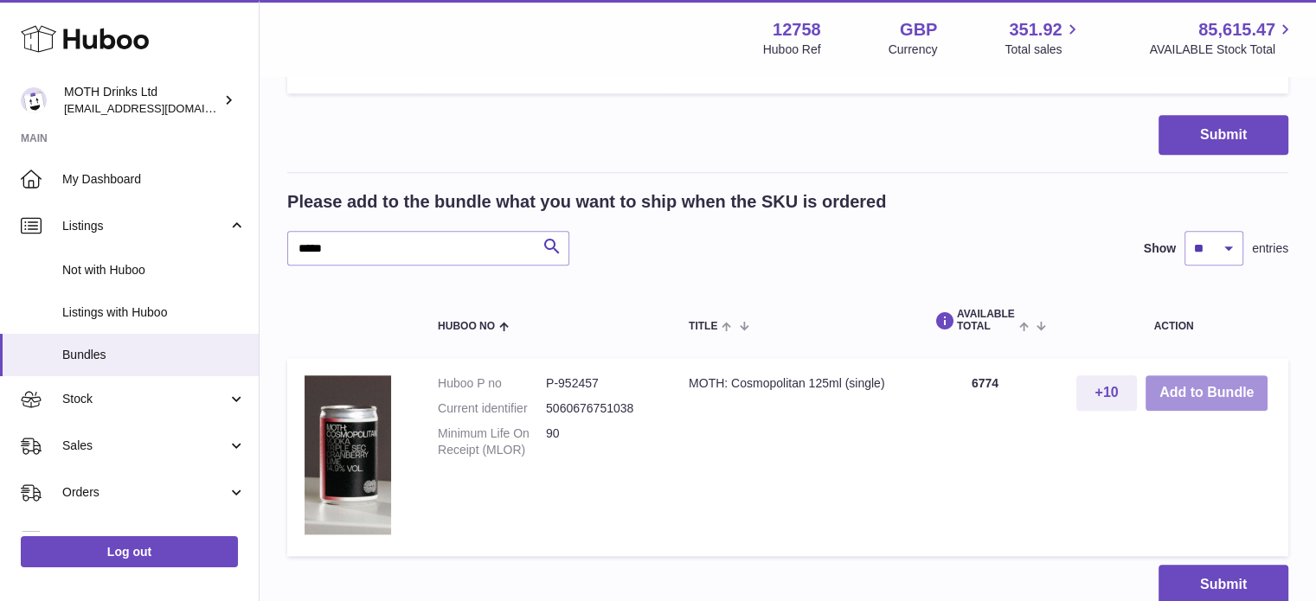
click at [1180, 407] on button "Add to Bundle" at bounding box center [1206, 392] width 122 height 35
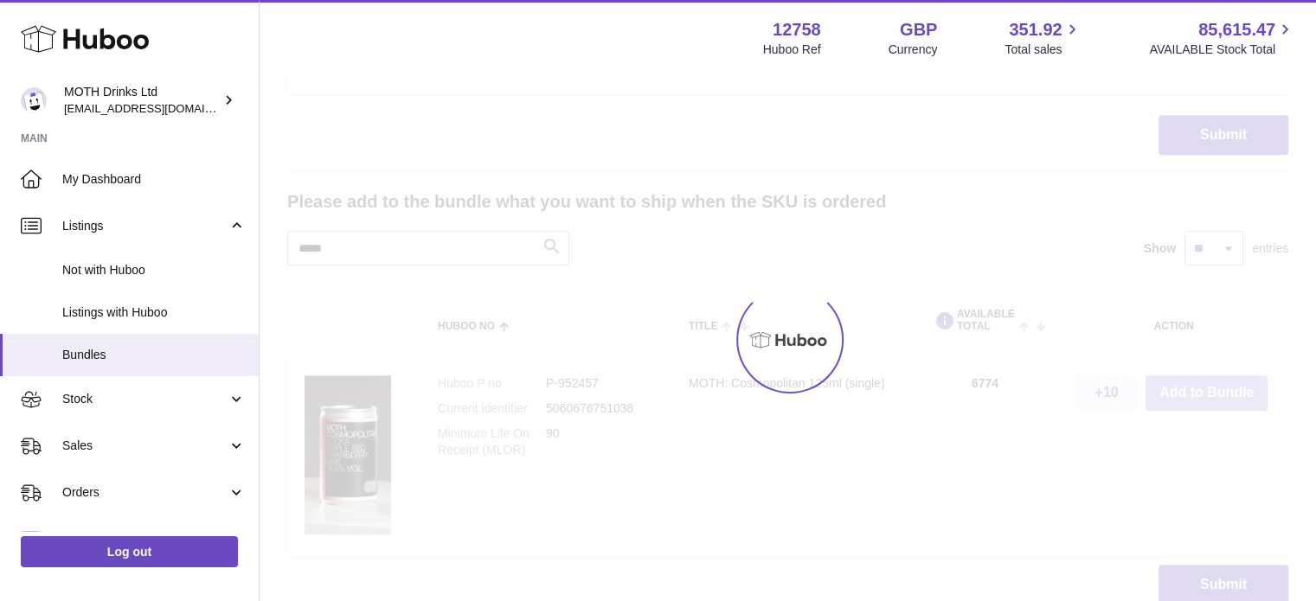
scroll to position [1886, 0]
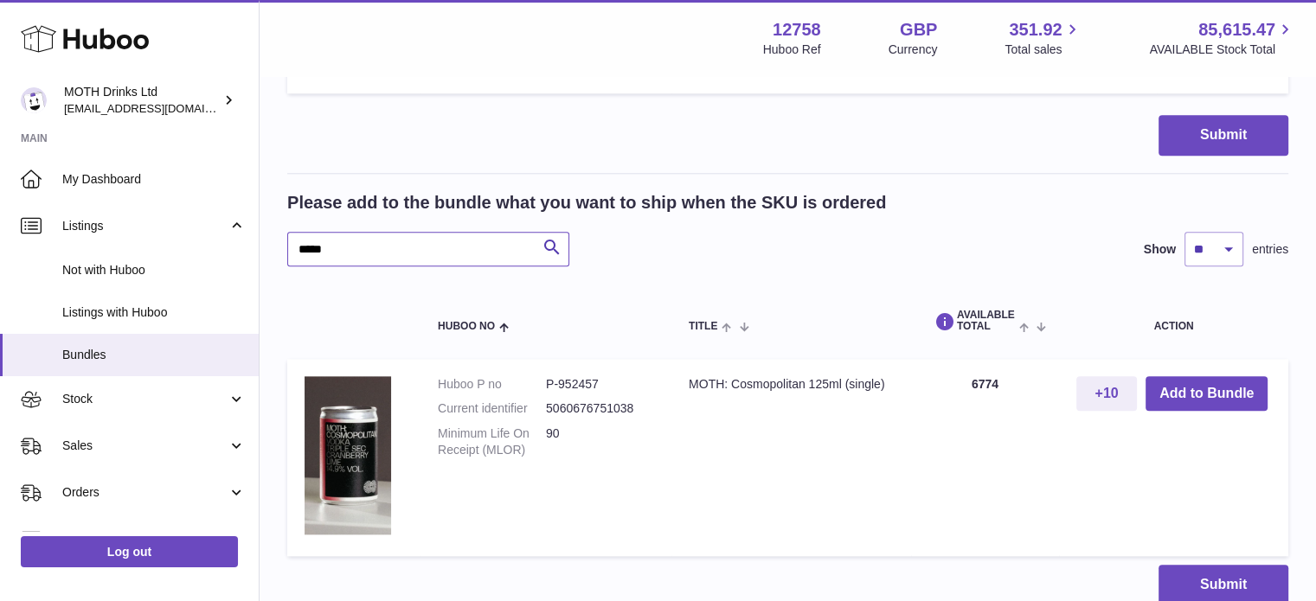
drag, startPoint x: 384, startPoint y: 253, endPoint x: 256, endPoint y: 276, distance: 130.1
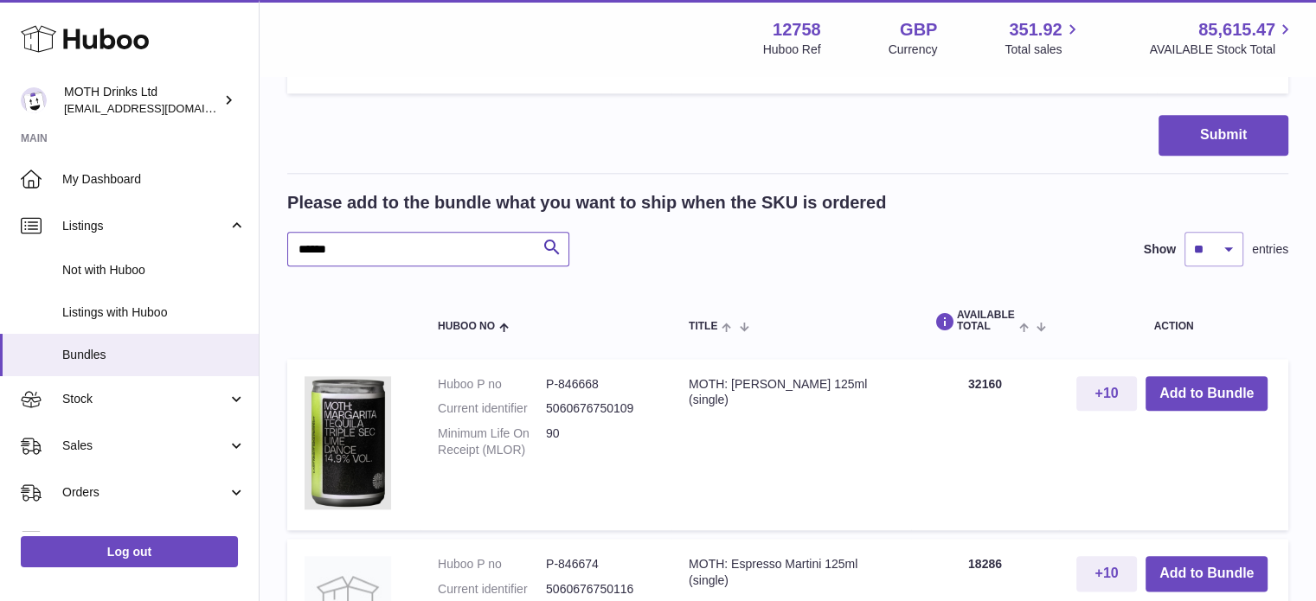
type input "******"
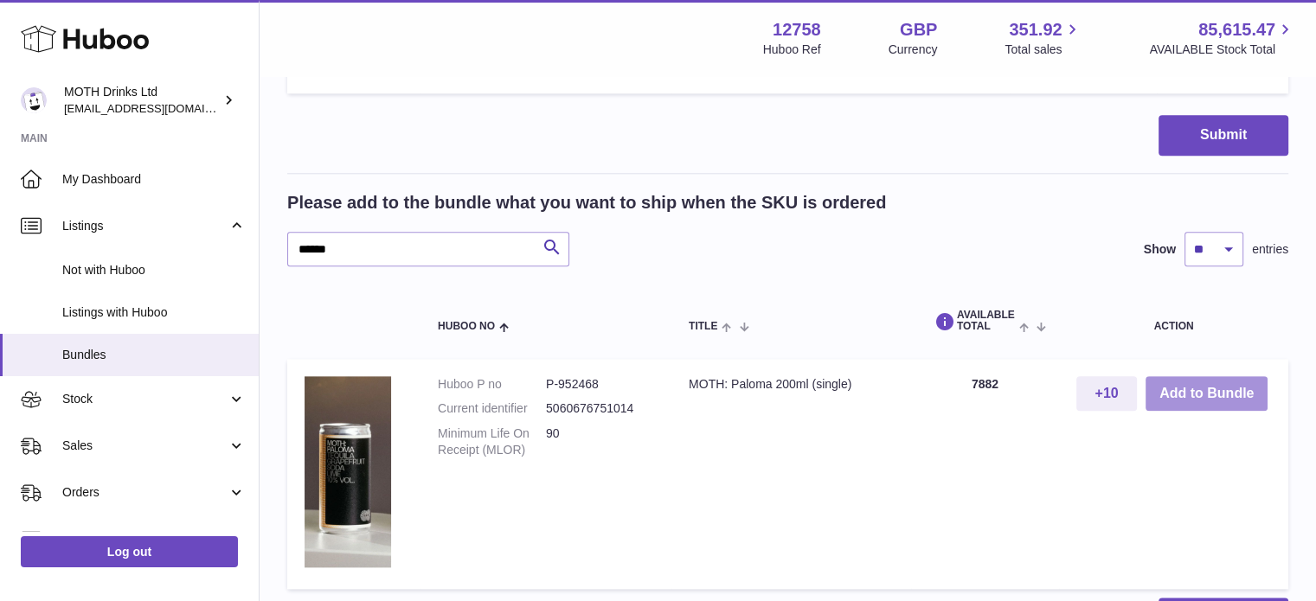
click at [1207, 399] on button "Add to Bundle" at bounding box center [1206, 393] width 122 height 35
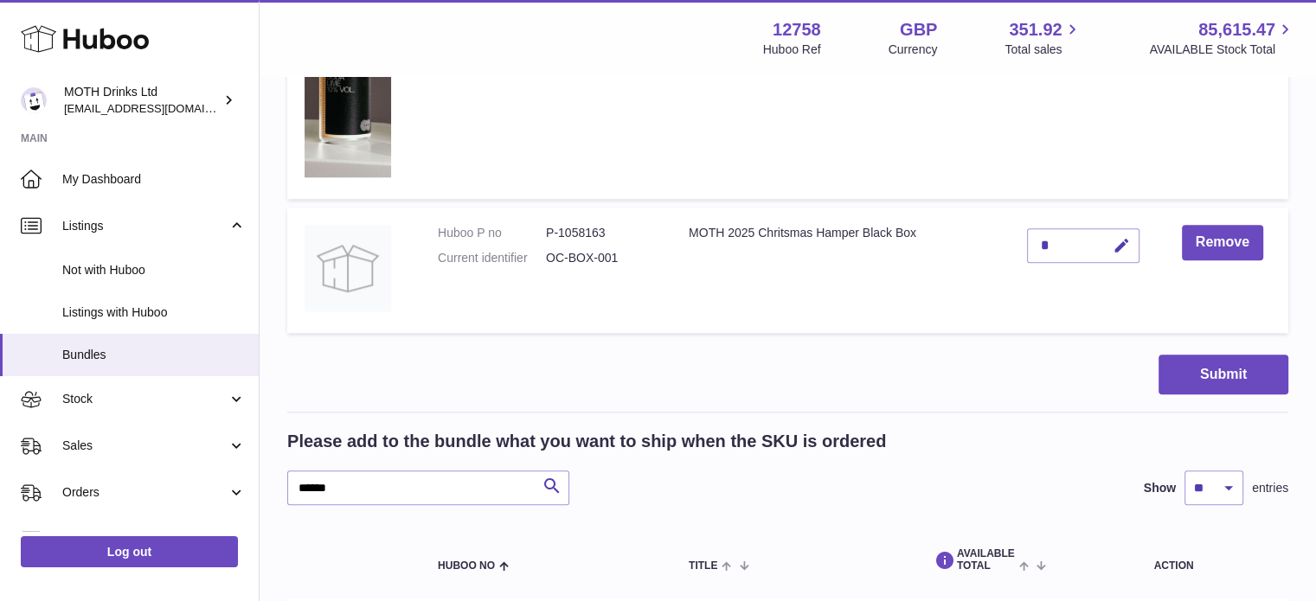
scroll to position [2125, 0]
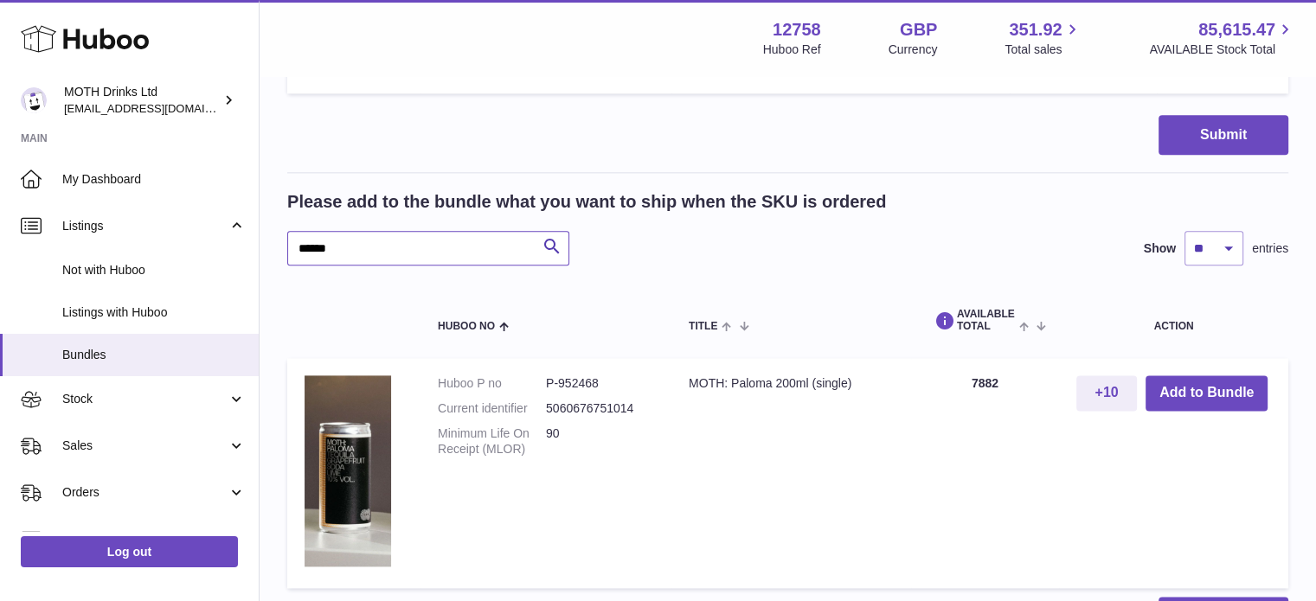
drag, startPoint x: 419, startPoint y: 254, endPoint x: 284, endPoint y: 264, distance: 135.3
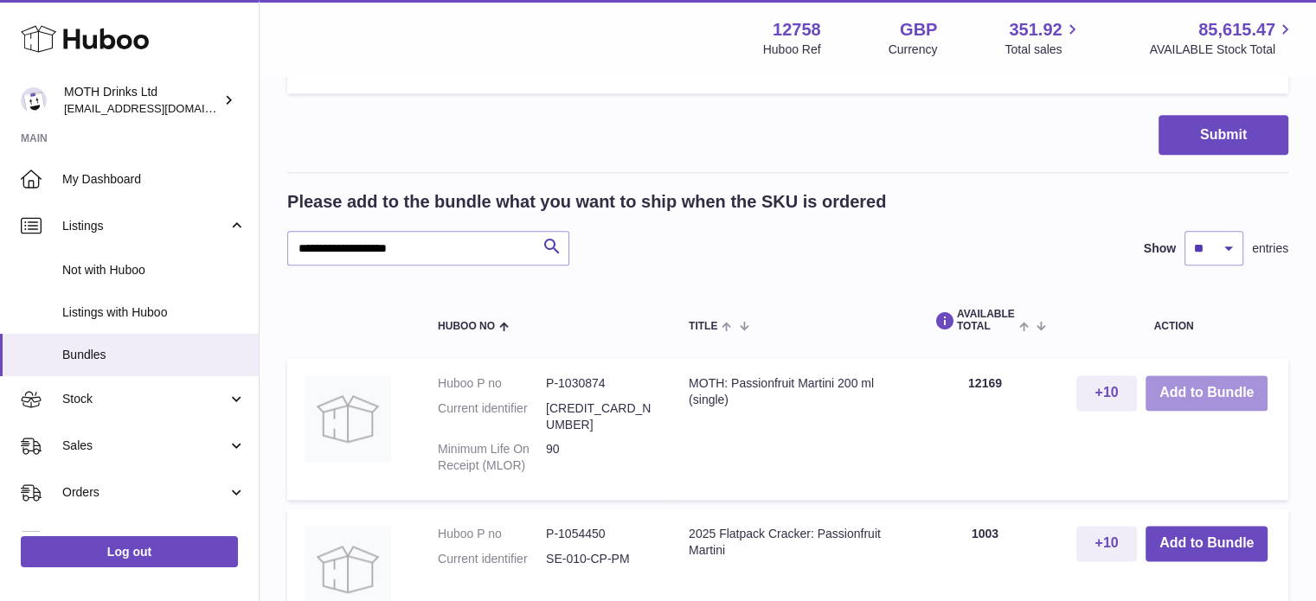
click at [1193, 387] on button "Add to Bundle" at bounding box center [1206, 392] width 122 height 35
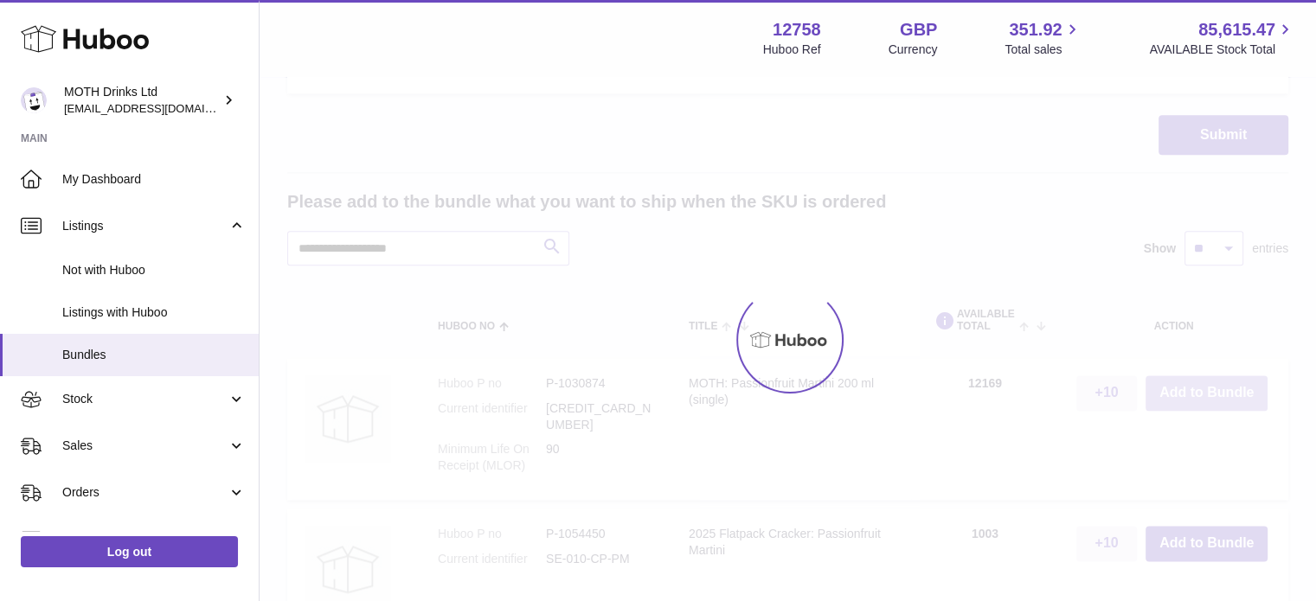
scroll to position [2259, 0]
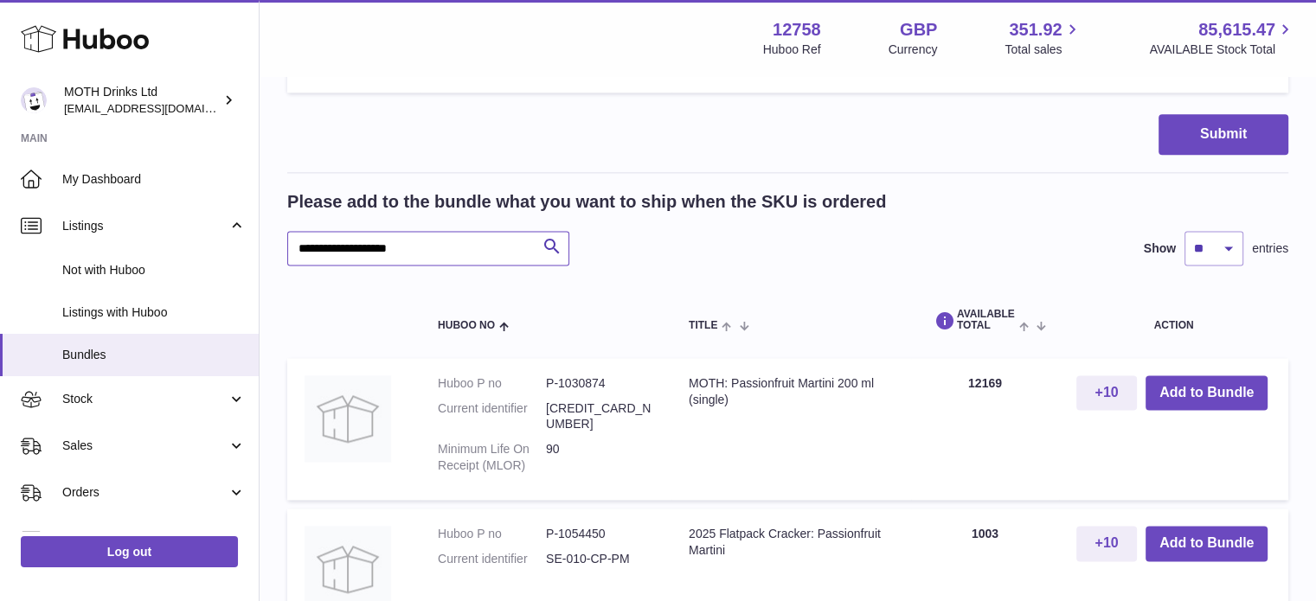
drag, startPoint x: 444, startPoint y: 247, endPoint x: 269, endPoint y: 251, distance: 174.8
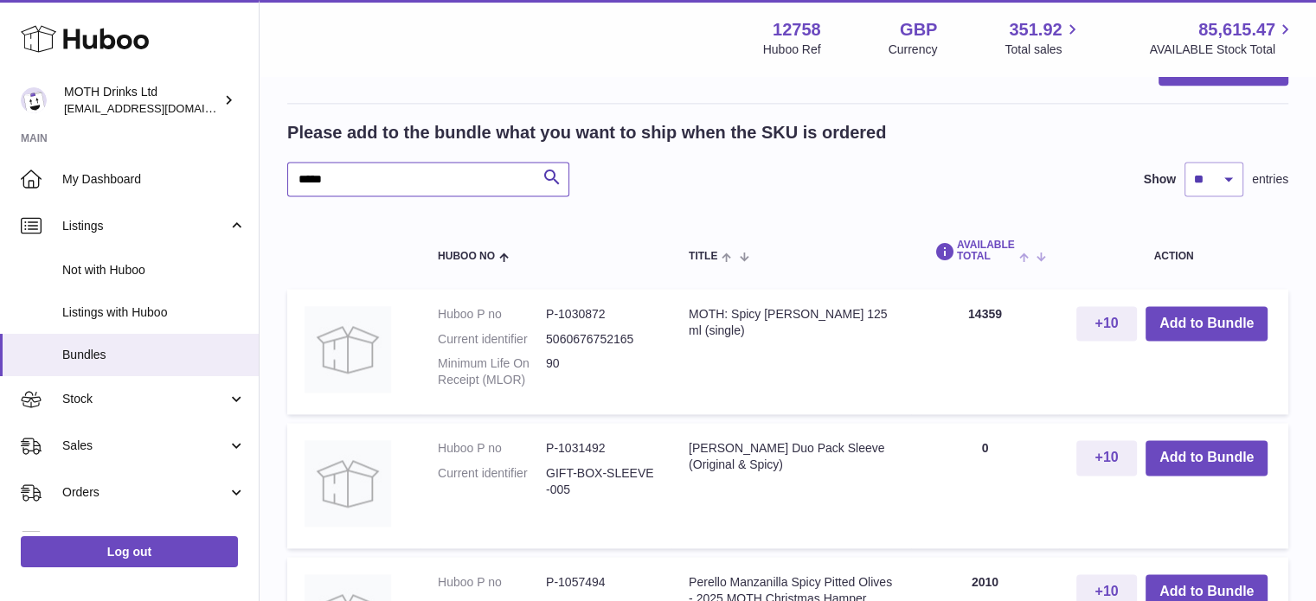
scroll to position [2329, 0]
click at [1224, 309] on button "Add to Bundle" at bounding box center [1206, 323] width 122 height 35
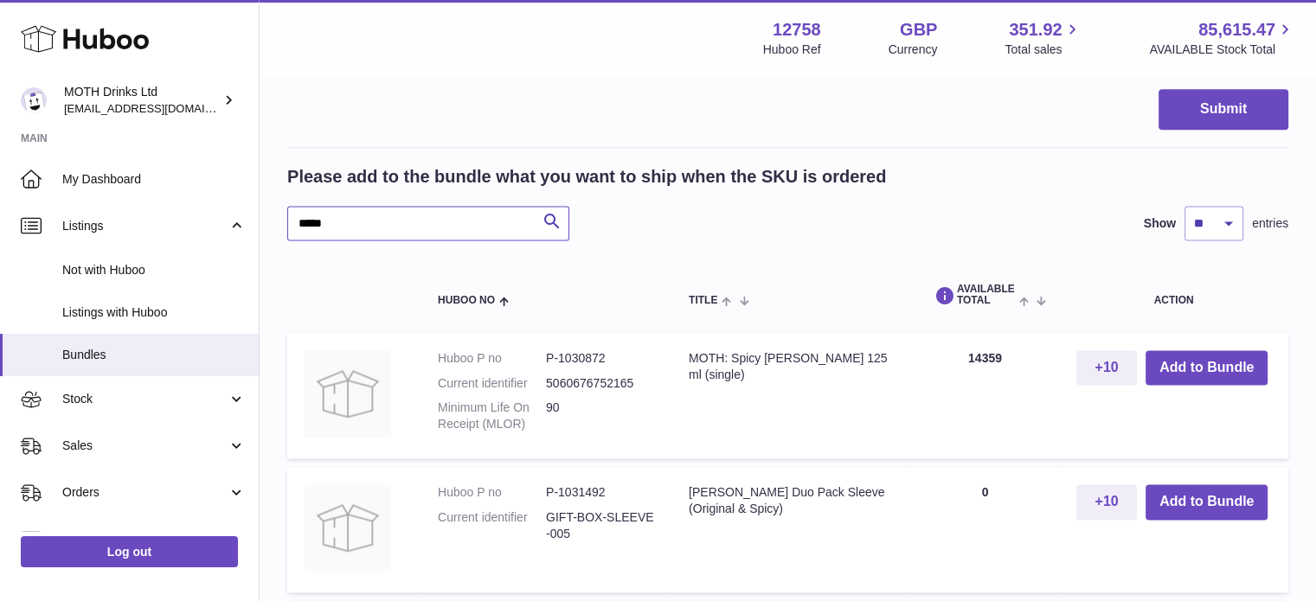
drag, startPoint x: 440, startPoint y: 223, endPoint x: 266, endPoint y: 230, distance: 174.0
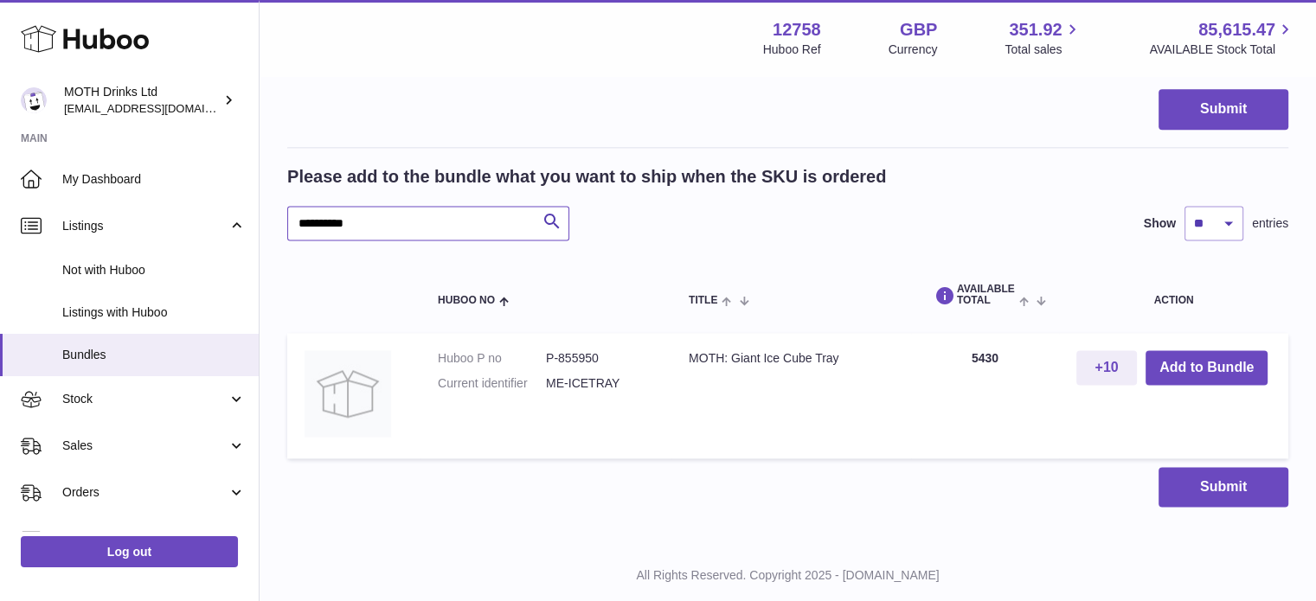
scroll to position [2369, 0]
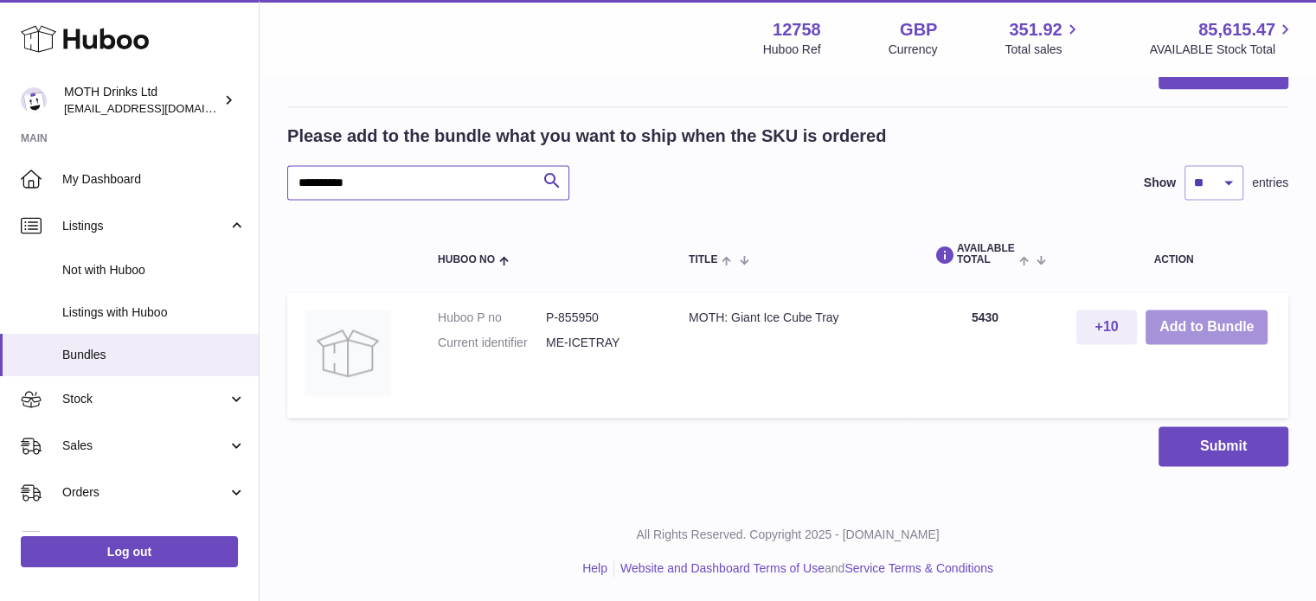
type input "**********"
click at [1175, 331] on button "Add to Bundle" at bounding box center [1206, 327] width 122 height 35
drag, startPoint x: 394, startPoint y: 183, endPoint x: 276, endPoint y: 179, distance: 118.6
click at [1186, 324] on button "Add to Bundle" at bounding box center [1206, 327] width 122 height 35
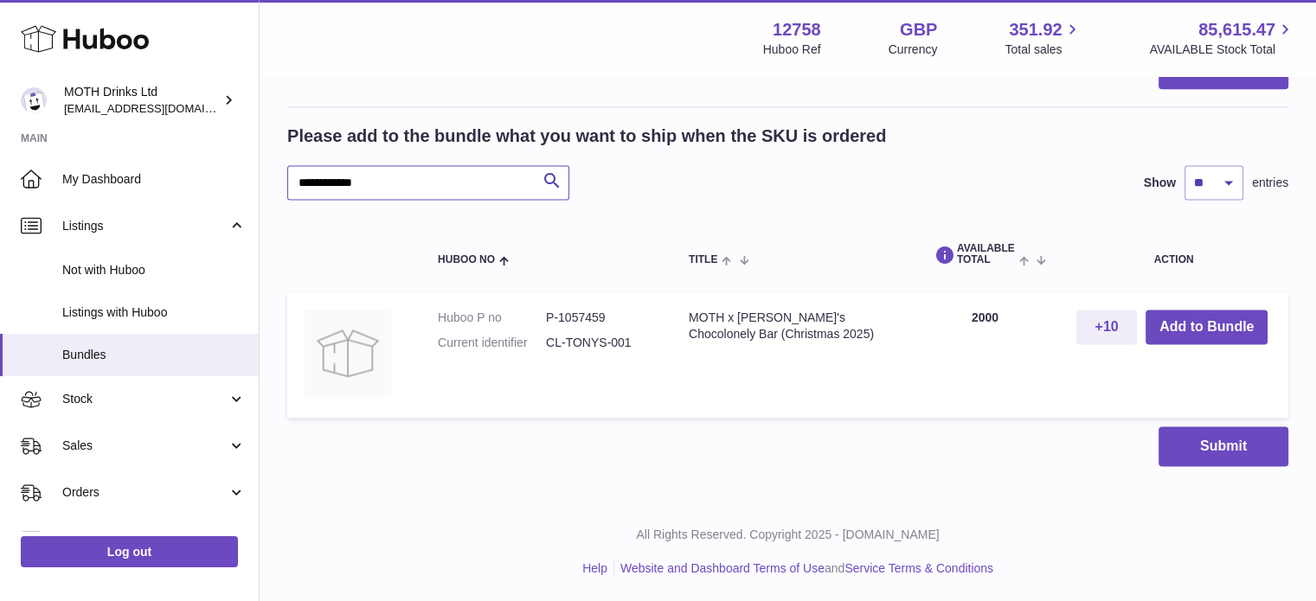
click at [339, 179] on input "**********" at bounding box center [428, 182] width 282 height 35
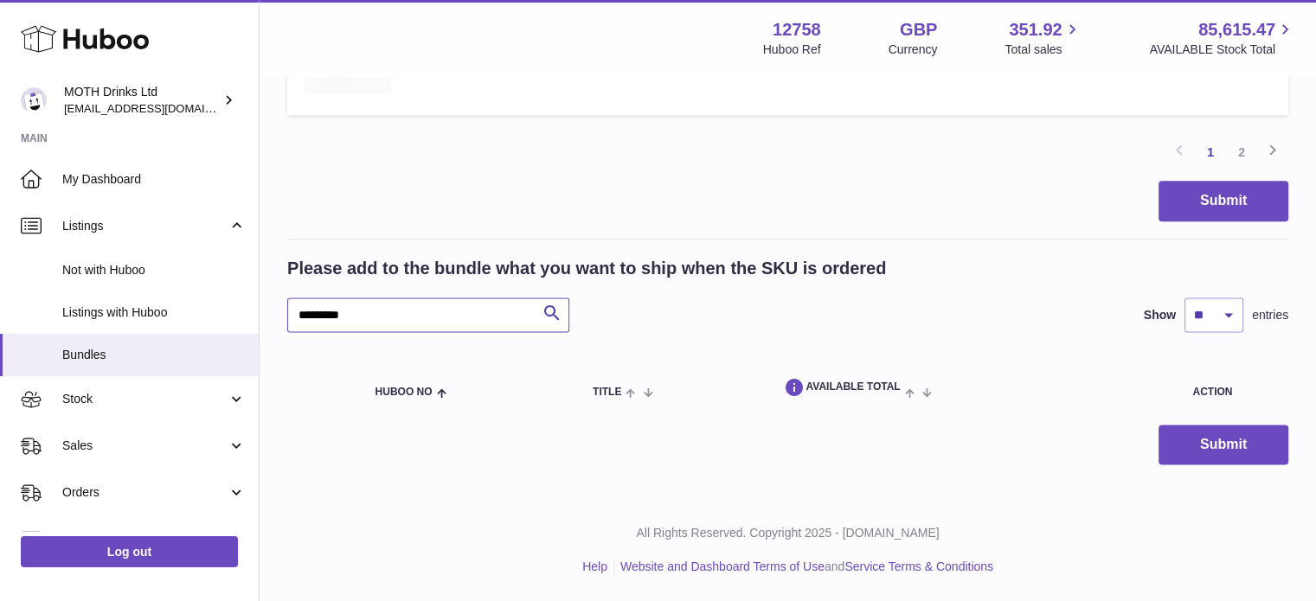
scroll to position [2235, 0]
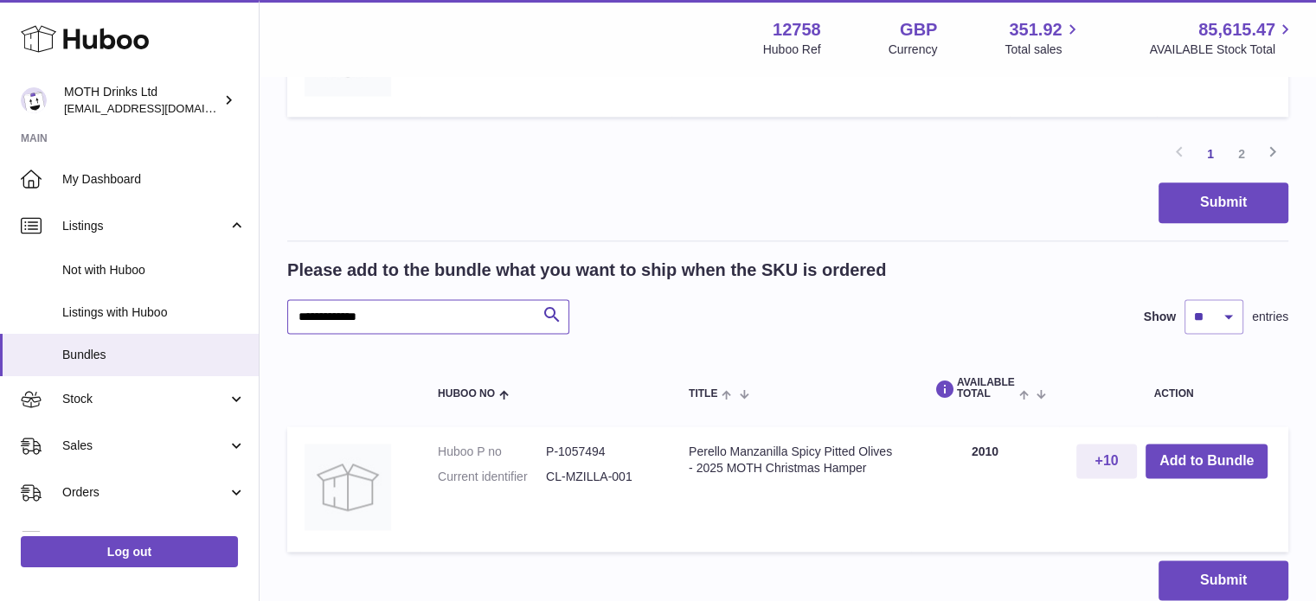
scroll to position [2369, 0]
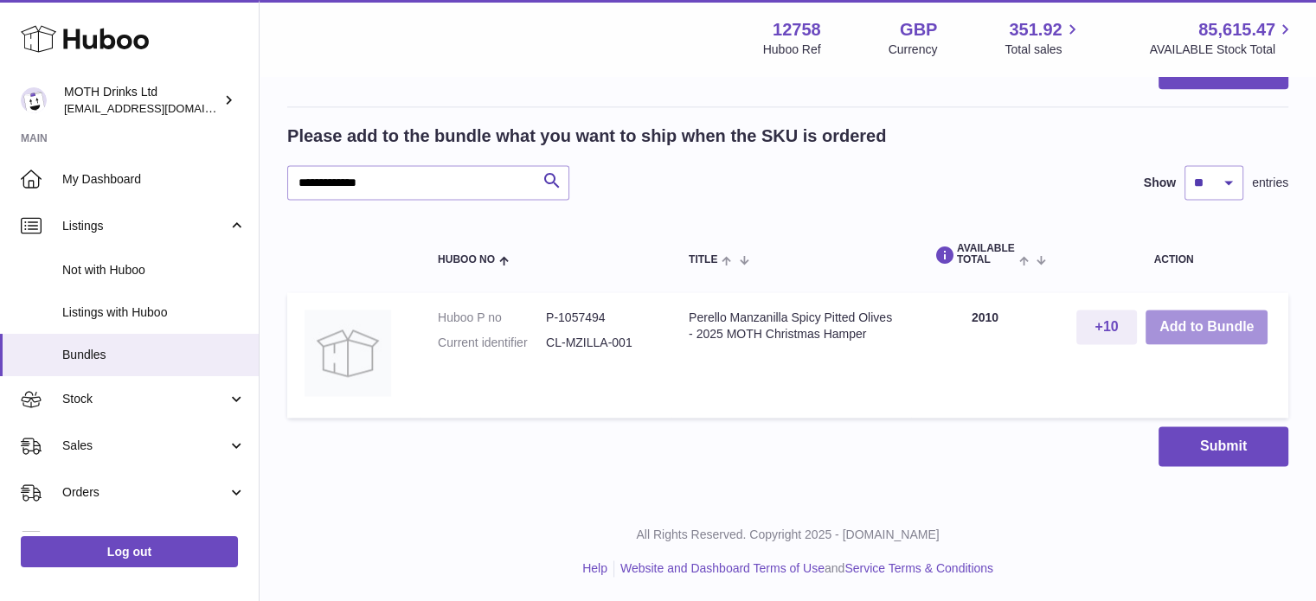
click at [1179, 328] on button "Add to Bundle" at bounding box center [1206, 327] width 122 height 35
click at [339, 179] on input "**********" at bounding box center [428, 182] width 282 height 35
click at [1187, 326] on button "Add to Bundle" at bounding box center [1206, 327] width 122 height 35
click at [335, 179] on input "**********" at bounding box center [428, 182] width 282 height 35
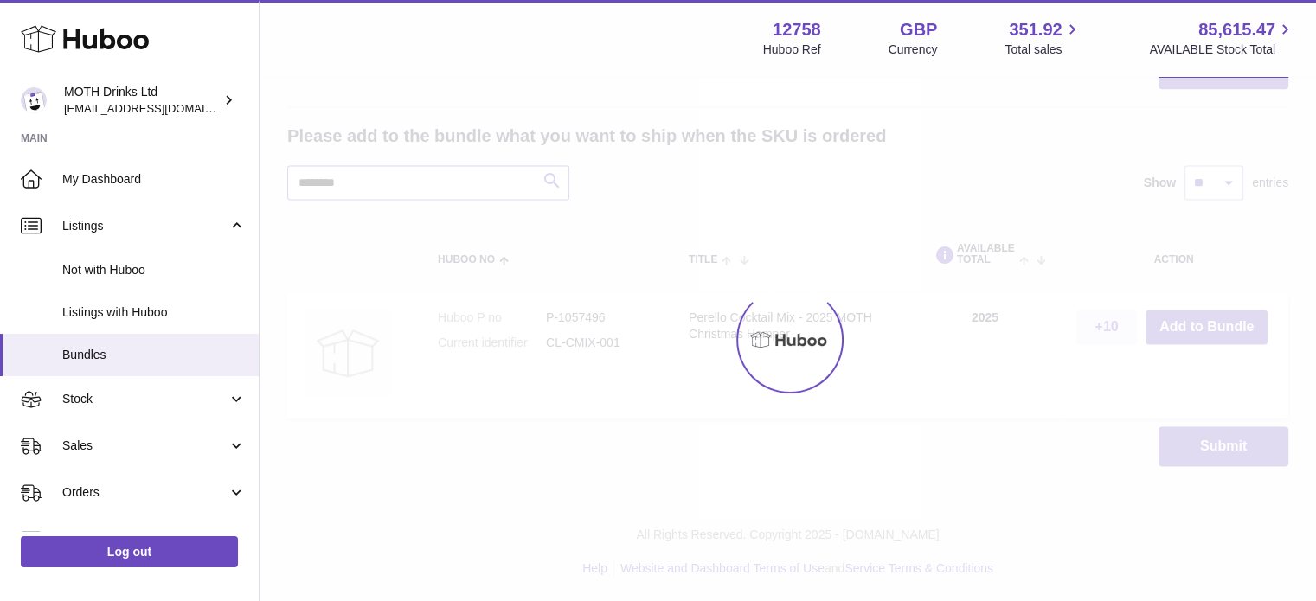
scroll to position [2235, 0]
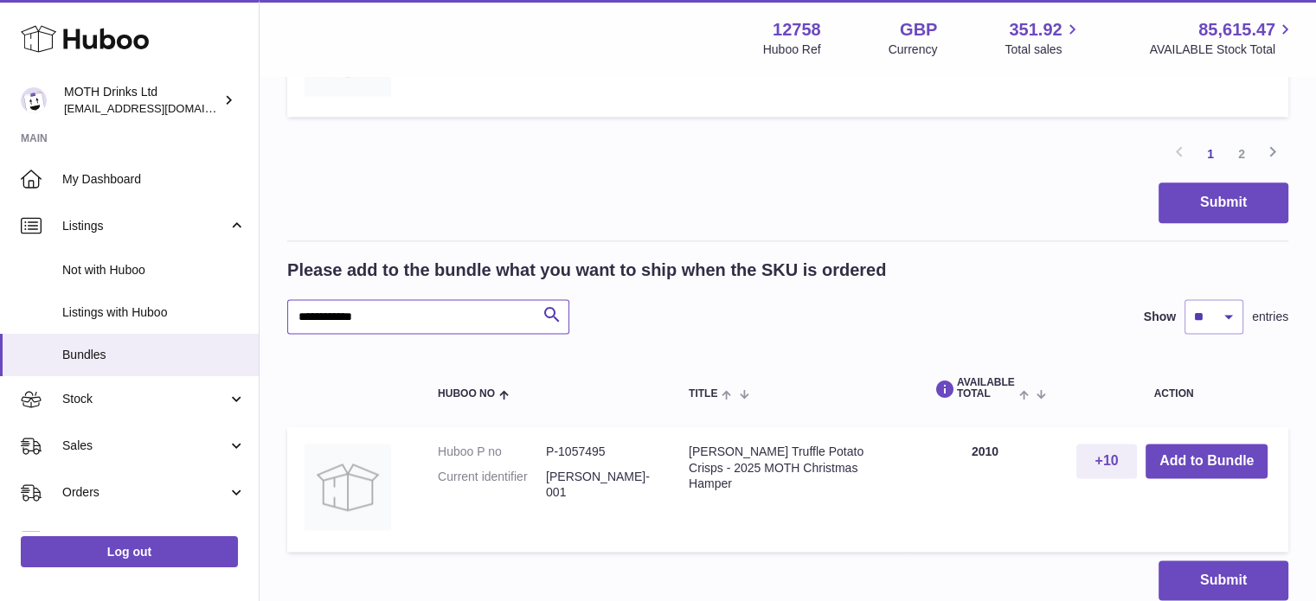
scroll to position [2369, 0]
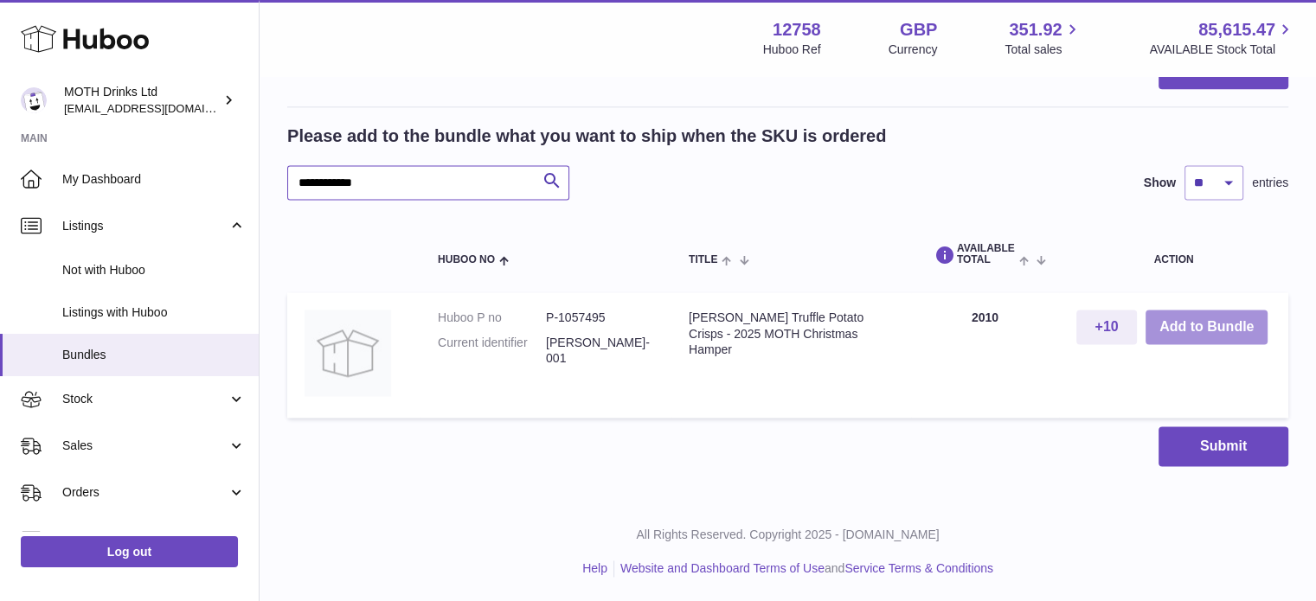
type input "**********"
click at [1201, 311] on button "Add to Bundle" at bounding box center [1206, 327] width 122 height 35
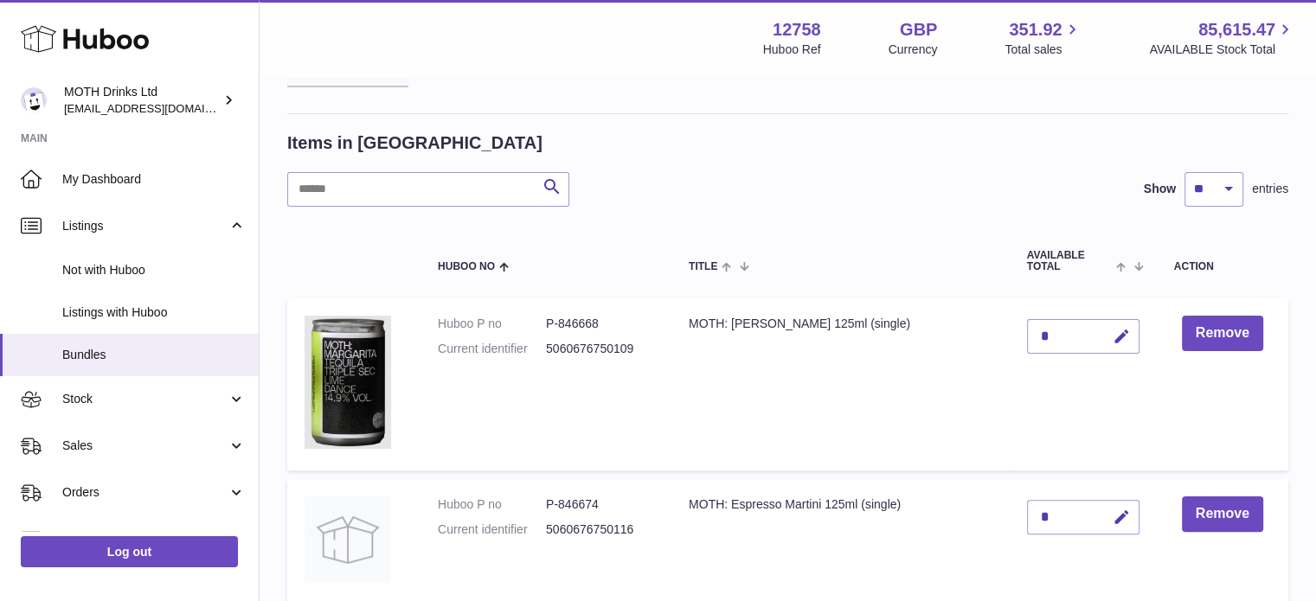
scroll to position [384, 0]
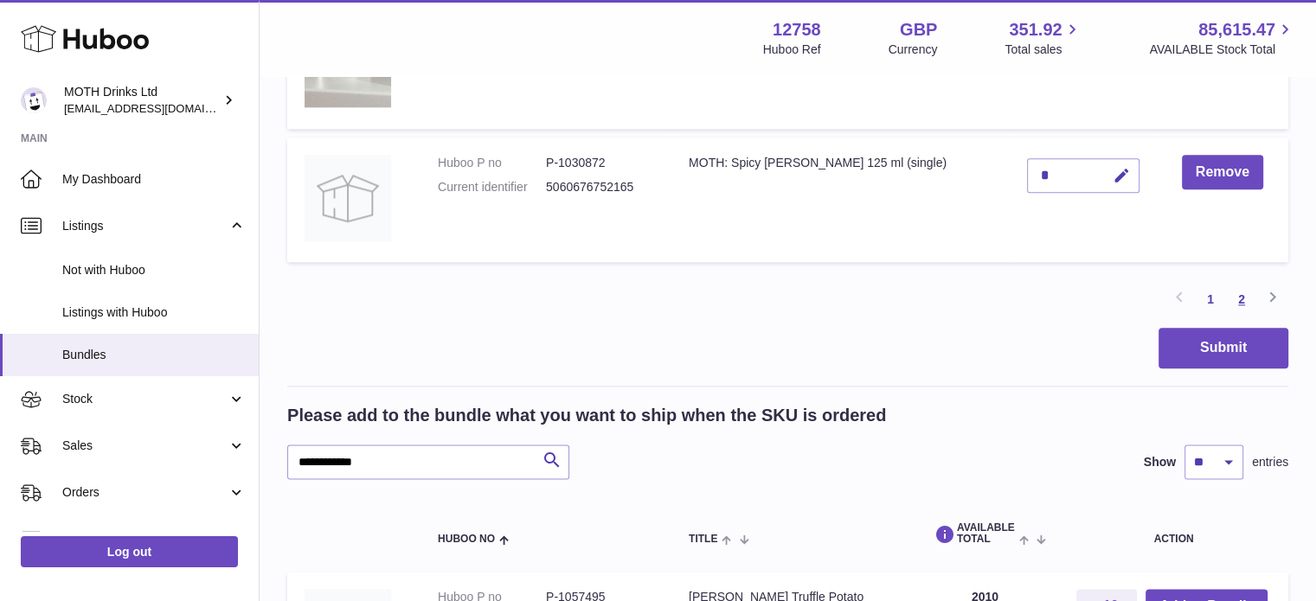
click at [1246, 295] on link "2" at bounding box center [1241, 299] width 31 height 31
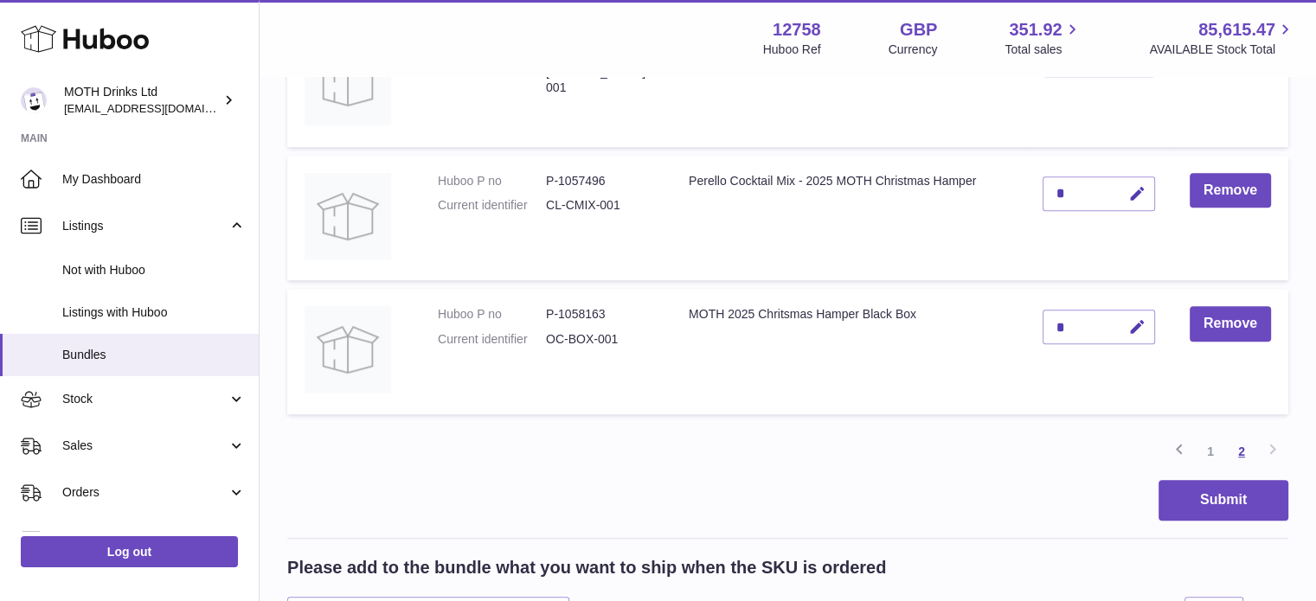
scroll to position [1038, 0]
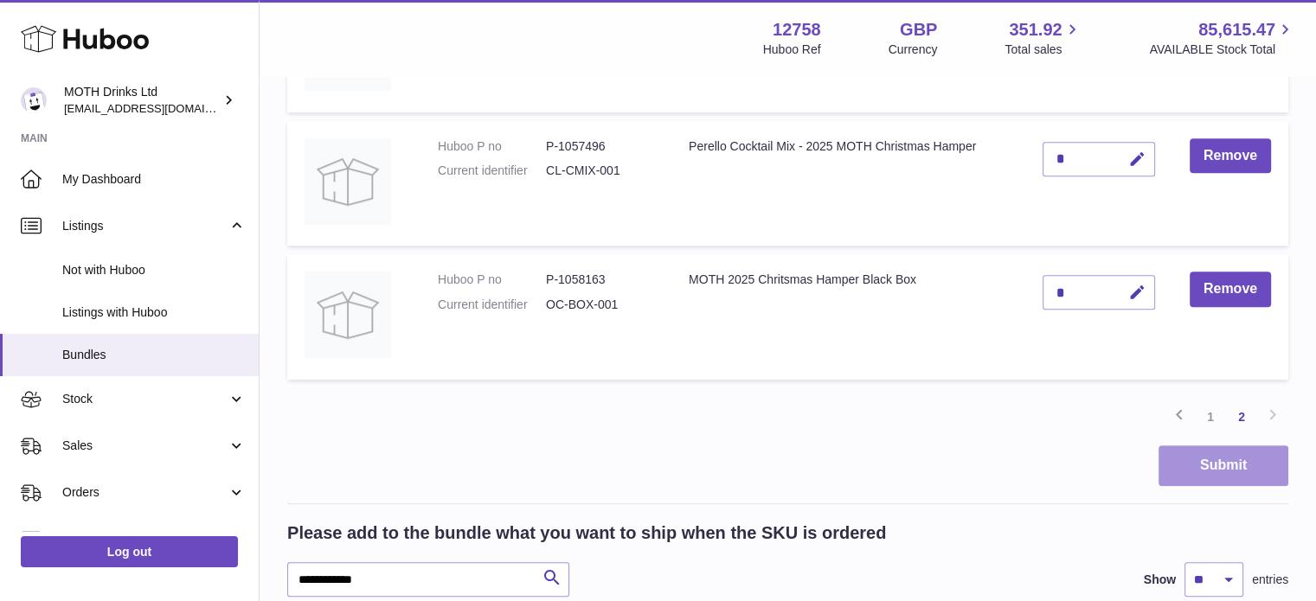
click at [1201, 456] on button "Submit" at bounding box center [1223, 465] width 130 height 41
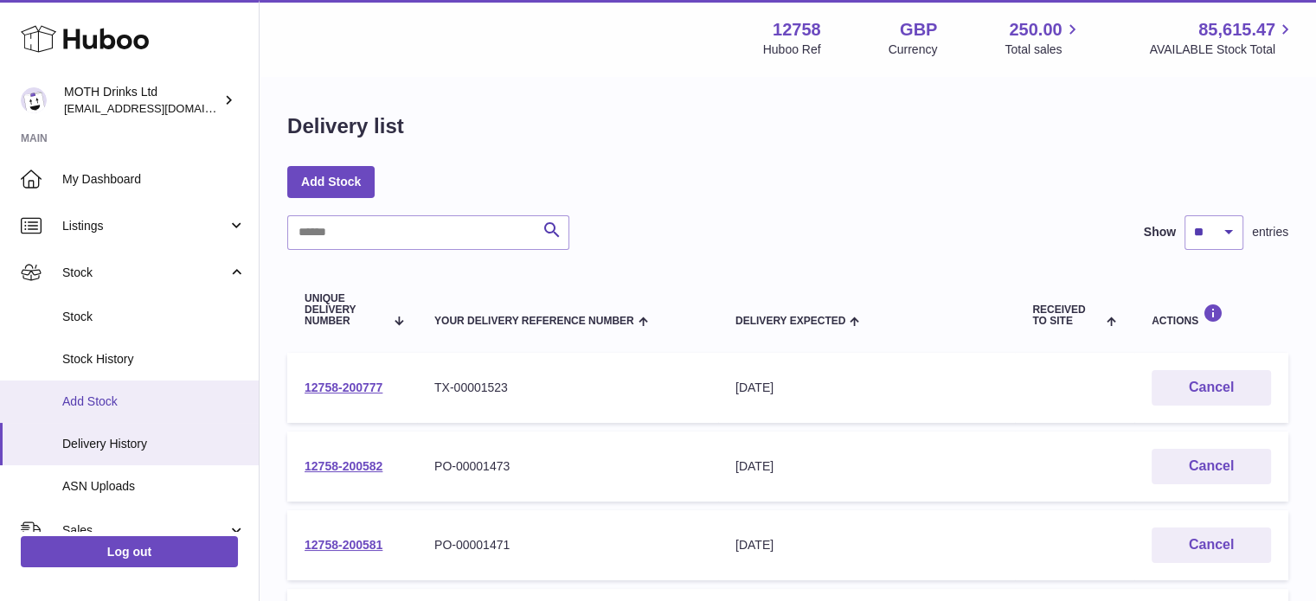
scroll to position [50, 0]
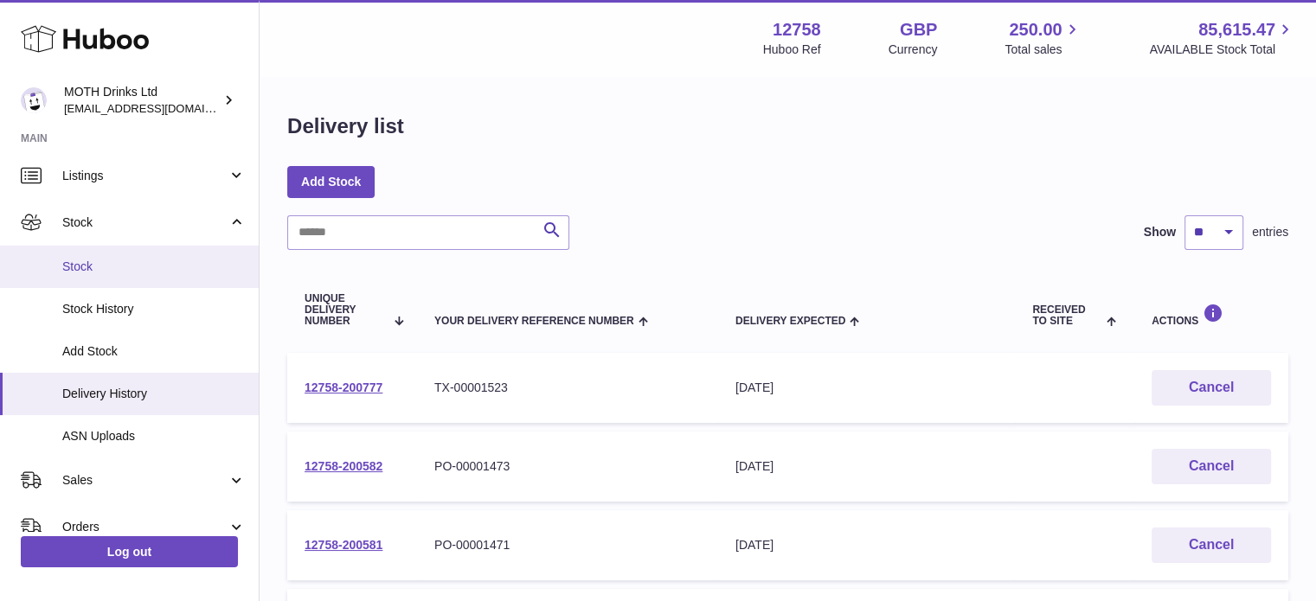
click at [130, 272] on span "Stock" at bounding box center [153, 267] width 183 height 16
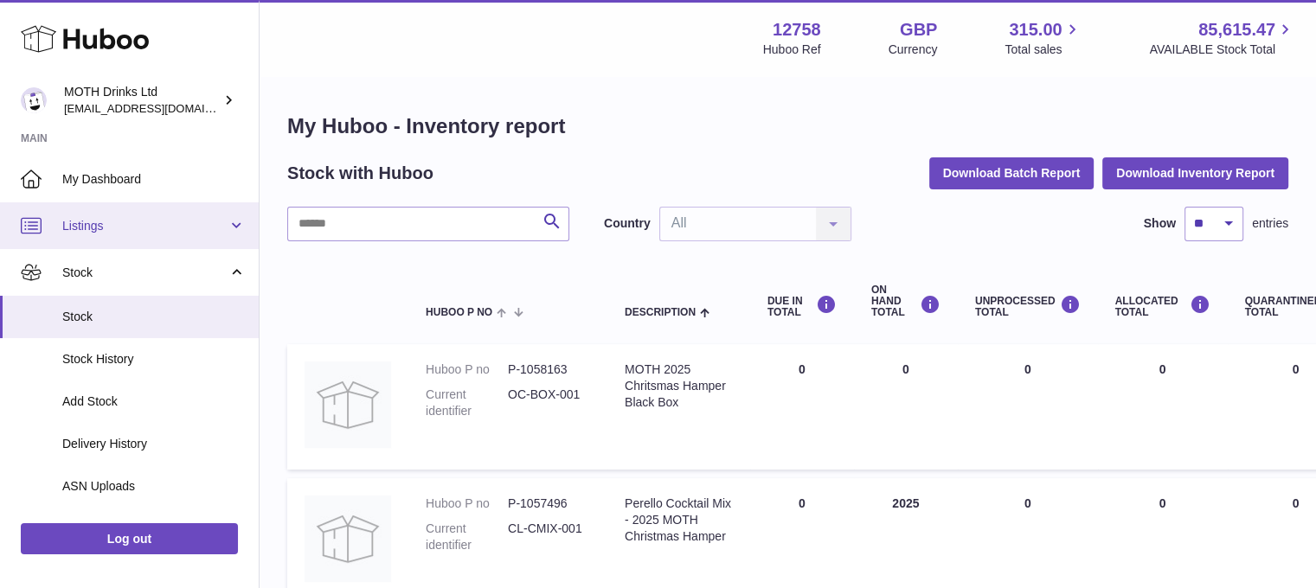
click at [100, 224] on span "Listings" at bounding box center [144, 226] width 165 height 16
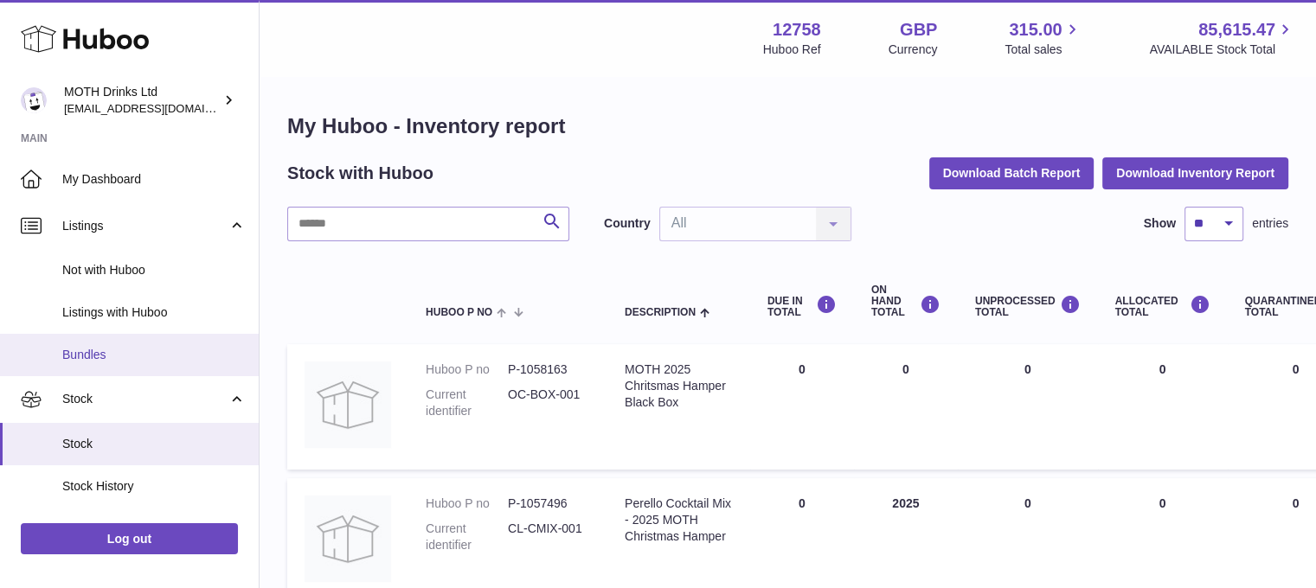
click at [98, 355] on span "Bundles" at bounding box center [153, 355] width 183 height 16
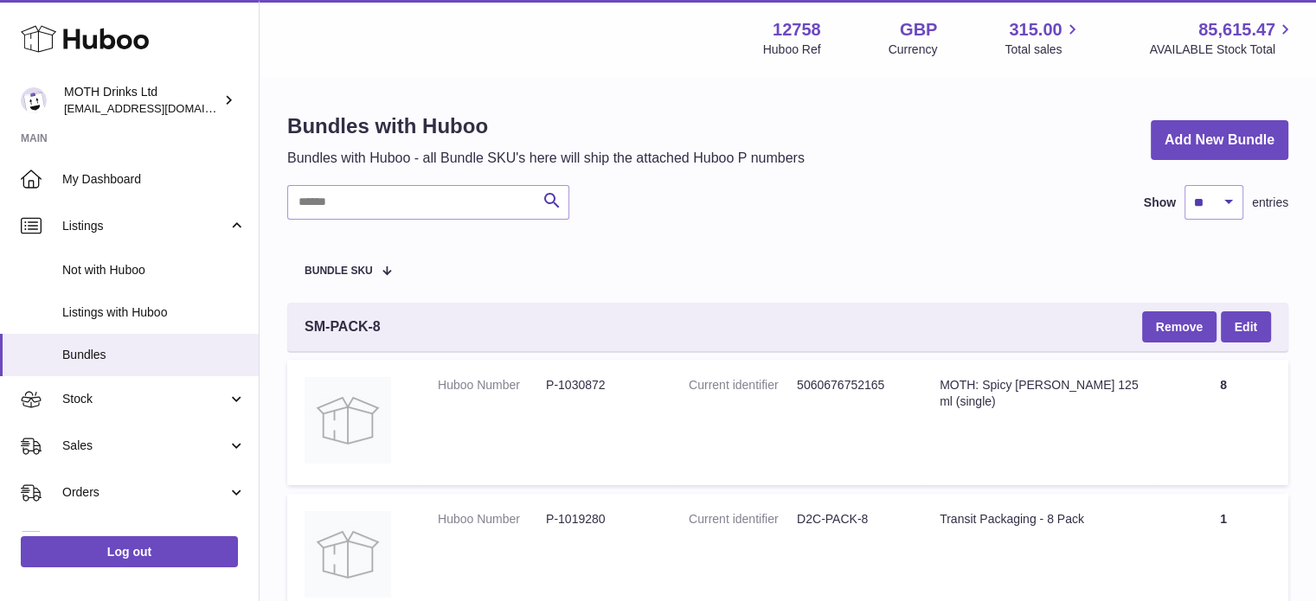
click at [381, 208] on input "text" at bounding box center [428, 202] width 282 height 35
paste input "**********"
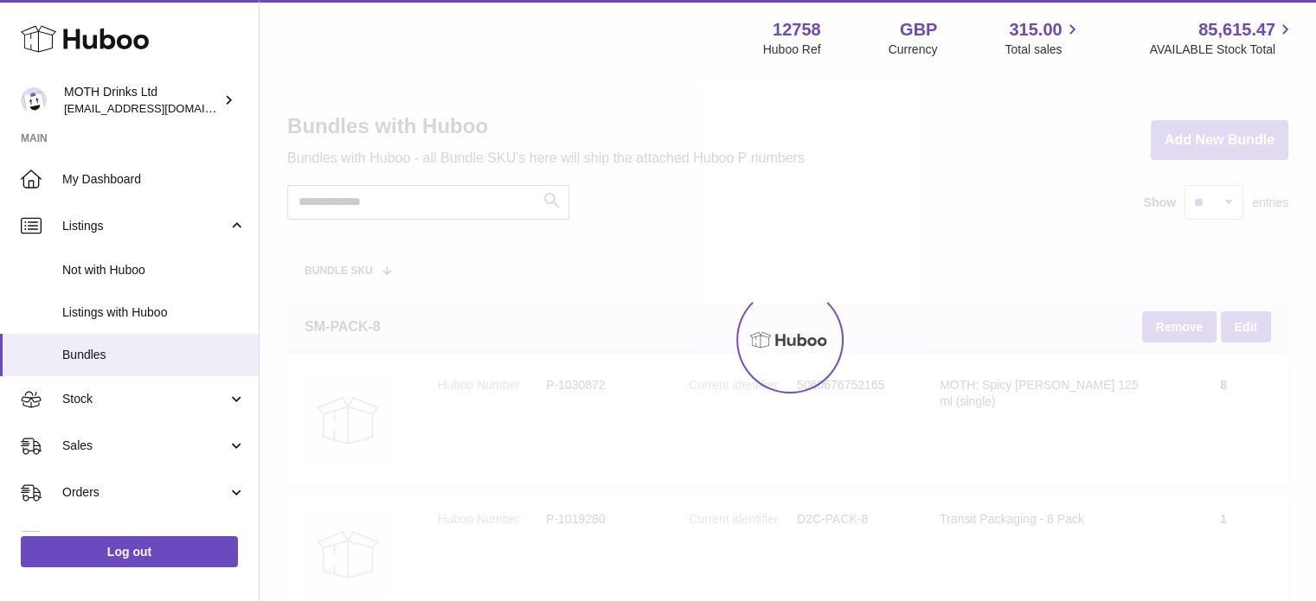
type input "**********"
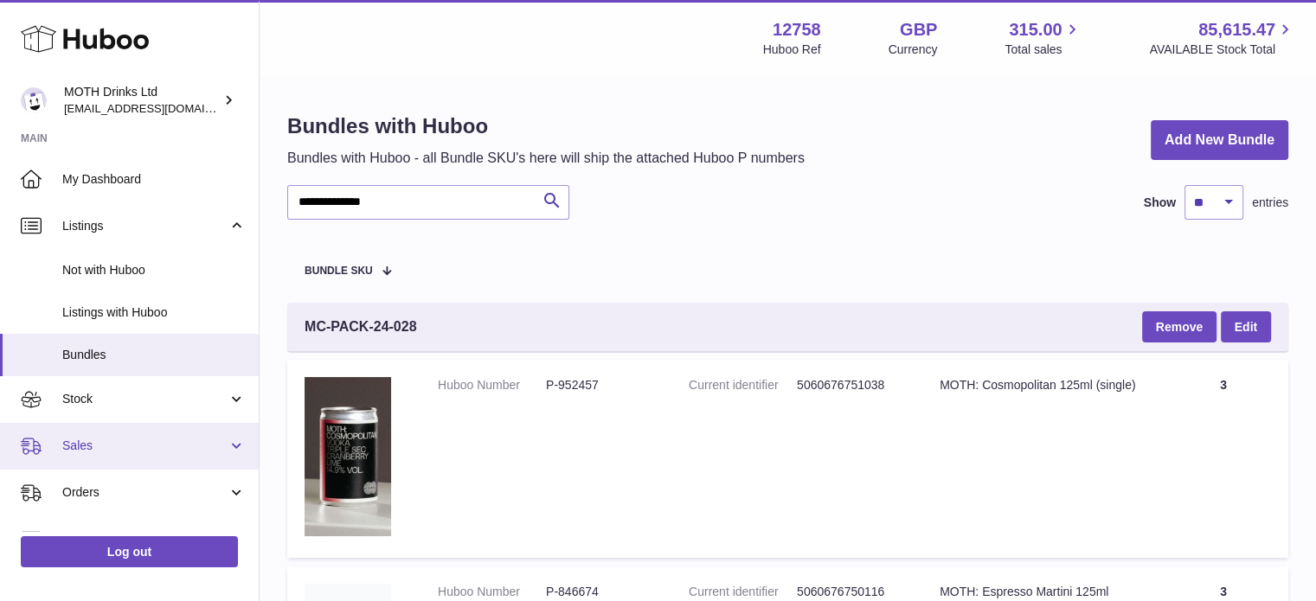
click at [100, 445] on span "Sales" at bounding box center [144, 446] width 165 height 16
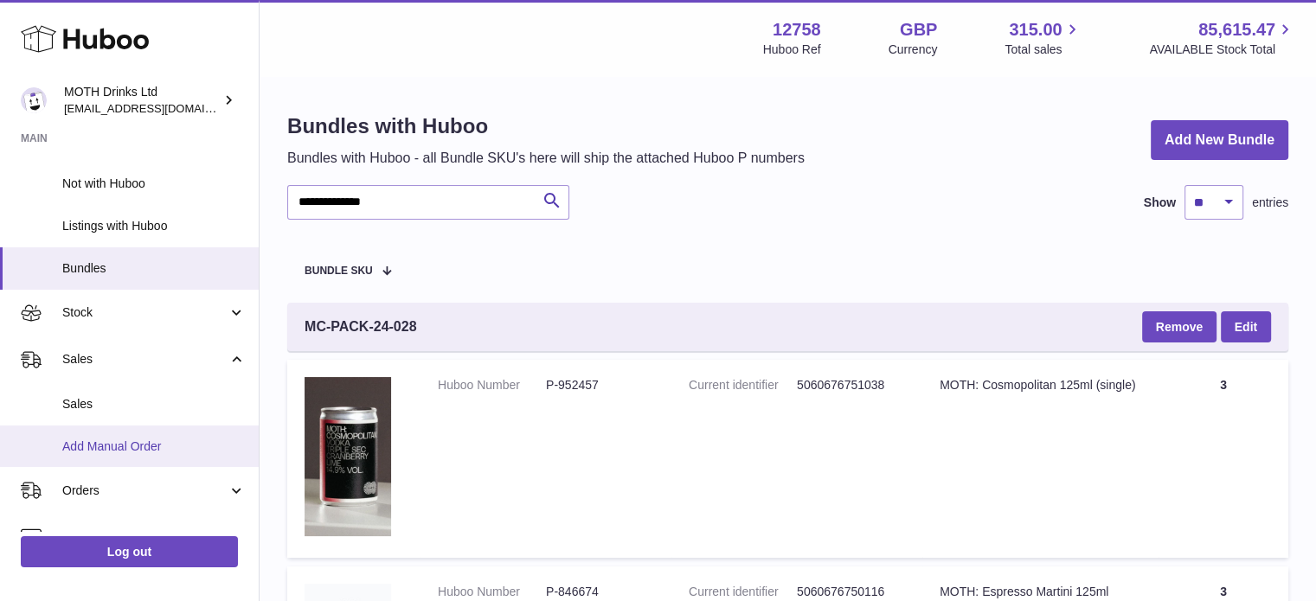
click at [76, 450] on span "Add Manual Order" at bounding box center [153, 447] width 183 height 16
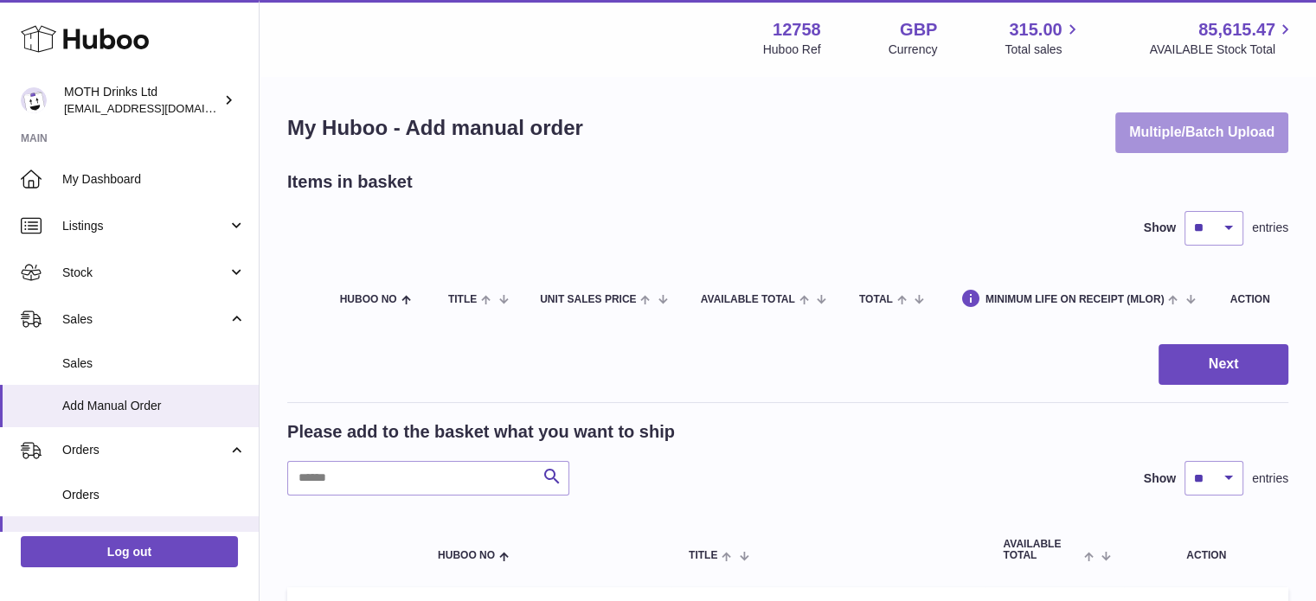
click at [1186, 134] on button "Multiple/Batch Upload" at bounding box center [1201, 132] width 173 height 41
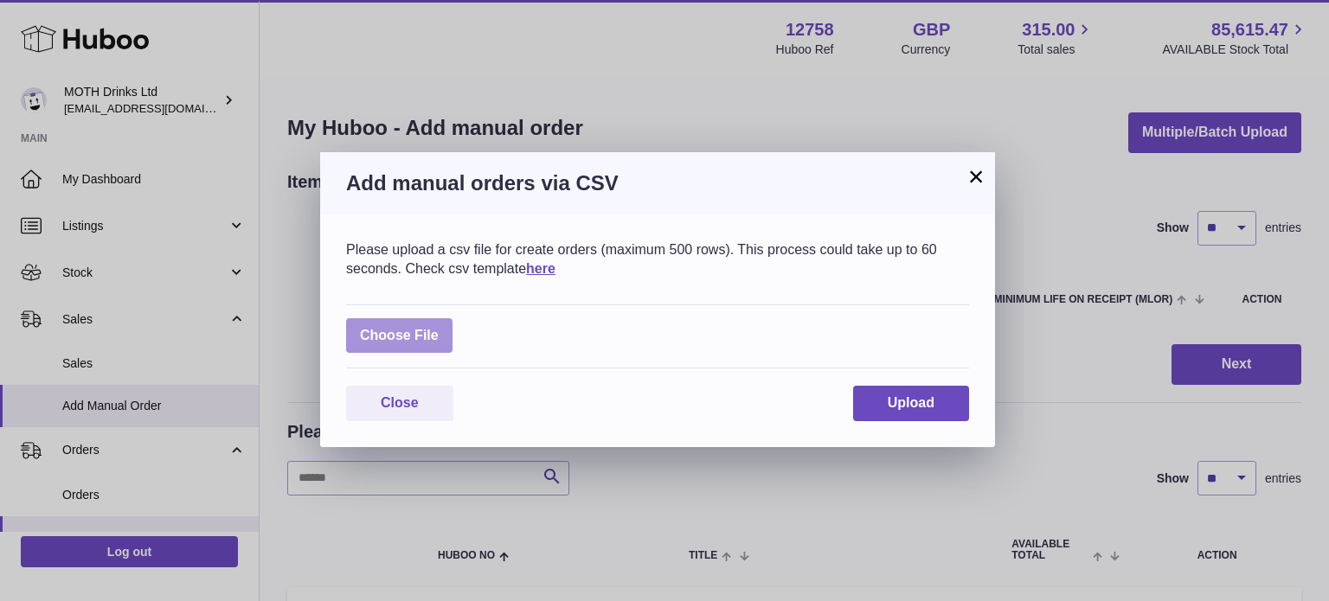
click at [451, 338] on label at bounding box center [399, 335] width 106 height 35
click at [439, 328] on input "file" at bounding box center [439, 327] width 1 height 1
type input "**********"
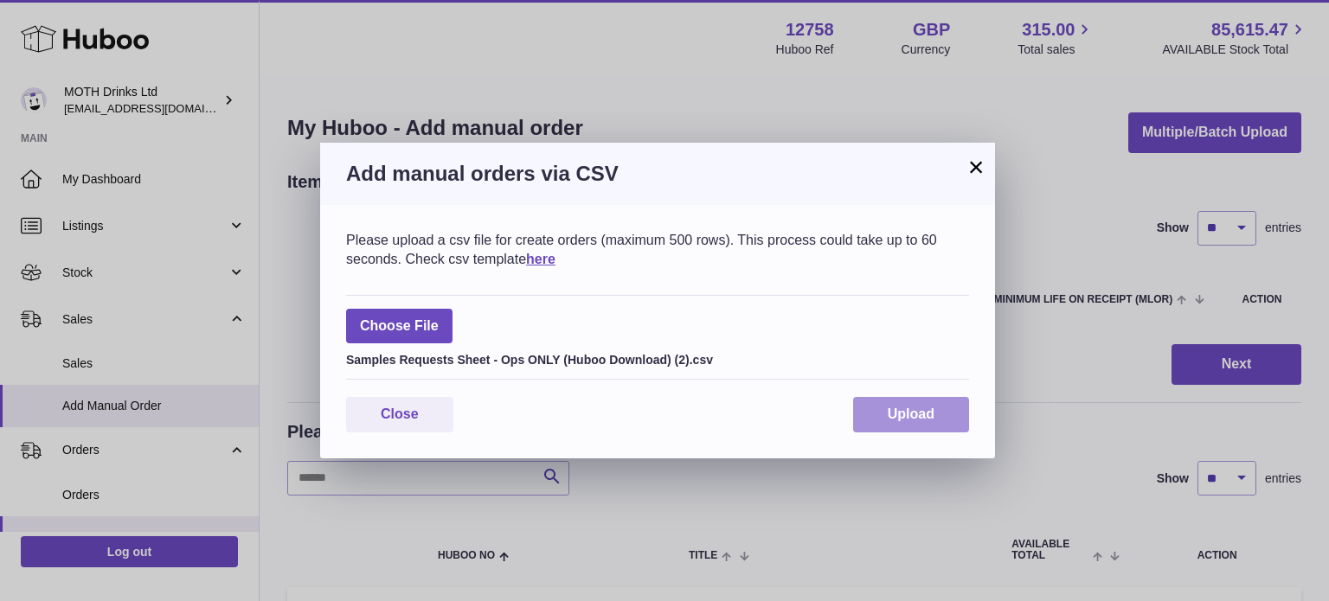
click at [911, 412] on span "Upload" at bounding box center [910, 414] width 47 height 15
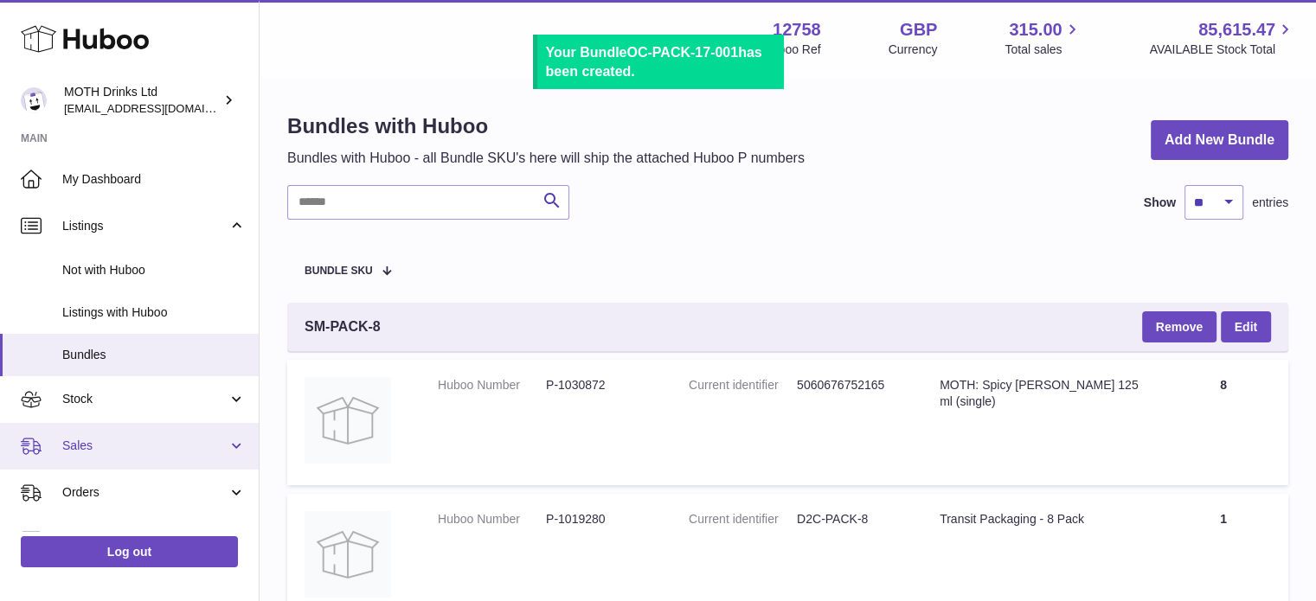
click at [97, 456] on link "Sales" at bounding box center [129, 446] width 259 height 47
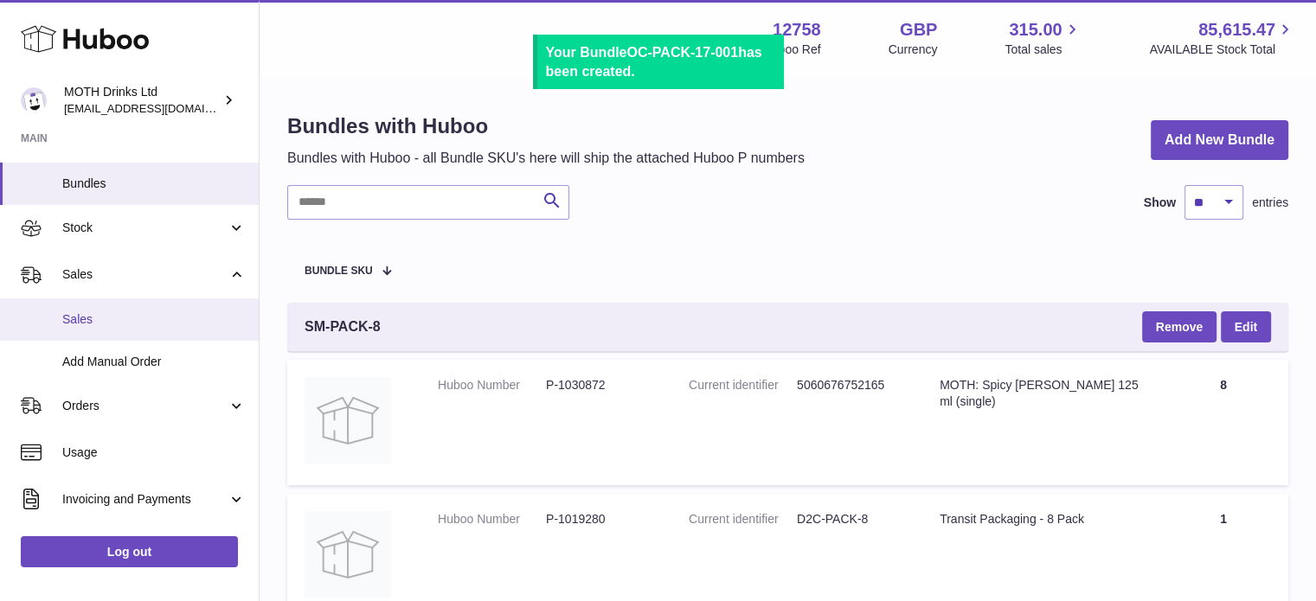
scroll to position [173, 0]
click at [99, 331] on link "Sales" at bounding box center [129, 318] width 259 height 42
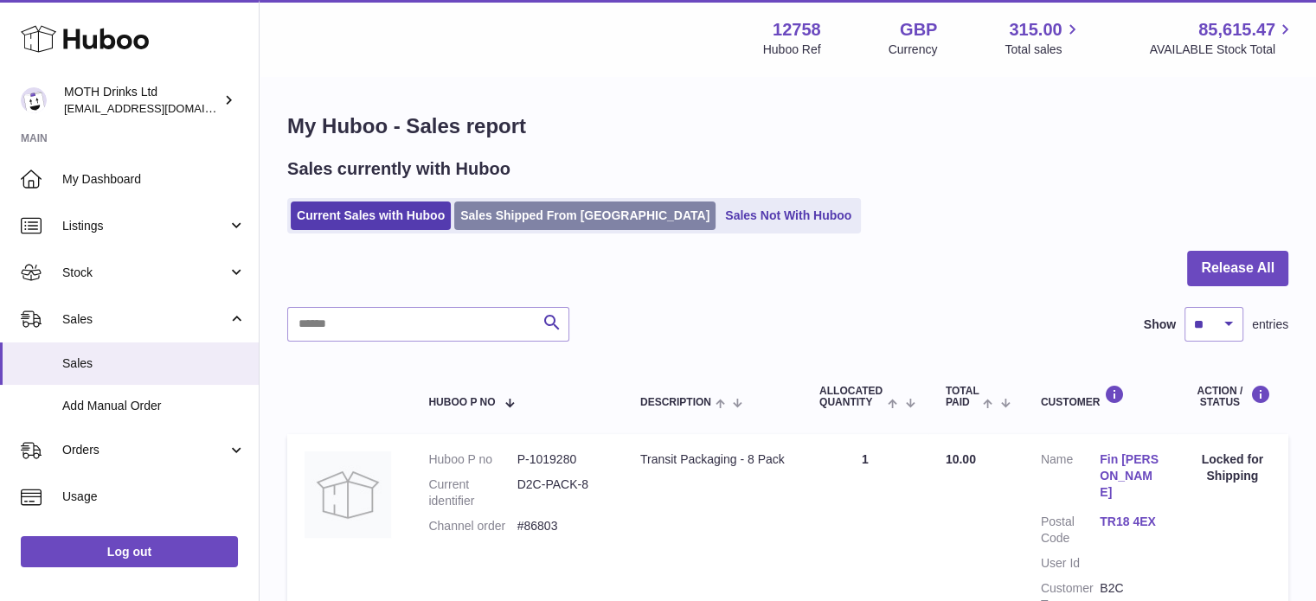
click at [553, 225] on link "Sales Shipped From [GEOGRAPHIC_DATA]" at bounding box center [584, 216] width 261 height 29
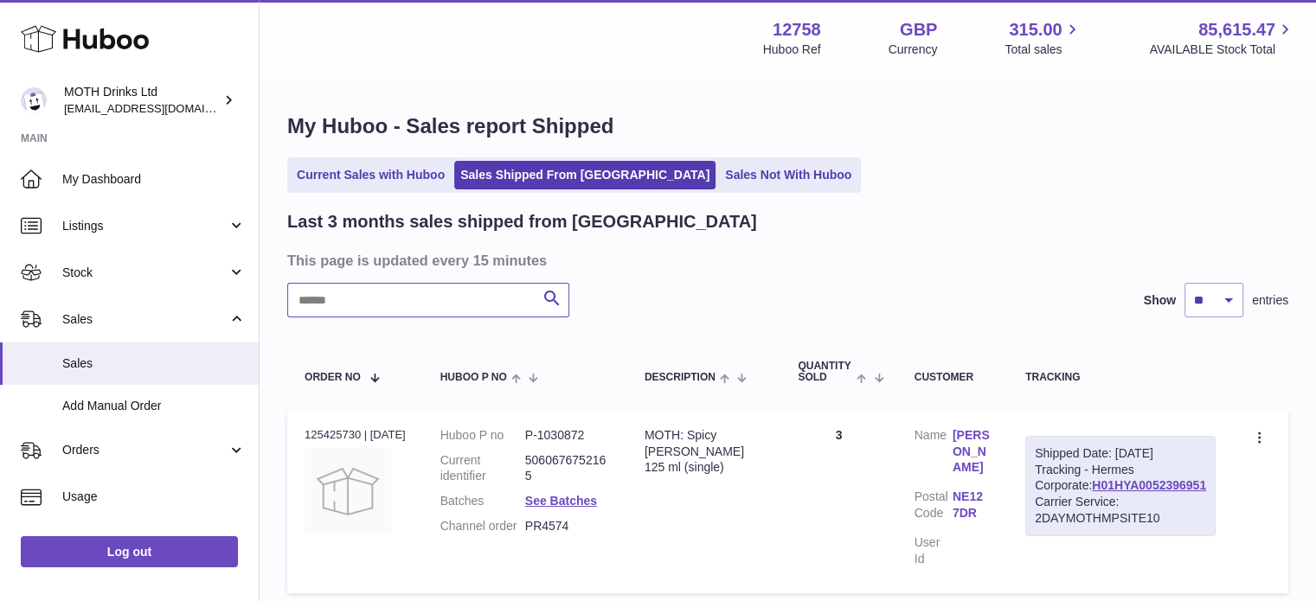
click at [452, 291] on input "text" at bounding box center [428, 300] width 282 height 35
paste input "**********"
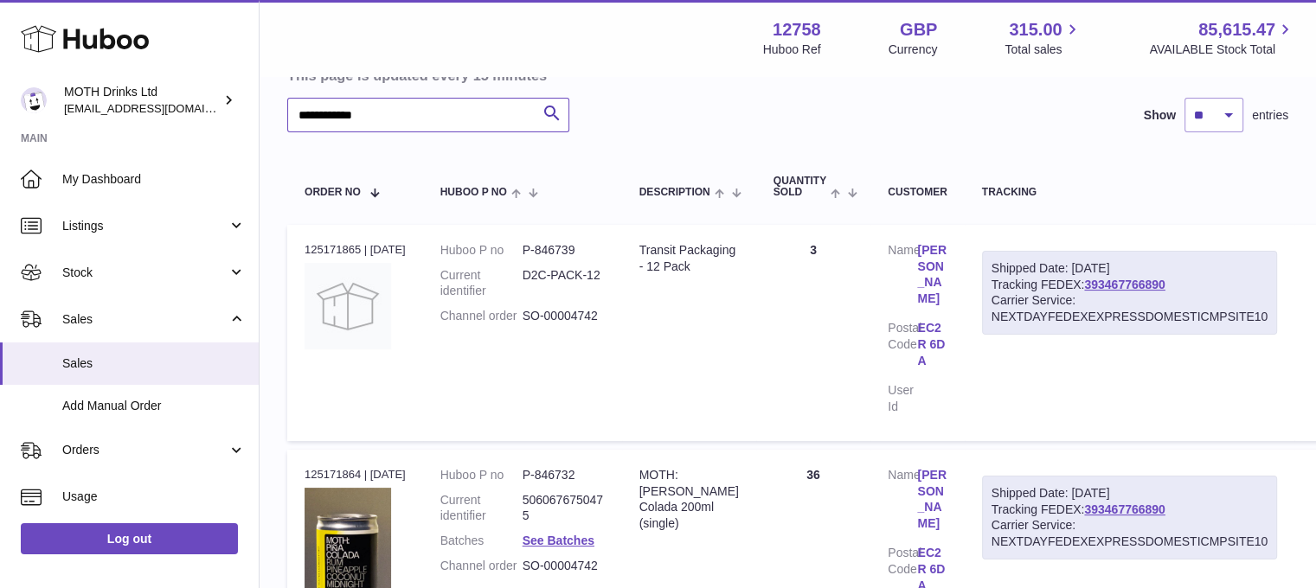
scroll to position [201, 0]
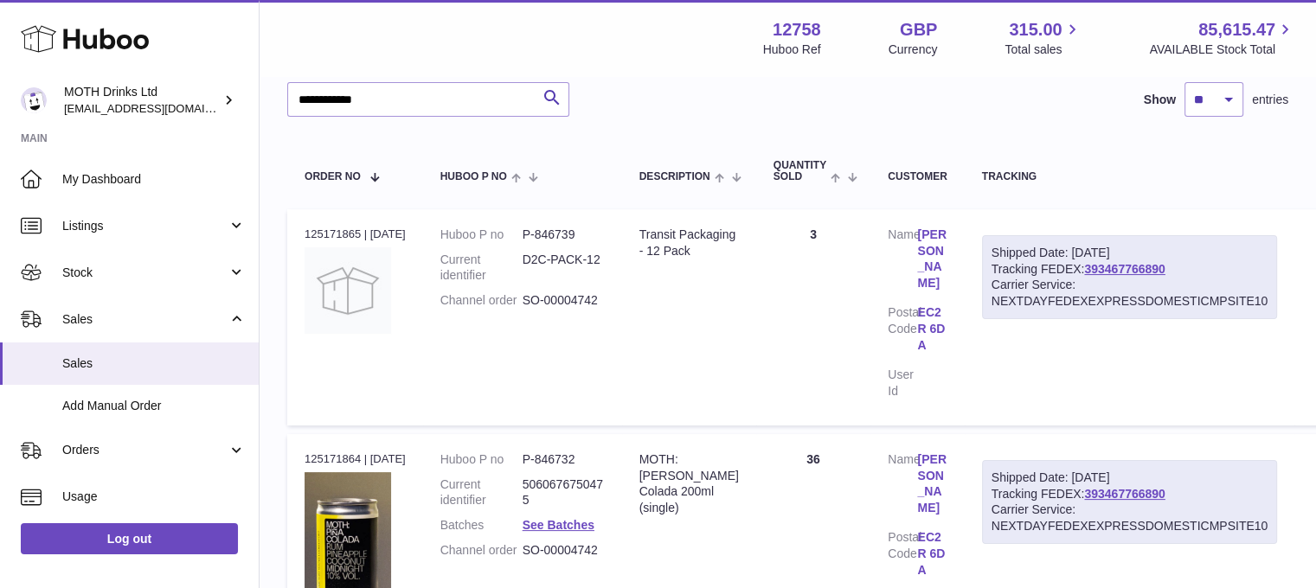
click at [1121, 259] on div "Shipped Date: [DATE]" at bounding box center [1129, 253] width 276 height 16
click at [1118, 269] on link "393467766890" at bounding box center [1124, 269] width 80 height 14
drag, startPoint x: 509, startPoint y: 86, endPoint x: 267, endPoint y: 101, distance: 241.8
click at [267, 101] on div "**********" at bounding box center [787, 527] width 1056 height 1301
paste input "text"
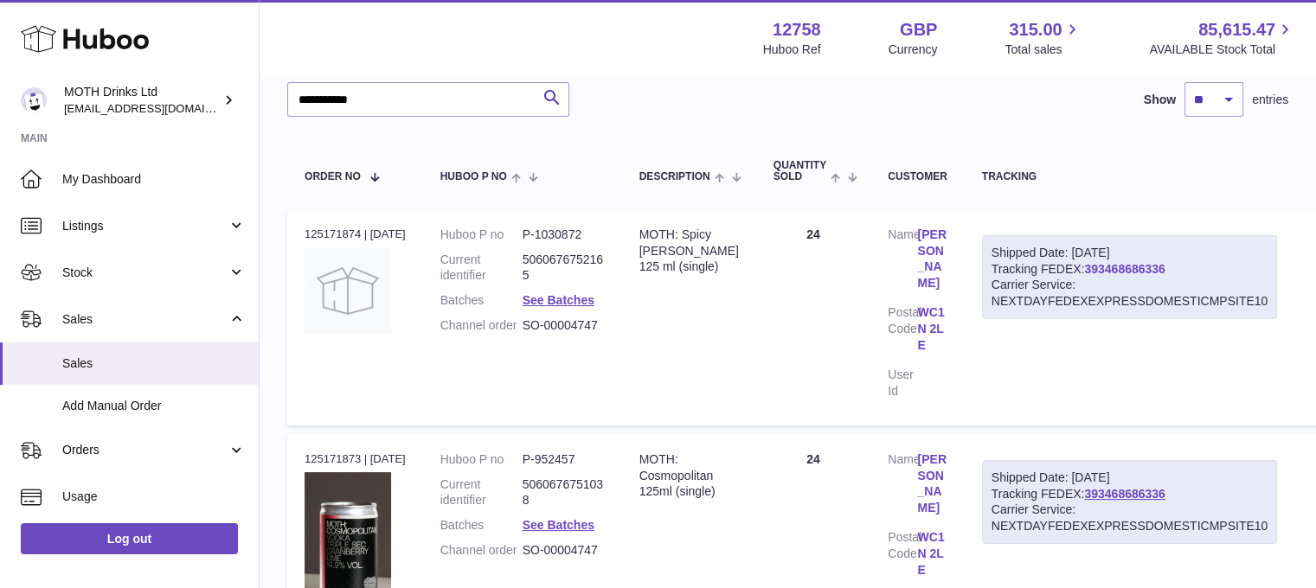
click at [1127, 266] on link "393468686336" at bounding box center [1124, 269] width 80 height 14
drag, startPoint x: 434, startPoint y: 106, endPoint x: 283, endPoint y: 87, distance: 152.6
click at [283, 87] on div "**********" at bounding box center [787, 399] width 1056 height 1044
paste input "text"
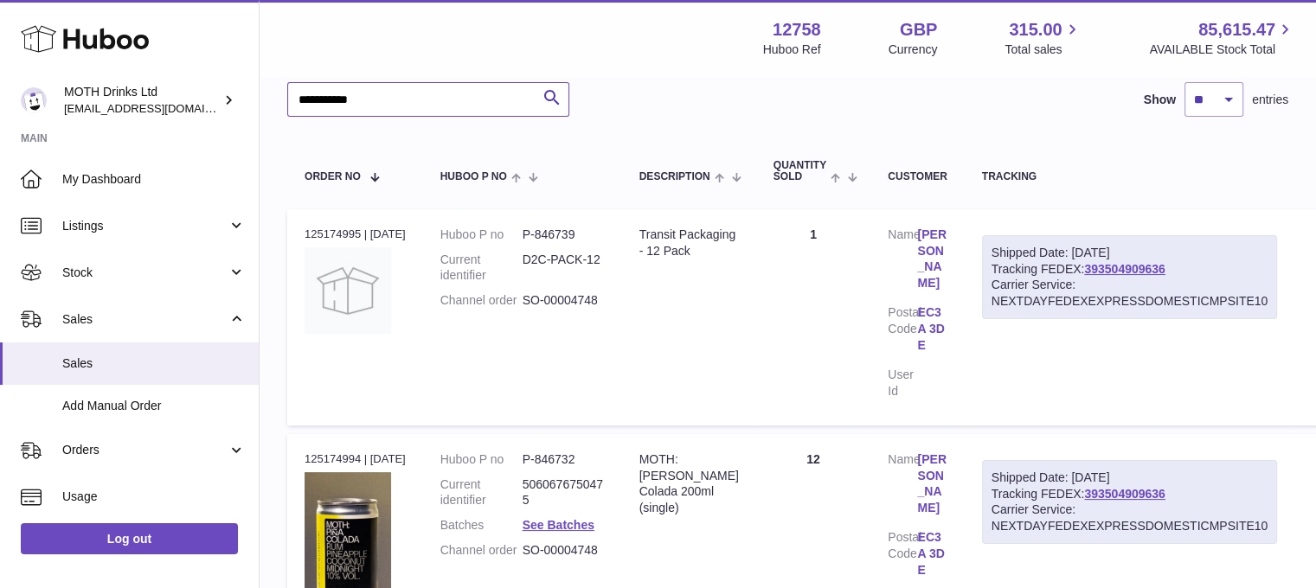
scroll to position [218, 0]
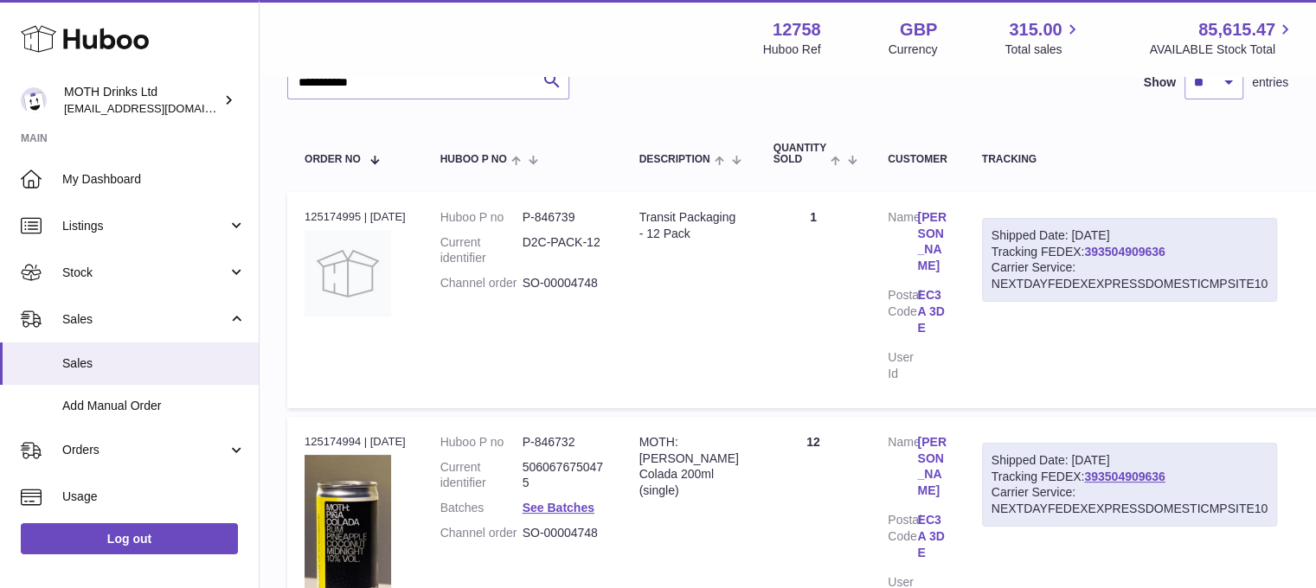
click at [1121, 247] on link "393504909636" at bounding box center [1124, 252] width 80 height 14
click at [403, 67] on div "Menu Huboo 12758 Huboo Ref GBP Currency 315.00 Total sales 85,615.47 AVAILABLE …" at bounding box center [787, 38] width 1056 height 76
drag, startPoint x: 397, startPoint y: 79, endPoint x: 259, endPoint y: 80, distance: 137.5
paste input "text"
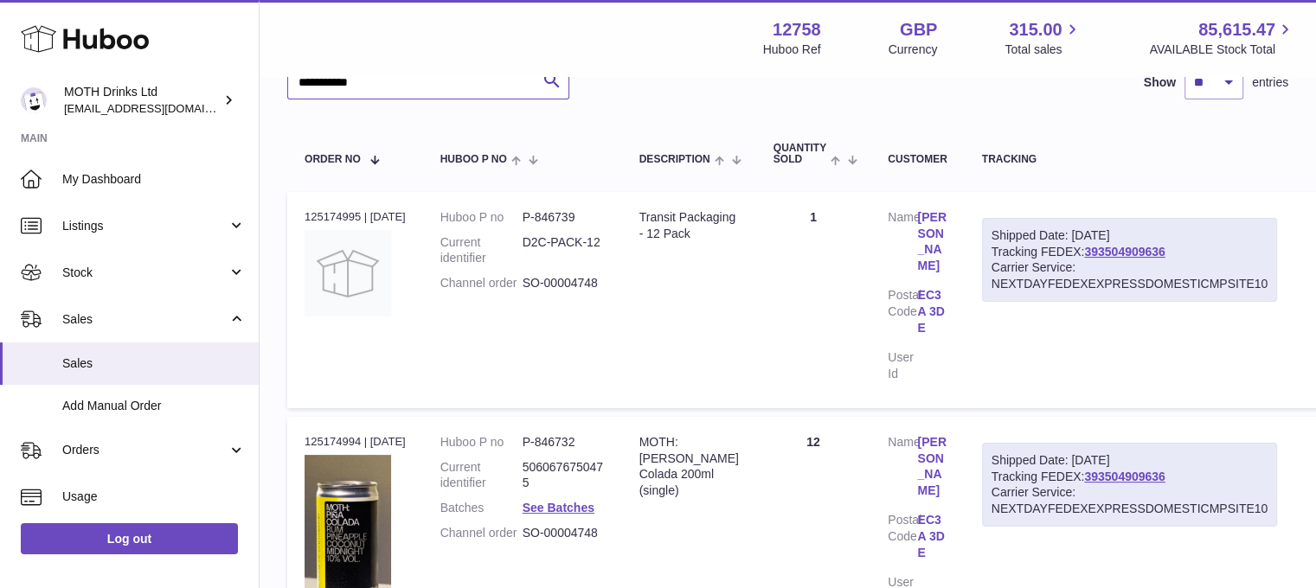
type input "**********"
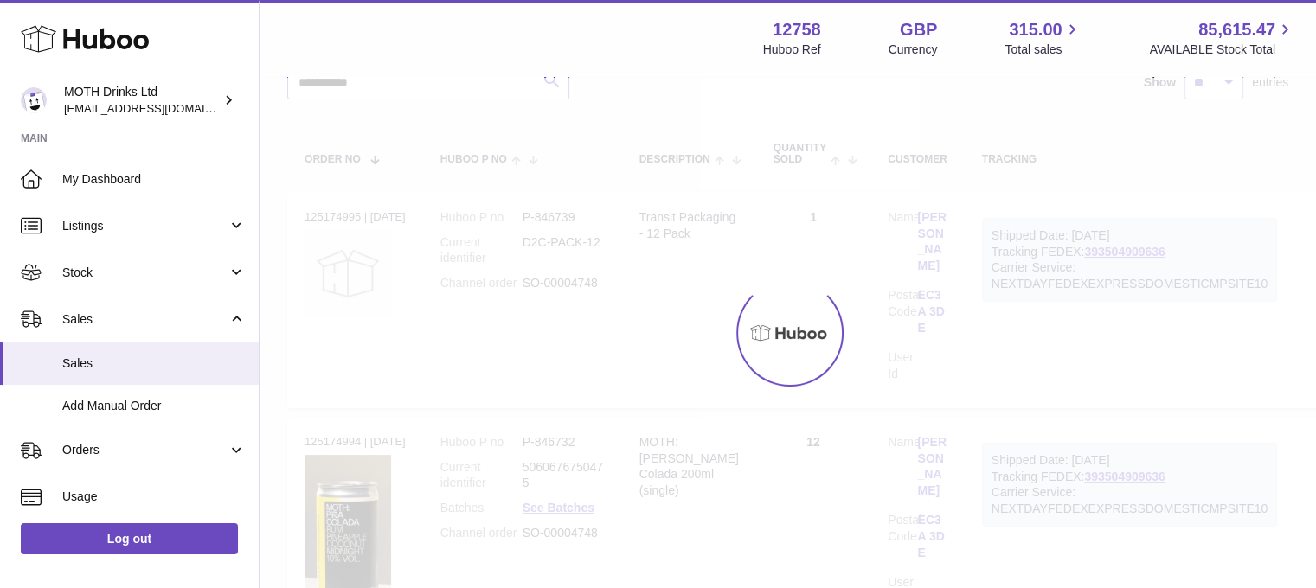
scroll to position [232, 0]
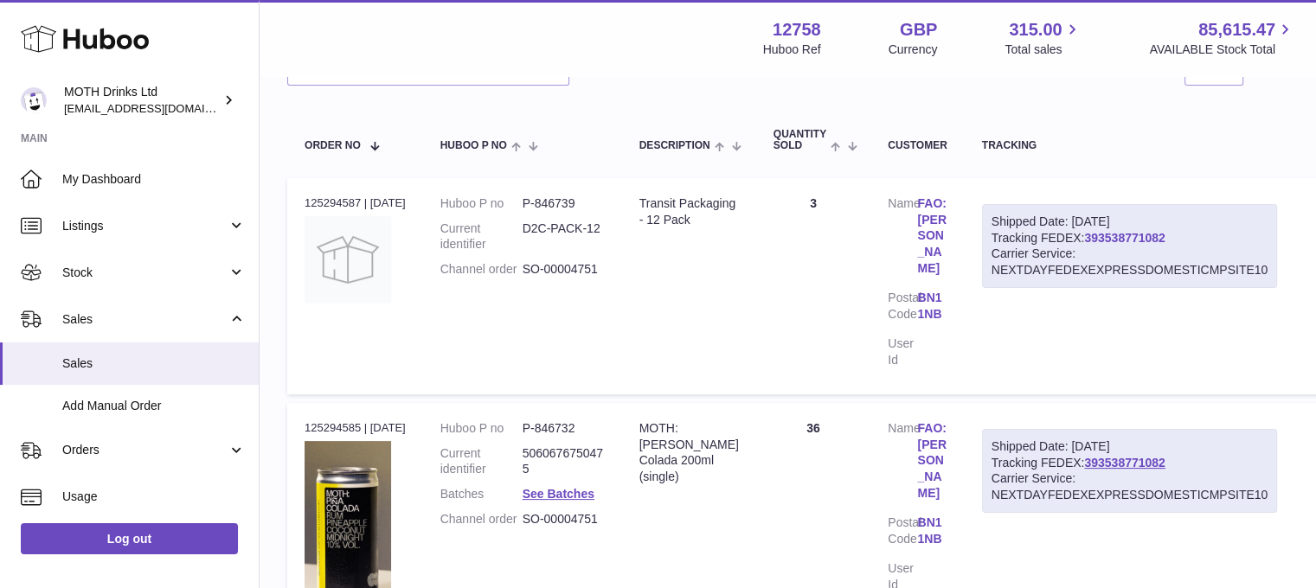
click at [1124, 237] on link "393538771082" at bounding box center [1124, 238] width 80 height 14
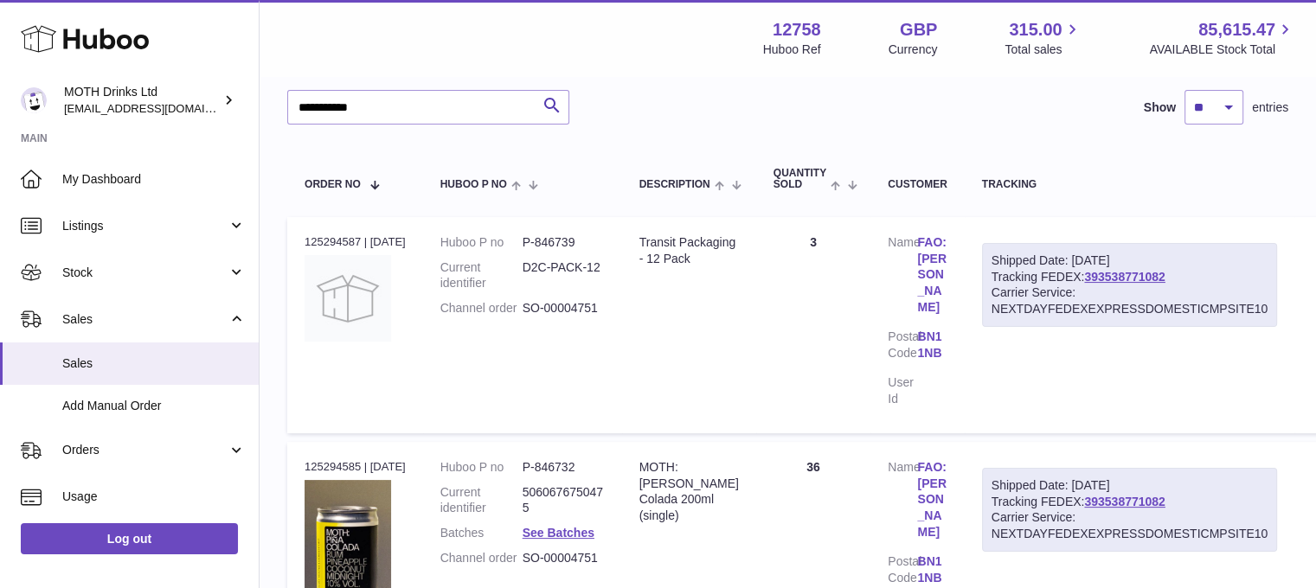
scroll to position [194, 0]
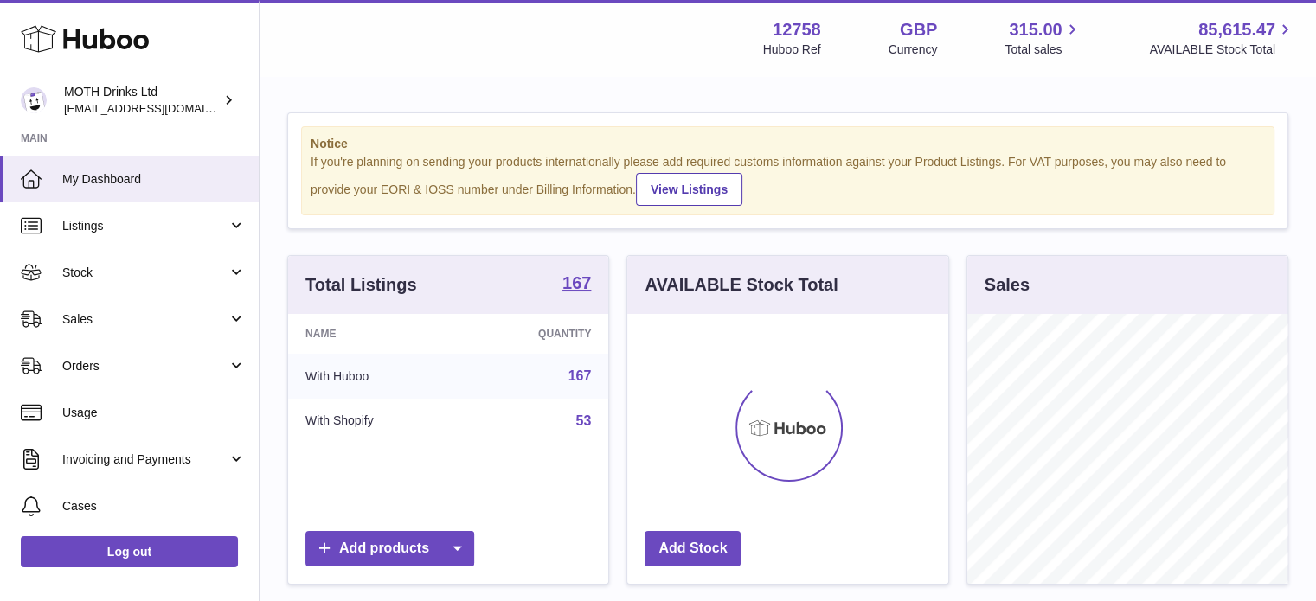
scroll to position [270, 321]
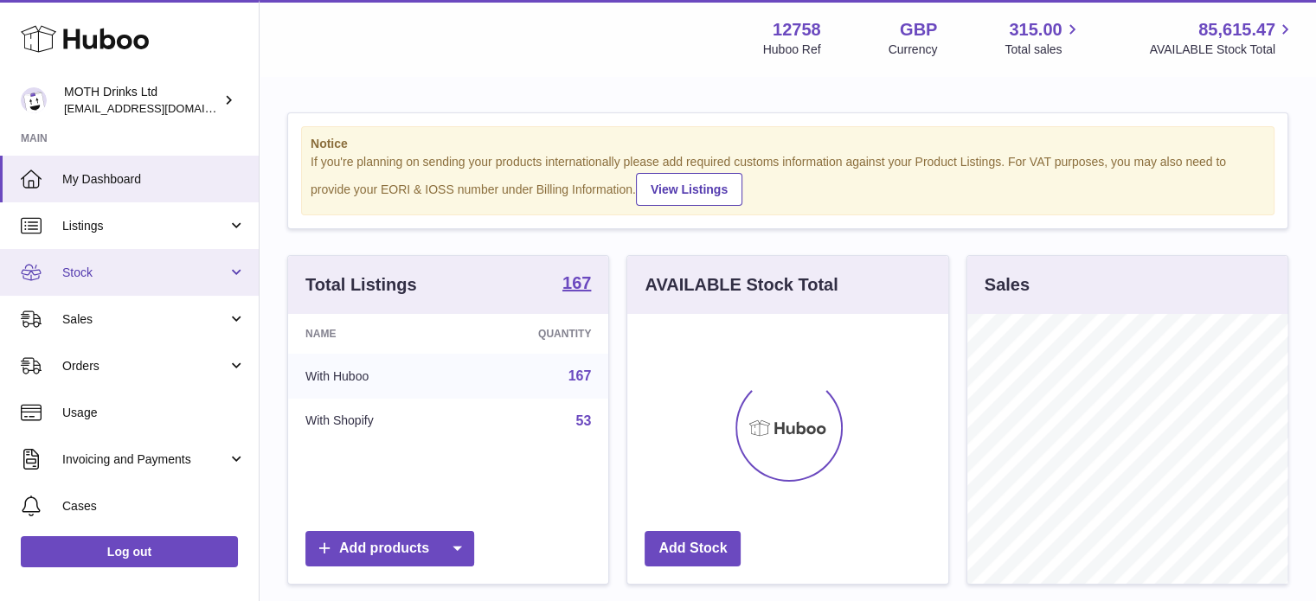
click at [184, 271] on span "Stock" at bounding box center [144, 273] width 165 height 16
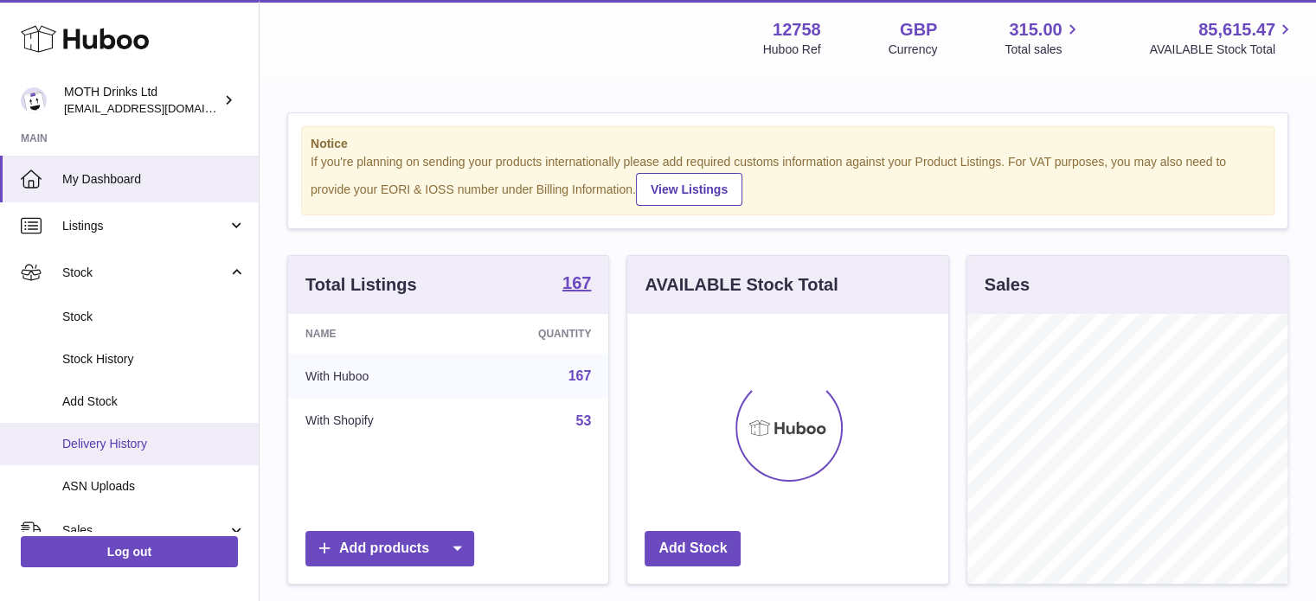
click at [163, 436] on span "Delivery History" at bounding box center [153, 444] width 183 height 16
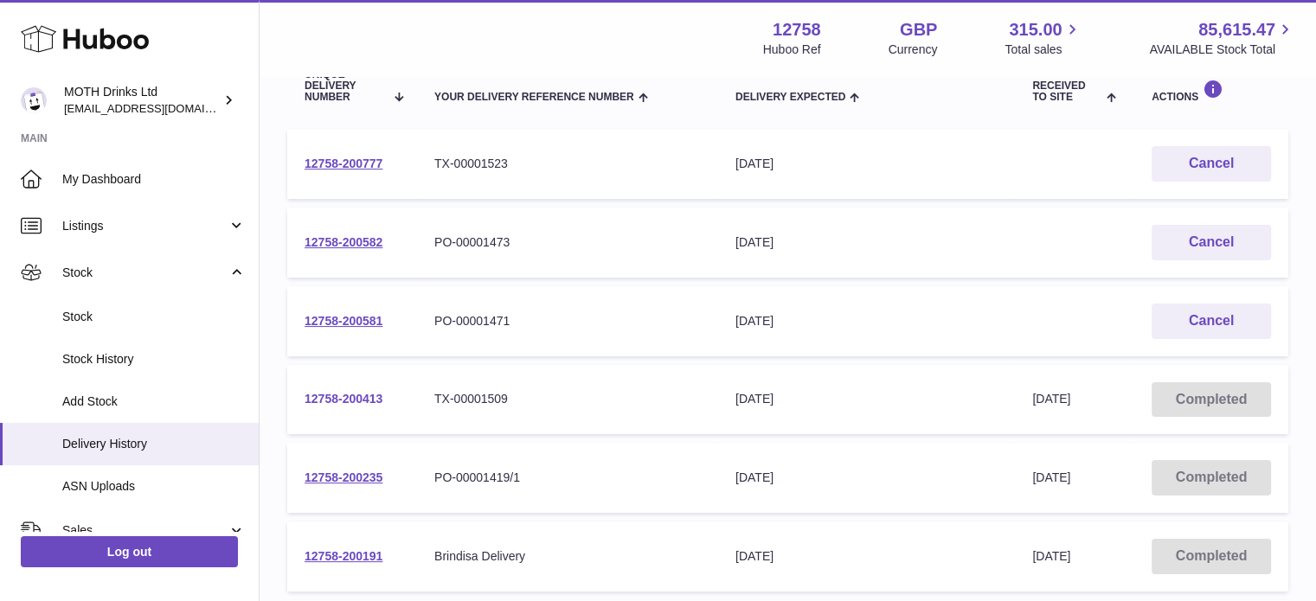
scroll to position [223, 0]
click at [360, 394] on link "12758-200413" at bounding box center [343, 400] width 78 height 14
click at [329, 321] on link "12758-200581" at bounding box center [343, 322] width 78 height 14
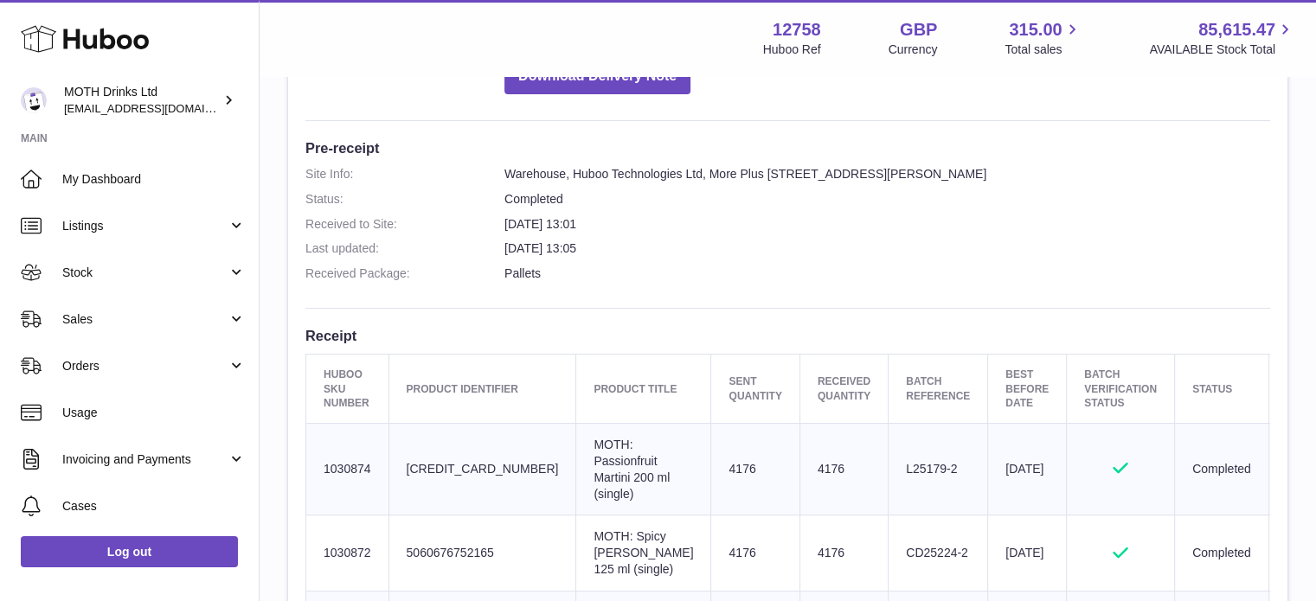
scroll to position [405, 0]
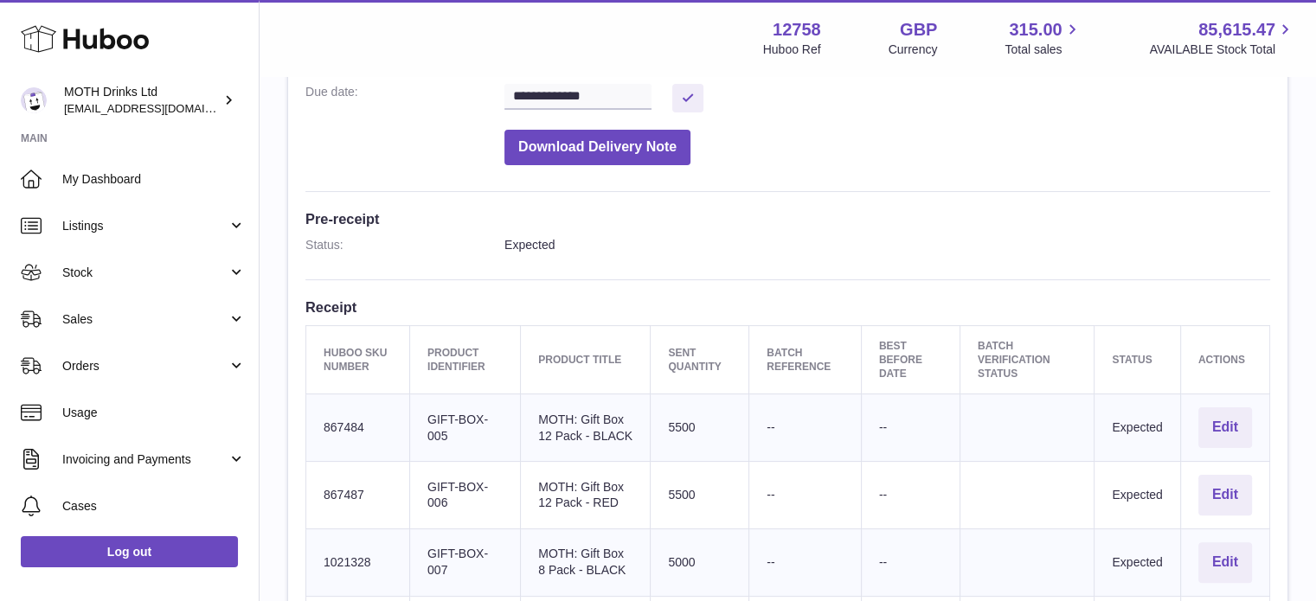
scroll to position [321, 0]
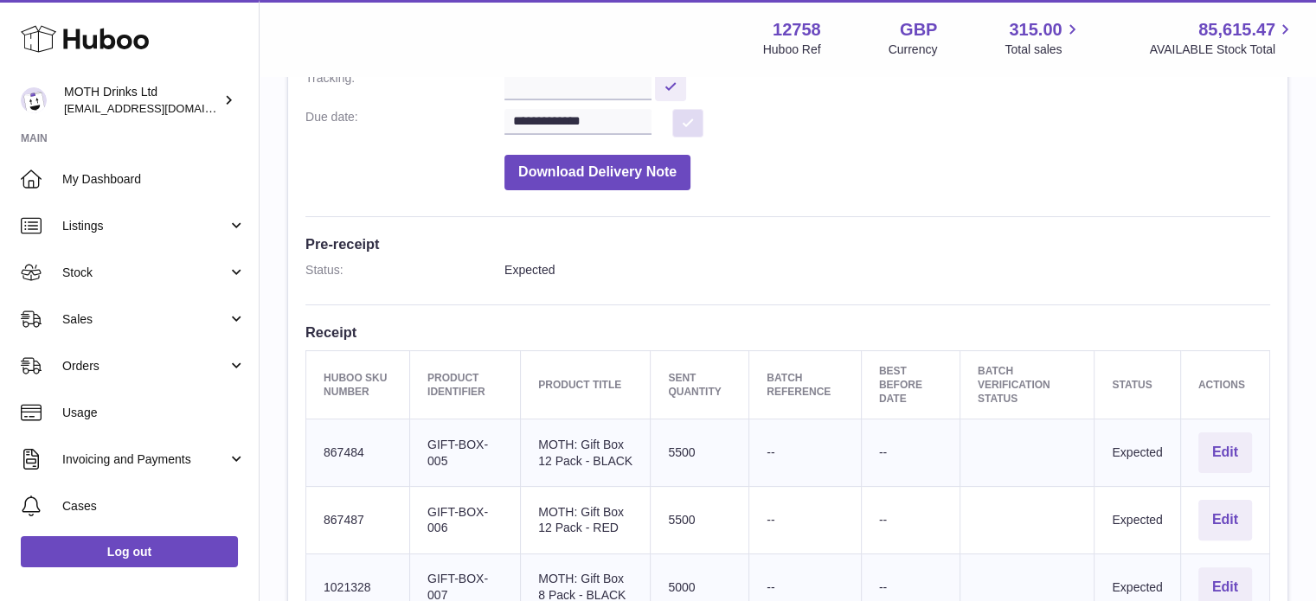
click at [678, 127] on button at bounding box center [687, 123] width 31 height 29
click at [636, 130] on input "**********" at bounding box center [577, 122] width 147 height 26
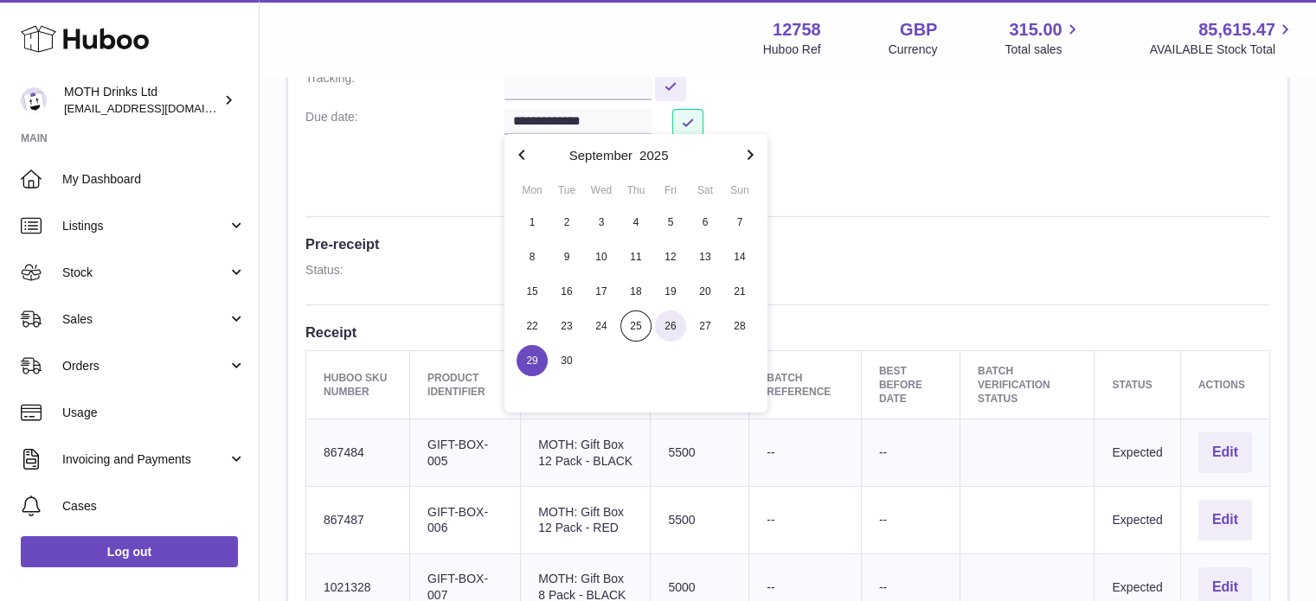
click at [676, 330] on span "26" at bounding box center [670, 326] width 31 height 31
type input "**********"
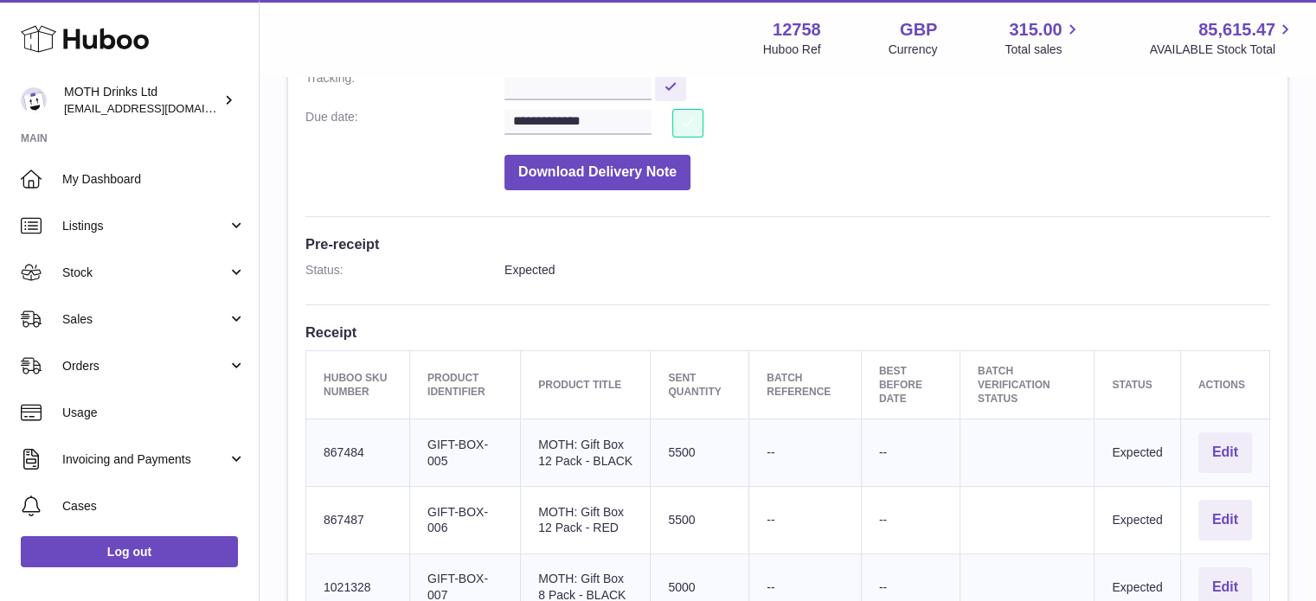
click at [688, 120] on button at bounding box center [687, 123] width 31 height 29
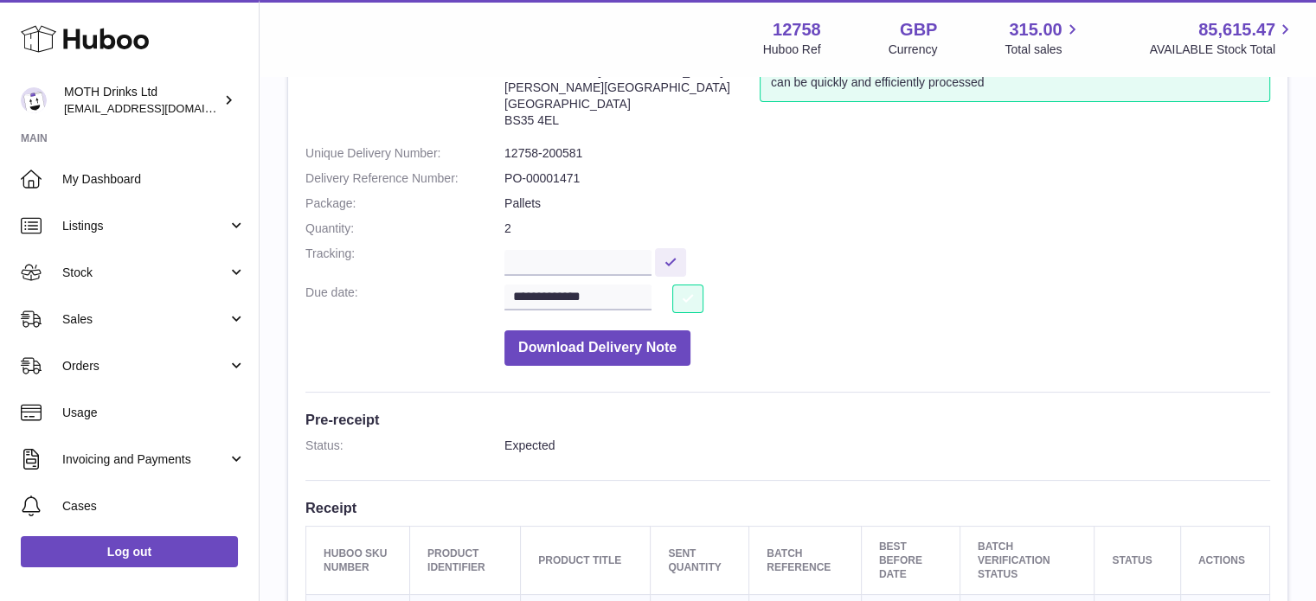
scroll to position [142, 0]
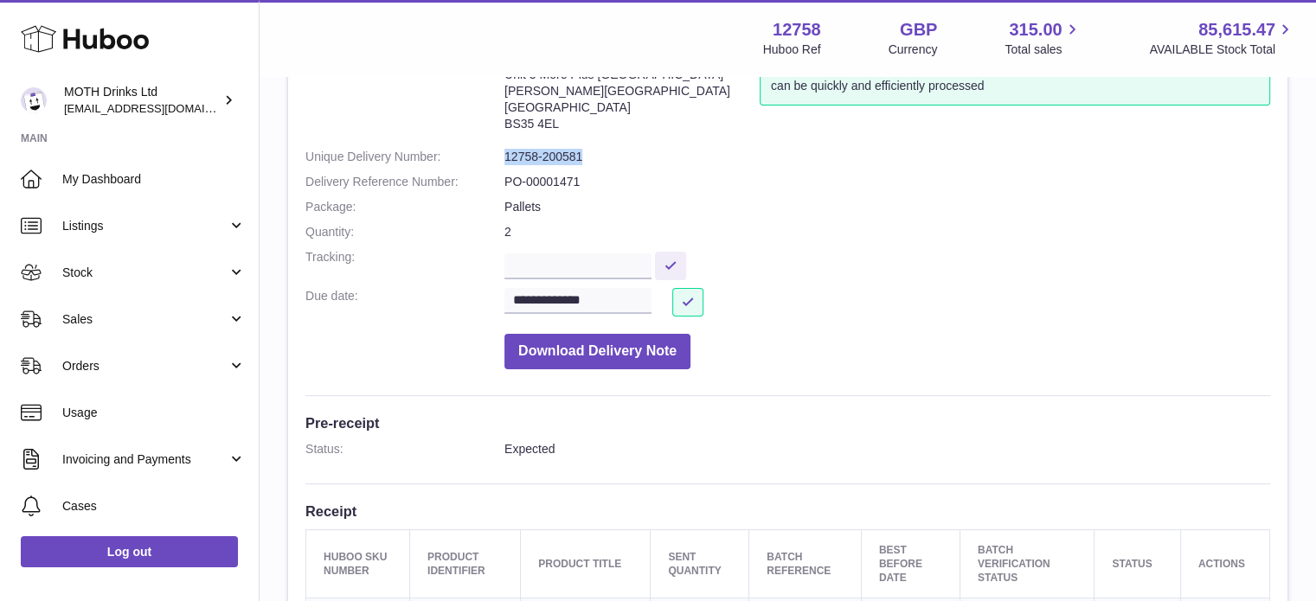
drag, startPoint x: 609, startPoint y: 146, endPoint x: 503, endPoint y: 162, distance: 106.7
click at [503, 162] on dl "**********" at bounding box center [787, 214] width 964 height 328
copy dd "12758-200581"
